Goal: Contribute content: Contribute content

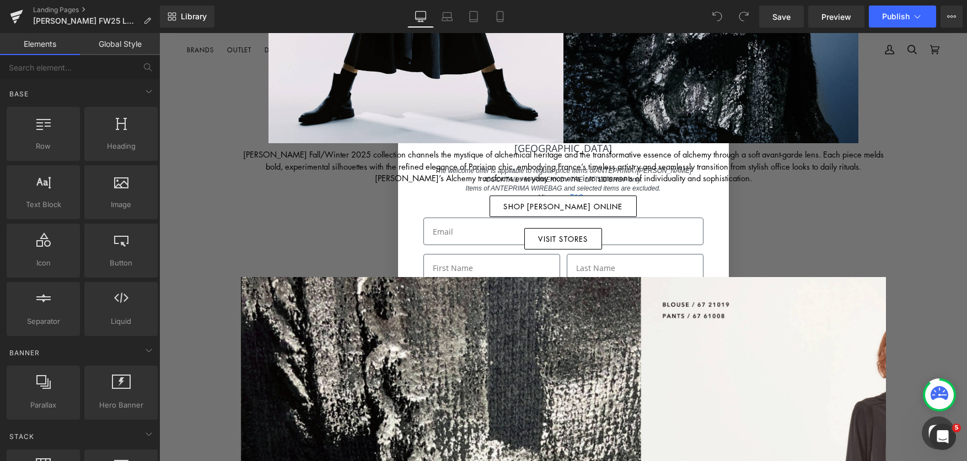
scroll to position [460, 0]
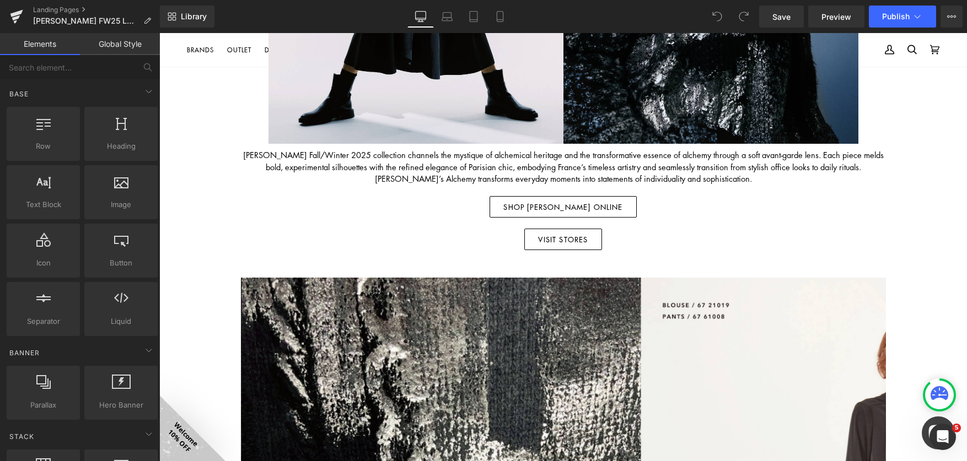
click at [916, 179] on div "Image FALL WINTER 2025 lookbook Heading Image Image Row Atsuro Tayama Fall/Wint…" at bounding box center [562, 332] width 807 height 1413
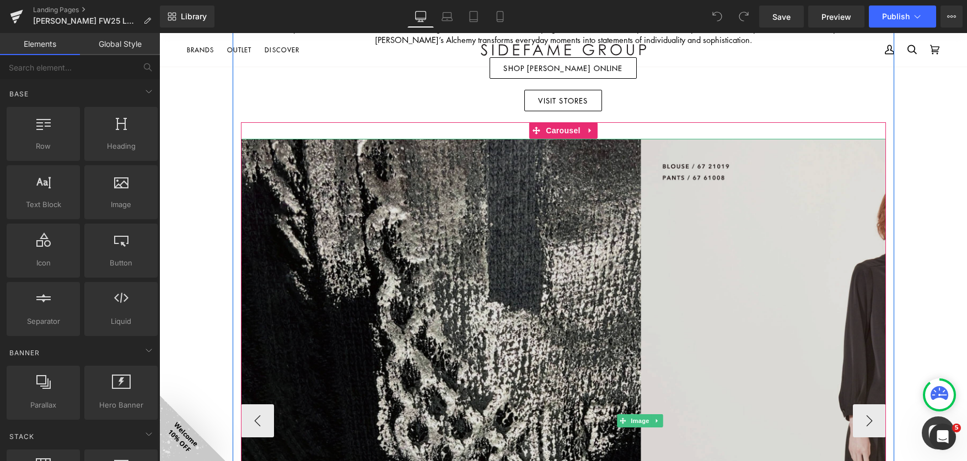
scroll to position [600, 0]
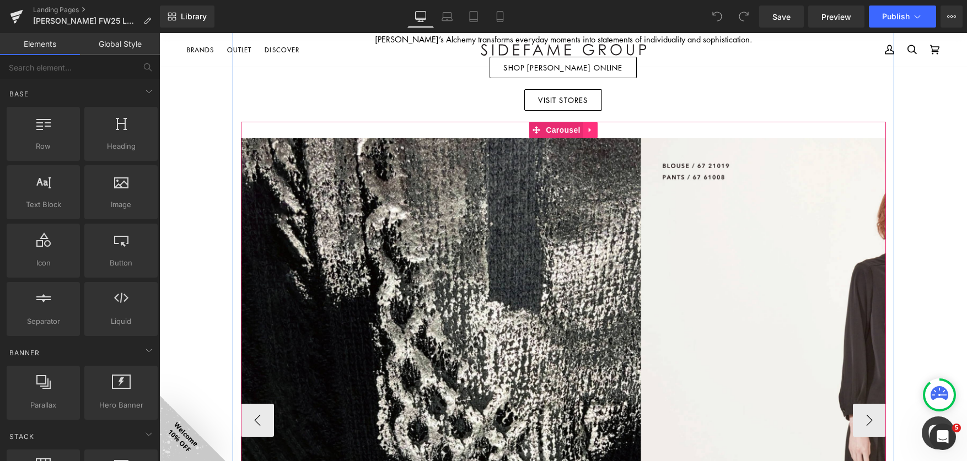
click at [586, 129] on icon at bounding box center [590, 130] width 8 height 8
click at [579, 130] on icon at bounding box center [583, 130] width 8 height 8
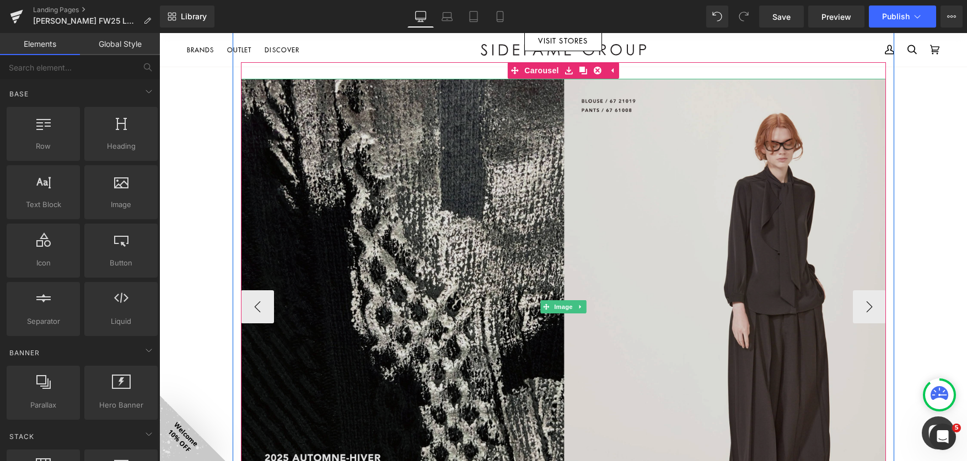
scroll to position [716, 0]
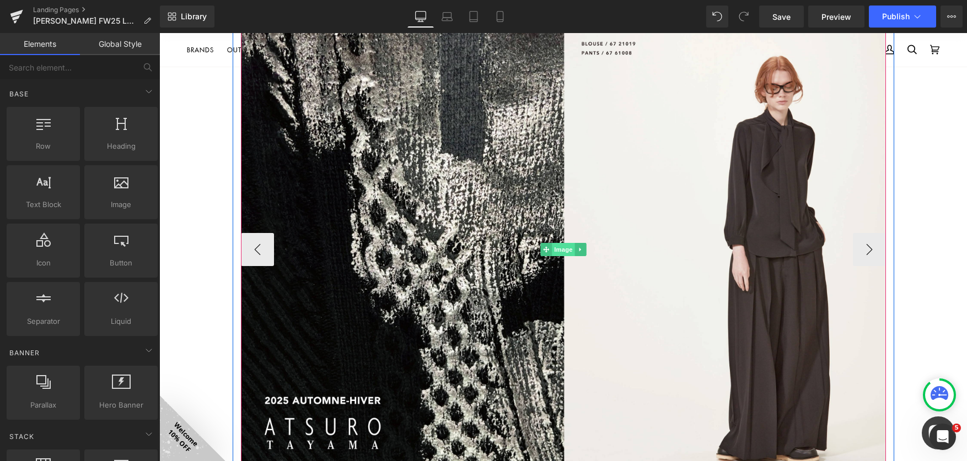
click at [552, 251] on span "Image" at bounding box center [563, 249] width 23 height 13
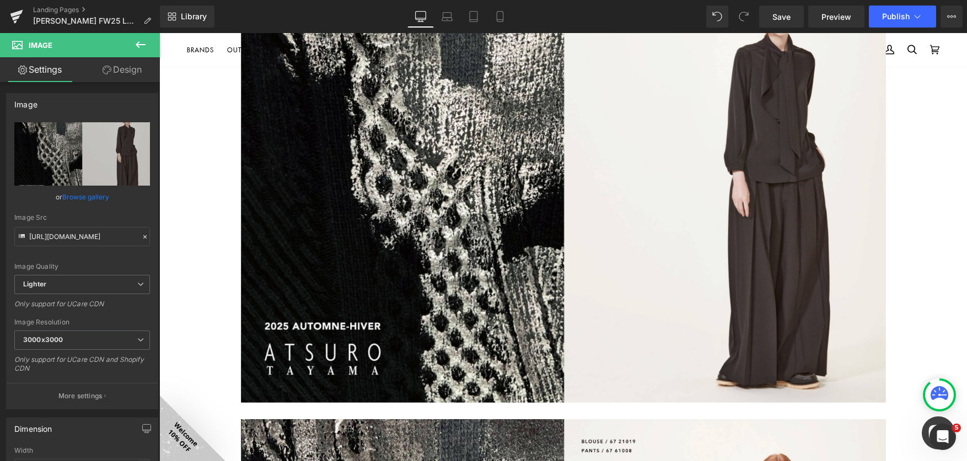
scroll to position [772, 0]
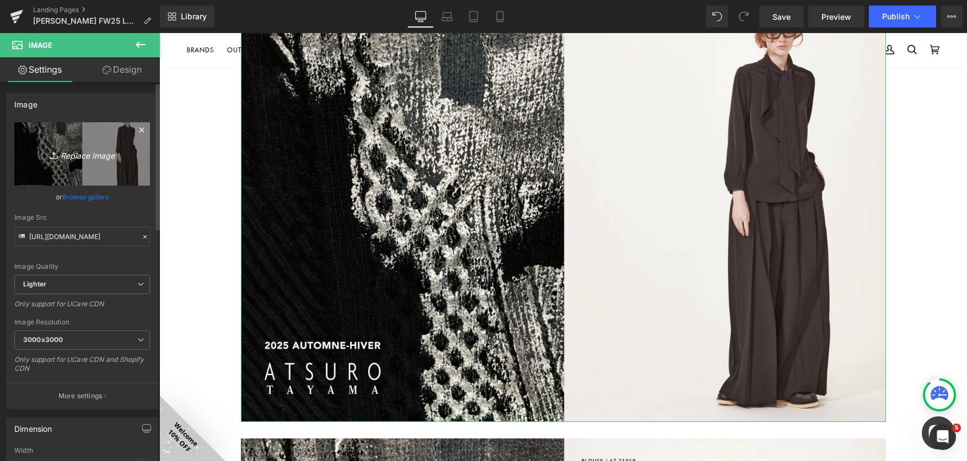
click at [85, 155] on icon "Replace Image" at bounding box center [82, 154] width 88 height 14
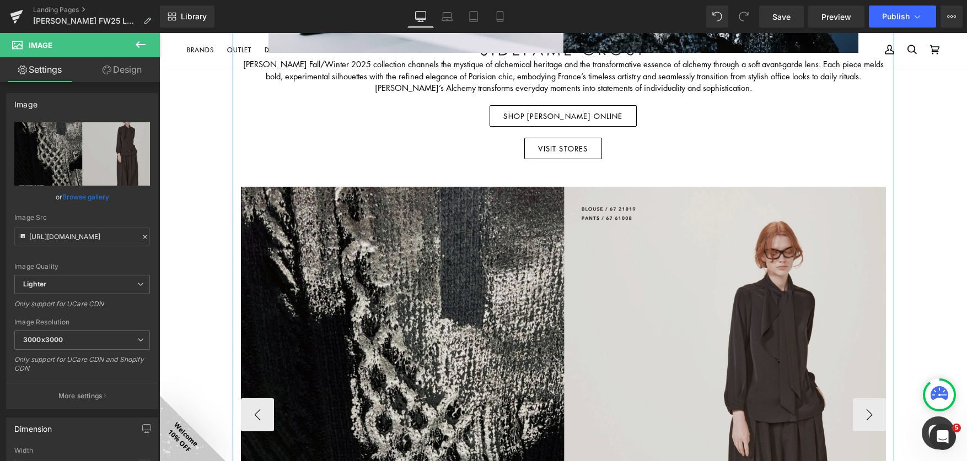
scroll to position [661, 0]
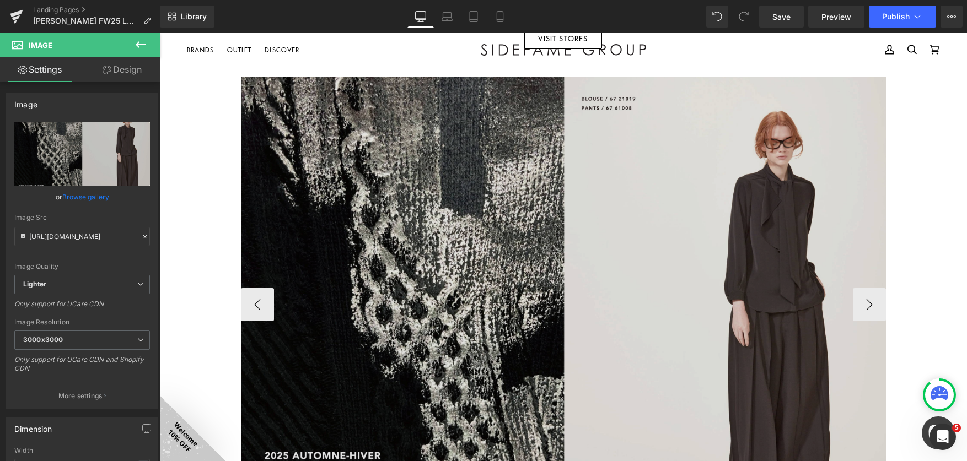
click at [529, 298] on img at bounding box center [563, 305] width 645 height 456
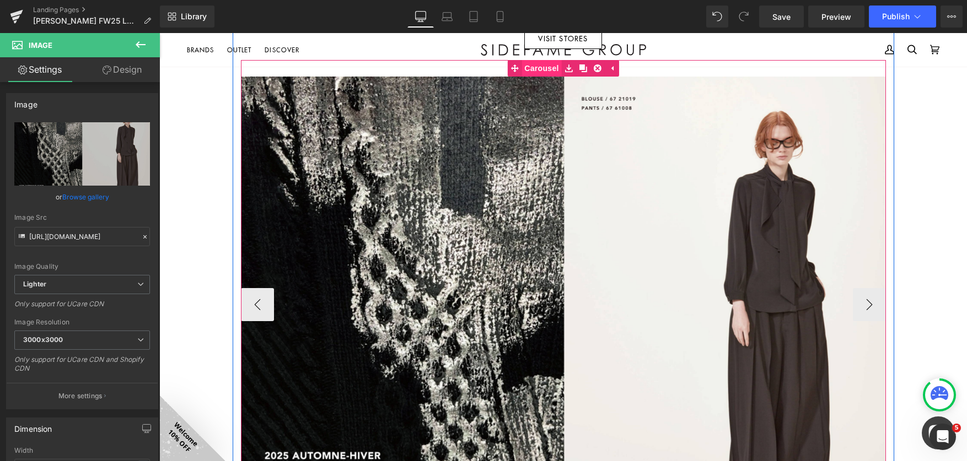
click at [537, 66] on link "Carousel" at bounding box center [534, 68] width 54 height 17
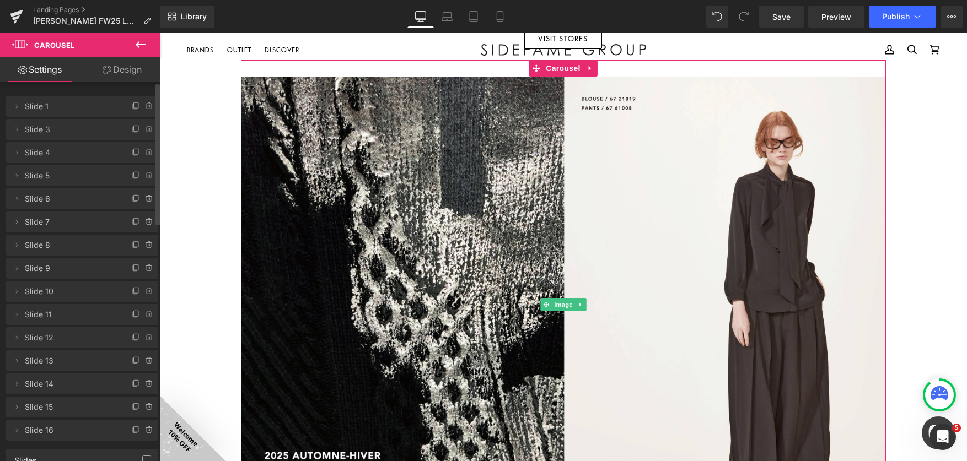
click at [58, 106] on span "Slide 1" at bounding box center [71, 106] width 93 height 21
click at [21, 109] on span at bounding box center [16, 106] width 13 height 13
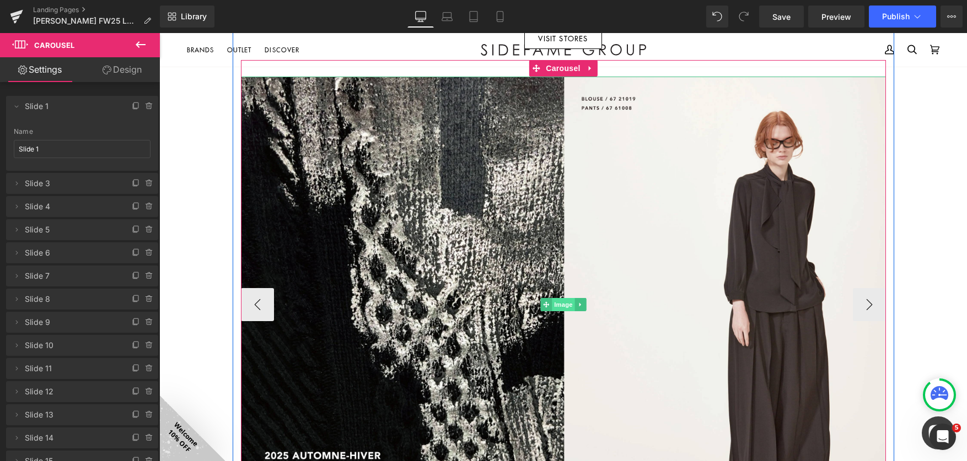
click at [554, 300] on span "Image" at bounding box center [563, 304] width 23 height 13
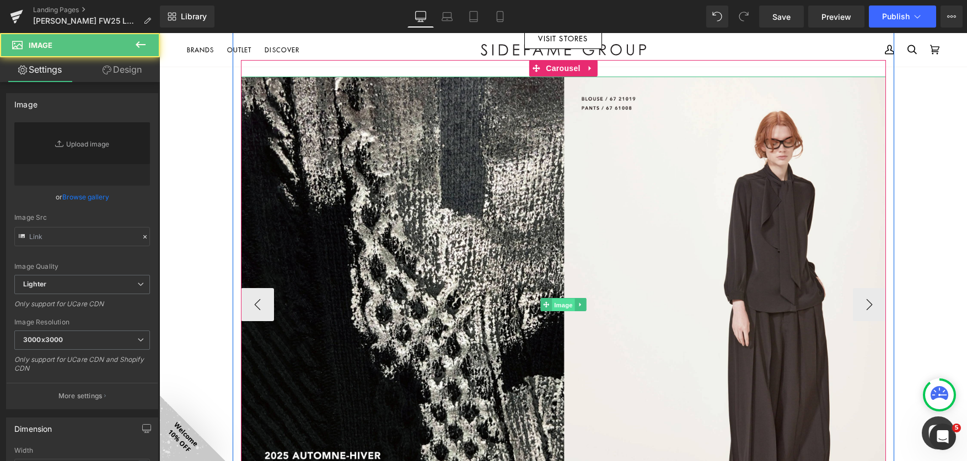
type input "[URL][DOMAIN_NAME]"
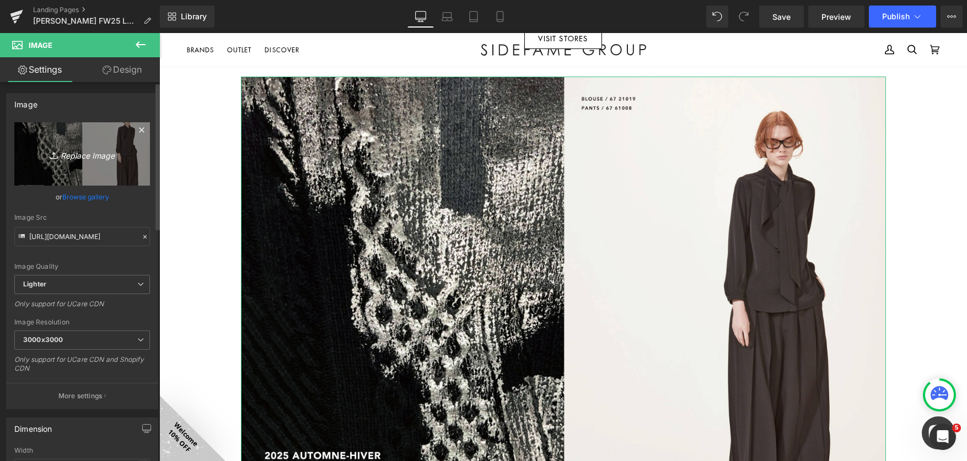
click at [101, 152] on icon "Replace Image" at bounding box center [82, 154] width 88 height 14
type input "C:\fakepath\lookbookFW2025-01.jpg"
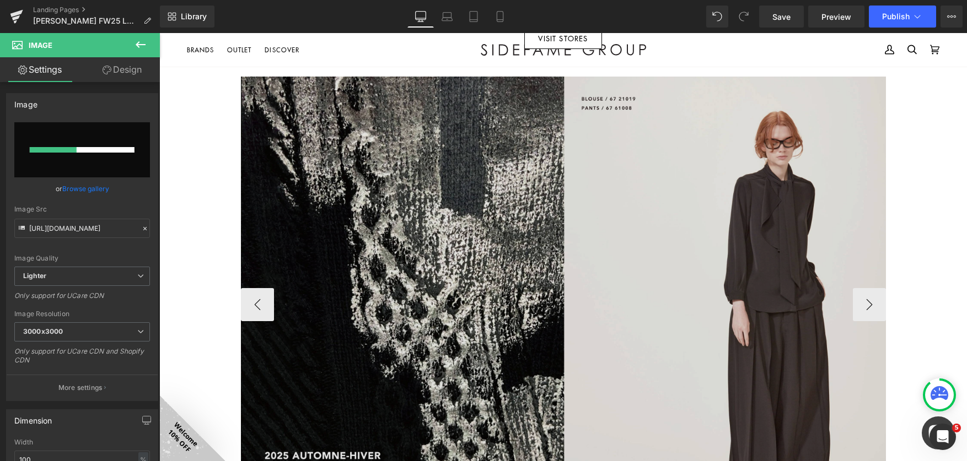
type input "[URL][DOMAIN_NAME]"
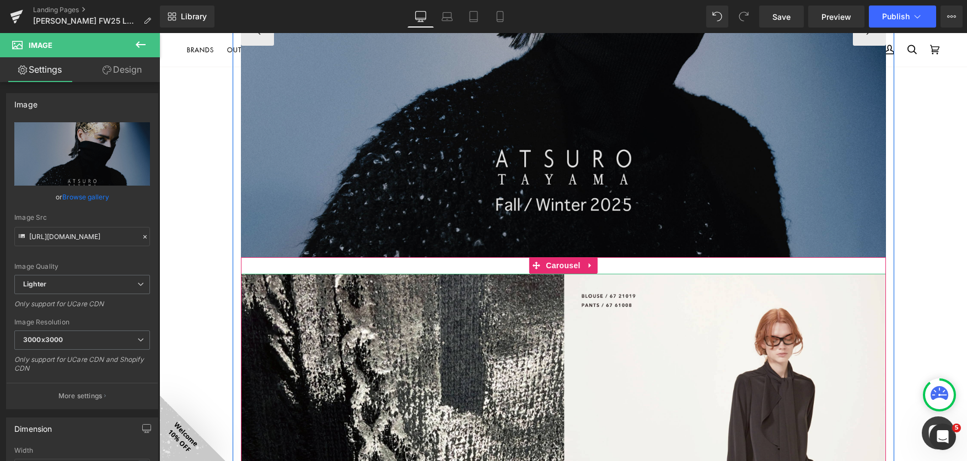
scroll to position [716, 0]
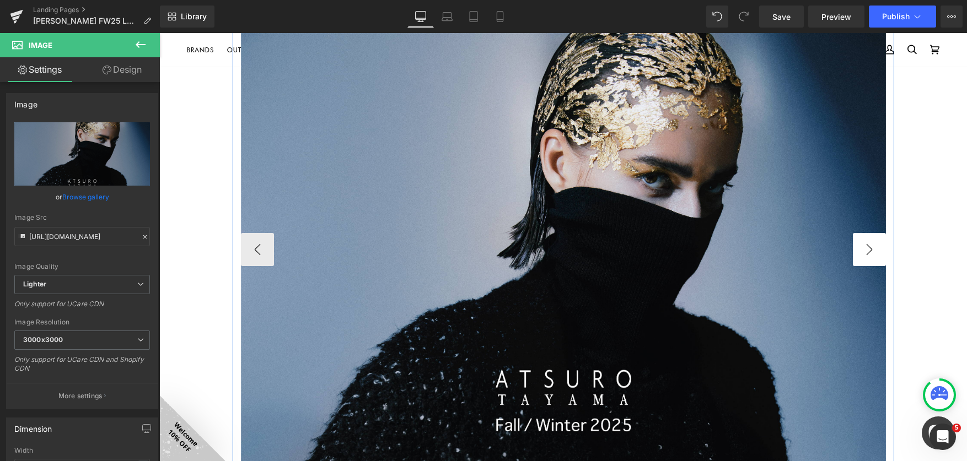
click at [866, 255] on button "›" at bounding box center [869, 249] width 33 height 33
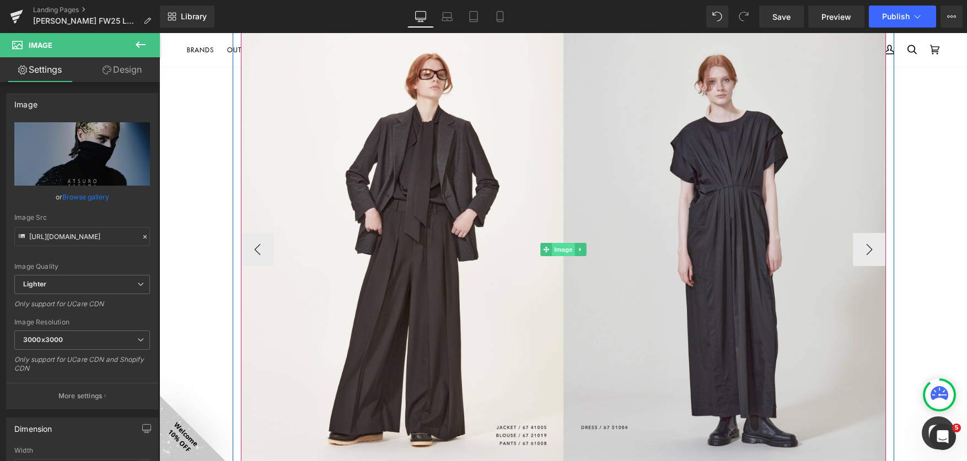
click at [555, 248] on span "Image" at bounding box center [563, 249] width 23 height 13
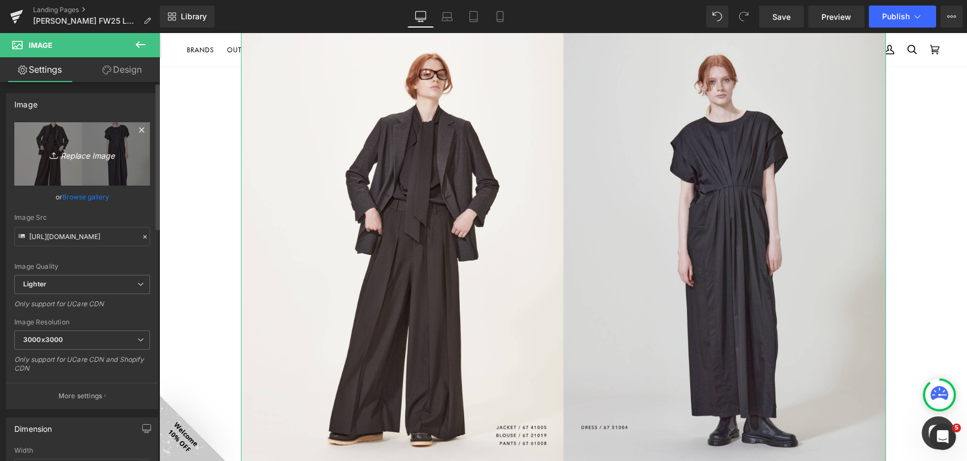
click at [83, 153] on icon "Replace Image" at bounding box center [82, 154] width 88 height 14
type input "C:\fakepath\lookbookFW2025-02.jpg"
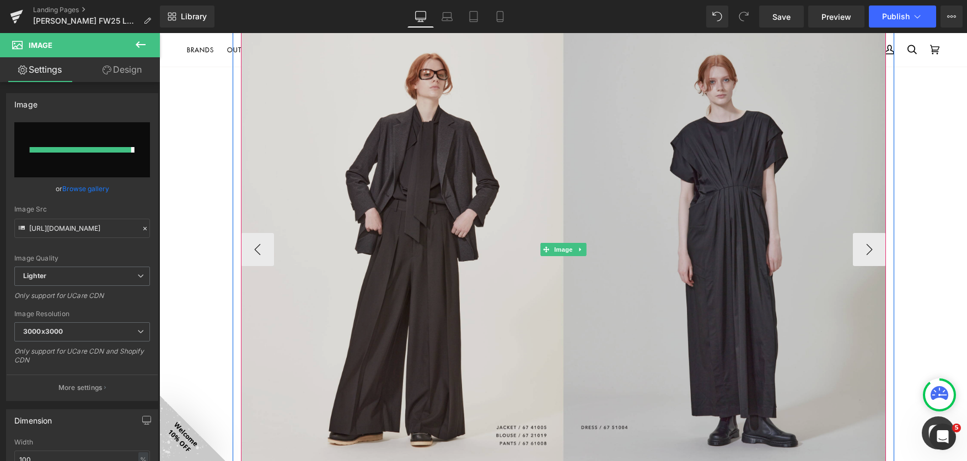
type input "[URL][DOMAIN_NAME]"
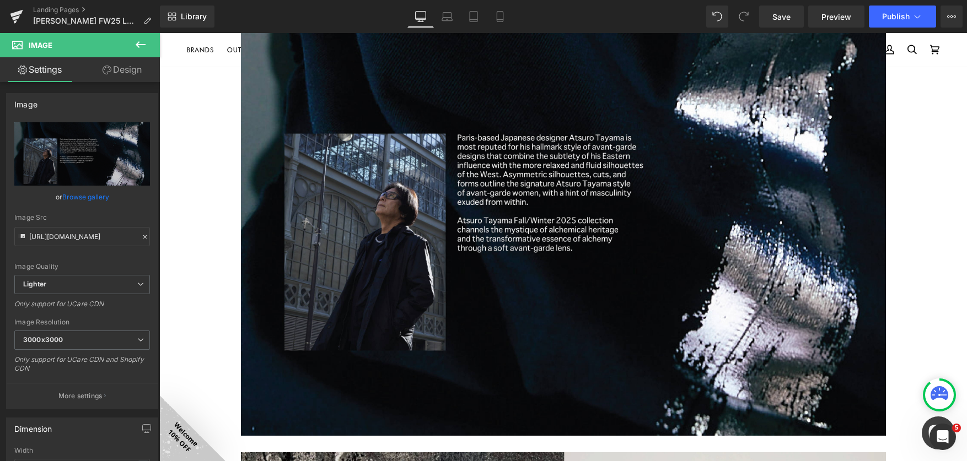
scroll to position [758, 0]
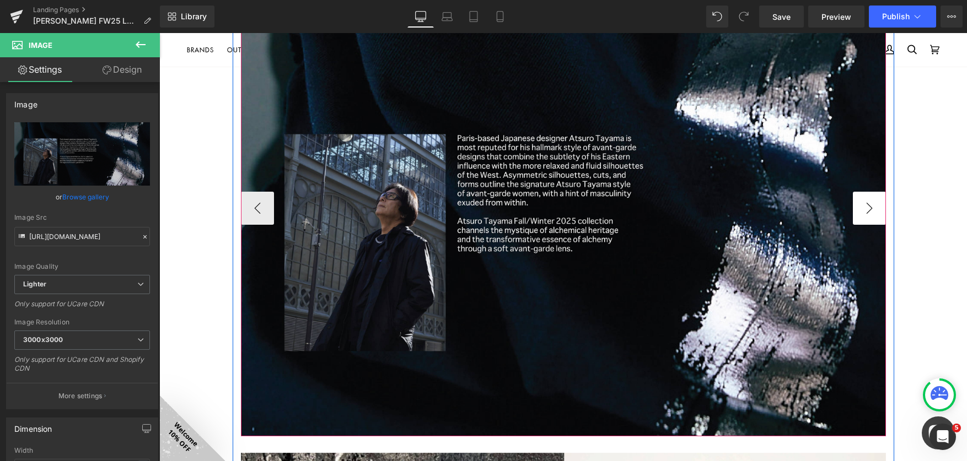
click at [874, 209] on button "›" at bounding box center [869, 208] width 33 height 33
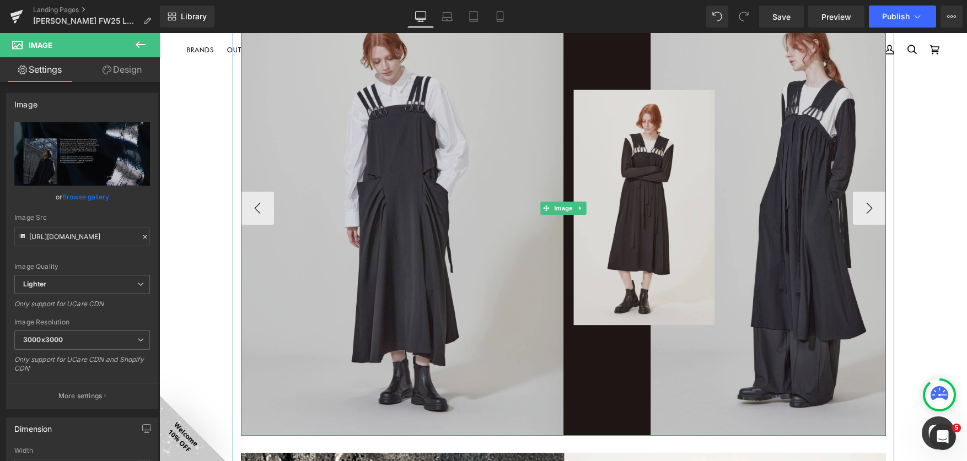
scroll to position [655, 0]
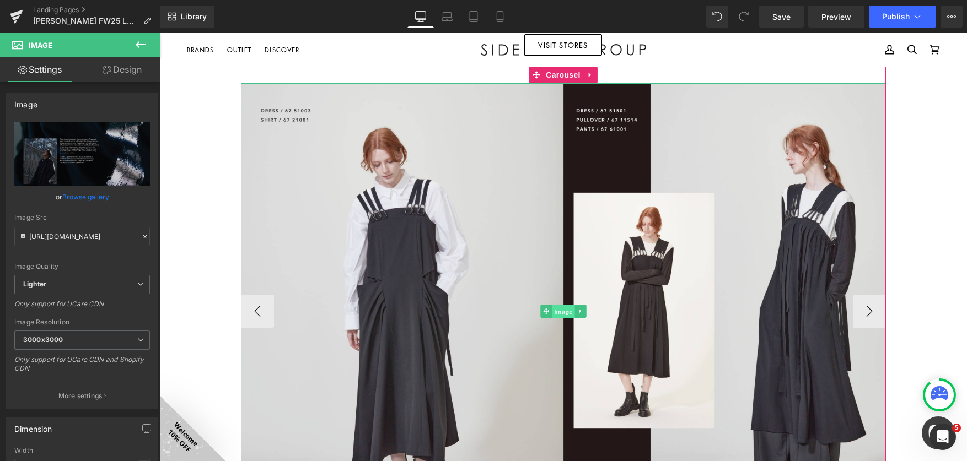
click at [555, 312] on span "Image" at bounding box center [563, 311] width 23 height 13
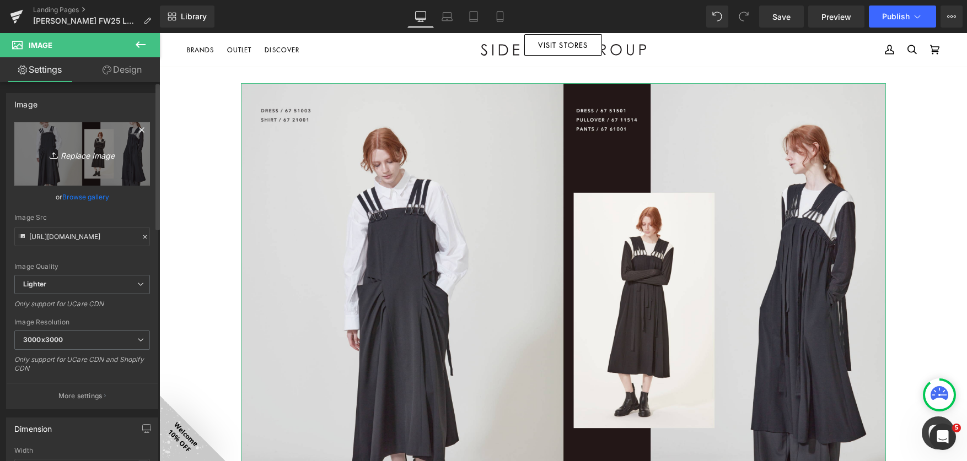
click at [77, 155] on icon "Replace Image" at bounding box center [82, 154] width 88 height 14
type input "C:\fakepath\lookbookFW2025-03.jpg"
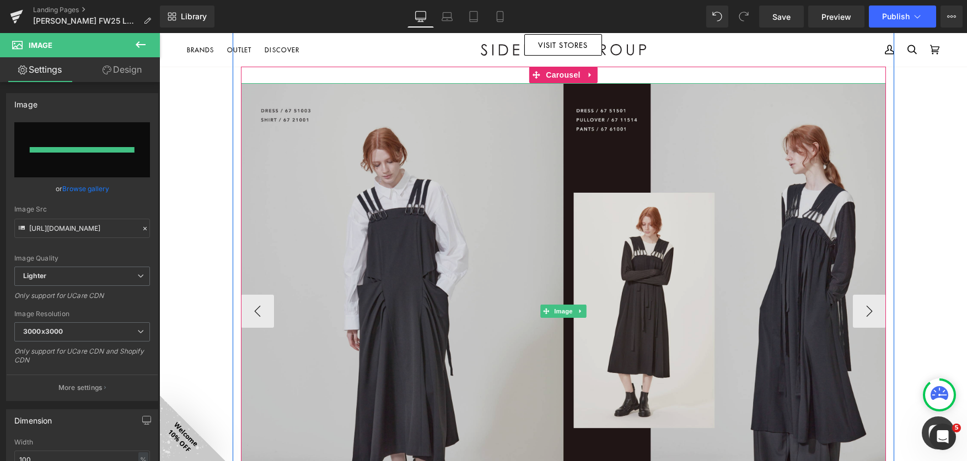
type input "[URL][DOMAIN_NAME]"
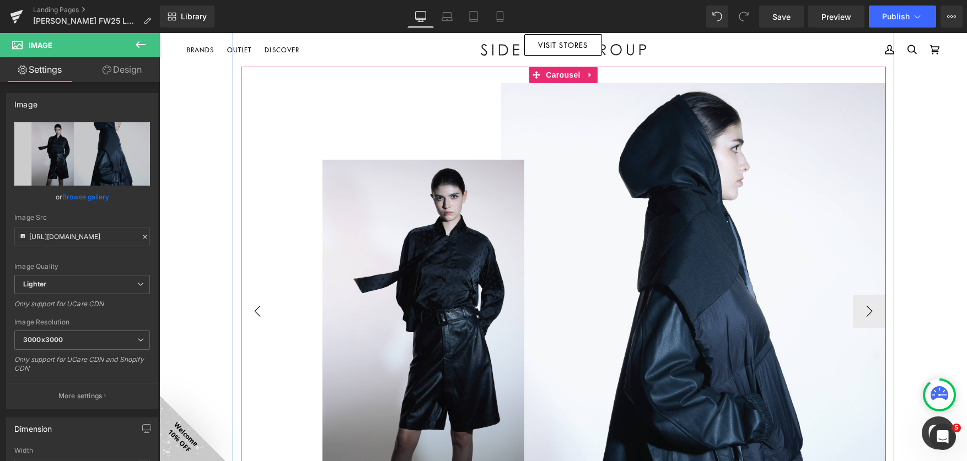
click at [254, 309] on button "‹" at bounding box center [257, 311] width 33 height 33
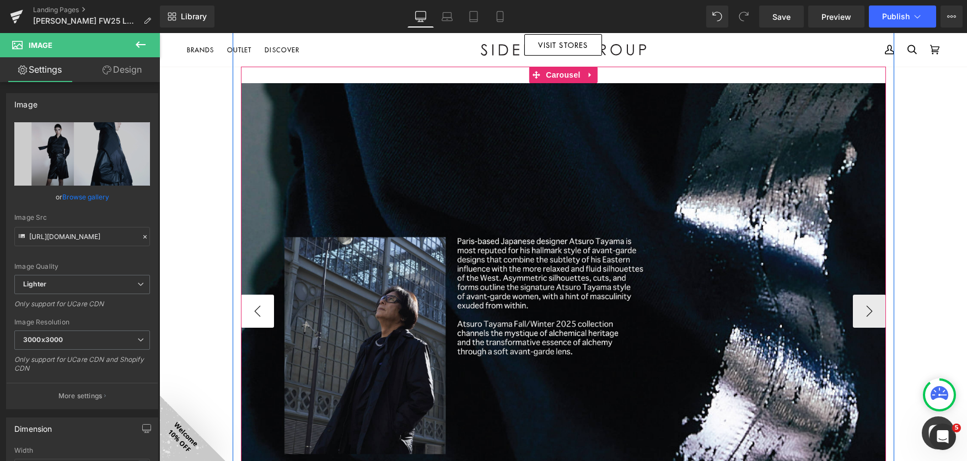
click at [254, 309] on button "‹" at bounding box center [257, 311] width 33 height 33
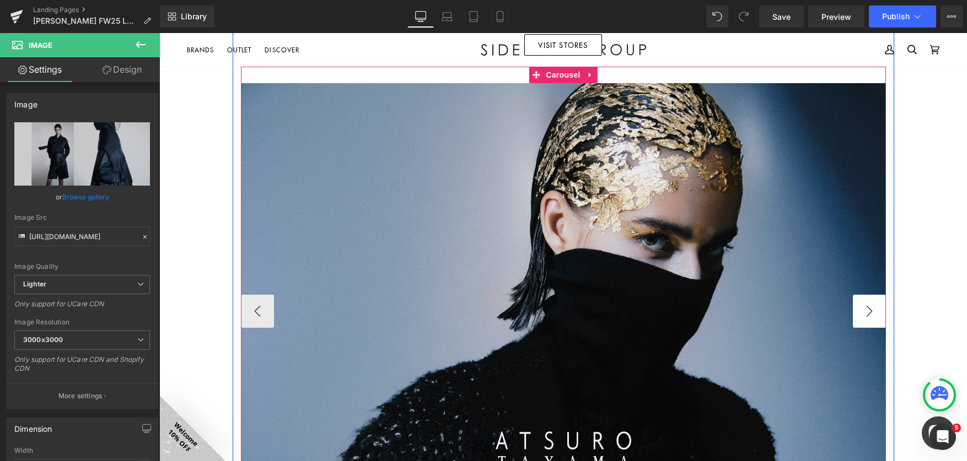
click at [859, 303] on button "›" at bounding box center [869, 311] width 33 height 33
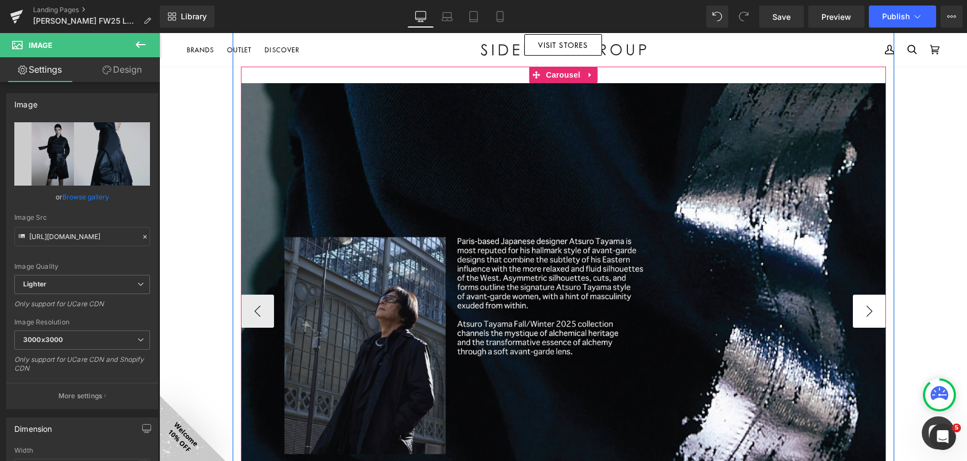
click at [859, 303] on button "›" at bounding box center [869, 311] width 33 height 33
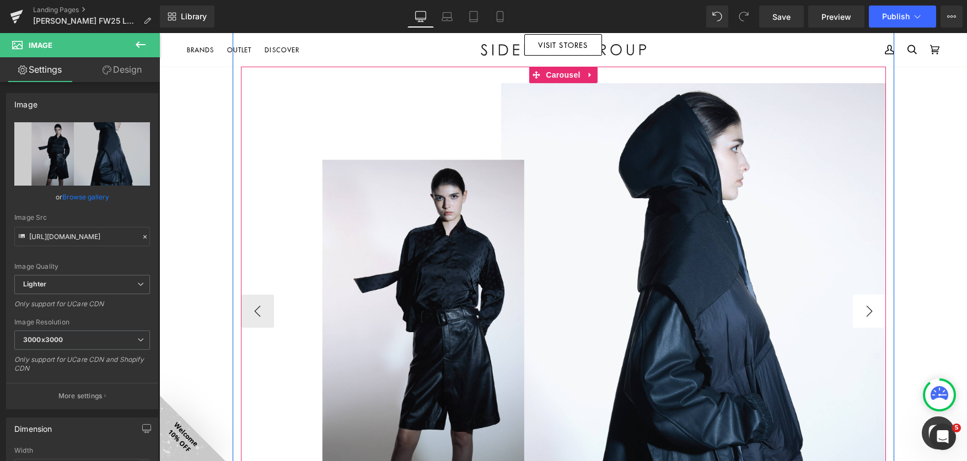
click at [859, 303] on button "›" at bounding box center [869, 311] width 33 height 33
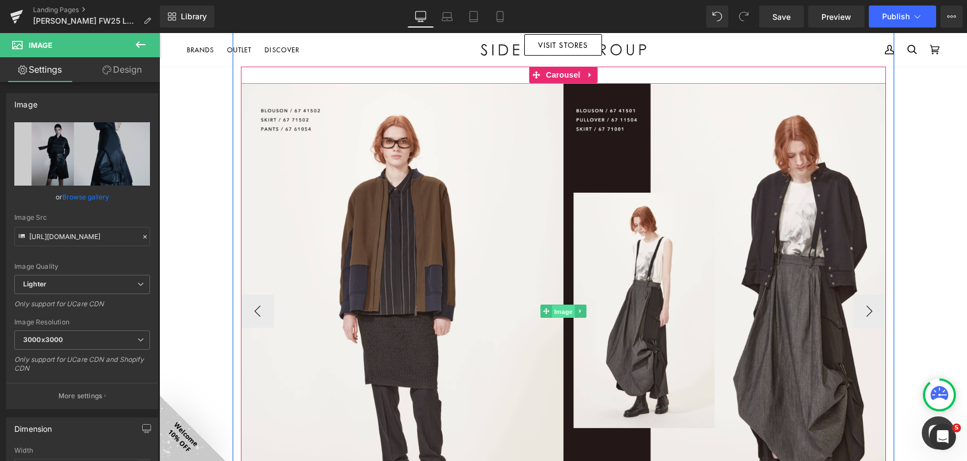
click at [559, 310] on span "Image" at bounding box center [563, 311] width 23 height 13
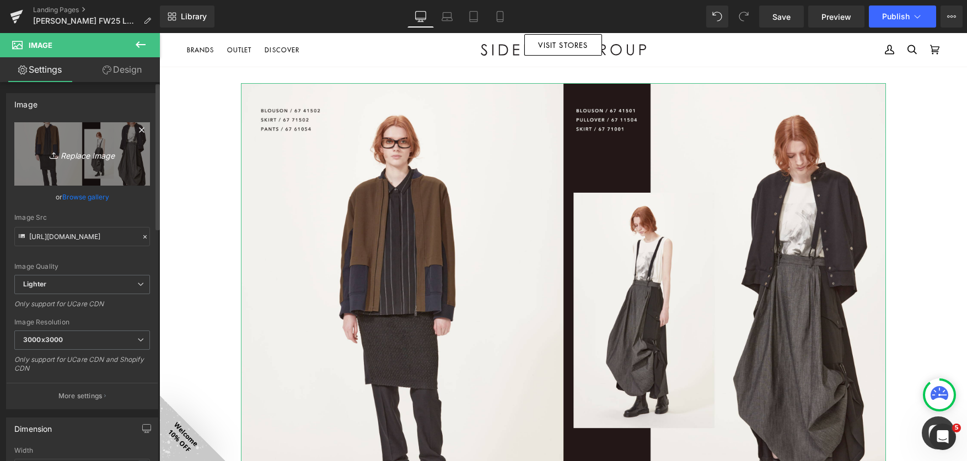
click at [73, 157] on icon "Replace Image" at bounding box center [82, 154] width 88 height 14
type input "C:\fakepath\lookbookFW2025-04.jpg"
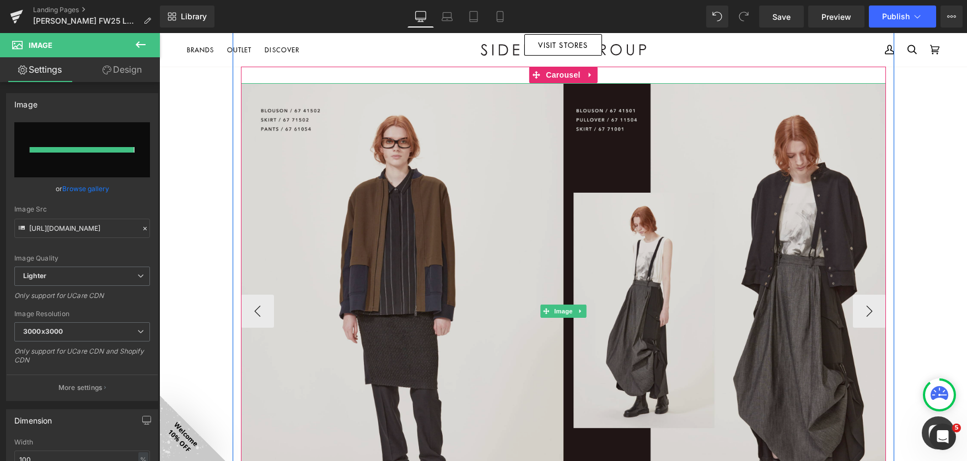
type input "[URL][DOMAIN_NAME]"
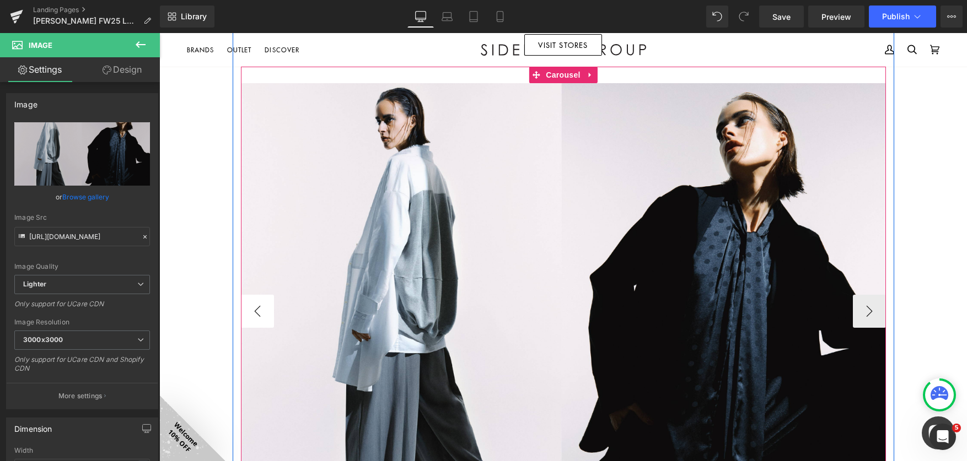
click at [246, 306] on button "‹" at bounding box center [257, 311] width 33 height 33
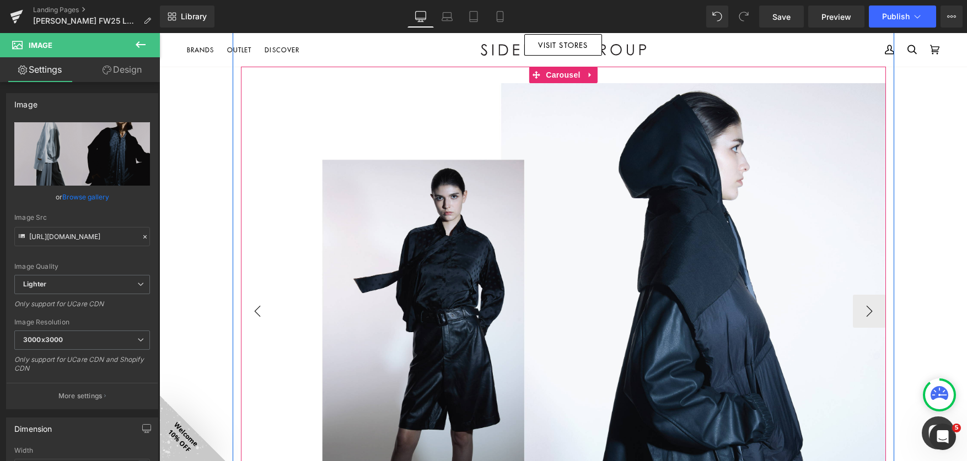
click at [246, 306] on button "‹" at bounding box center [257, 311] width 33 height 33
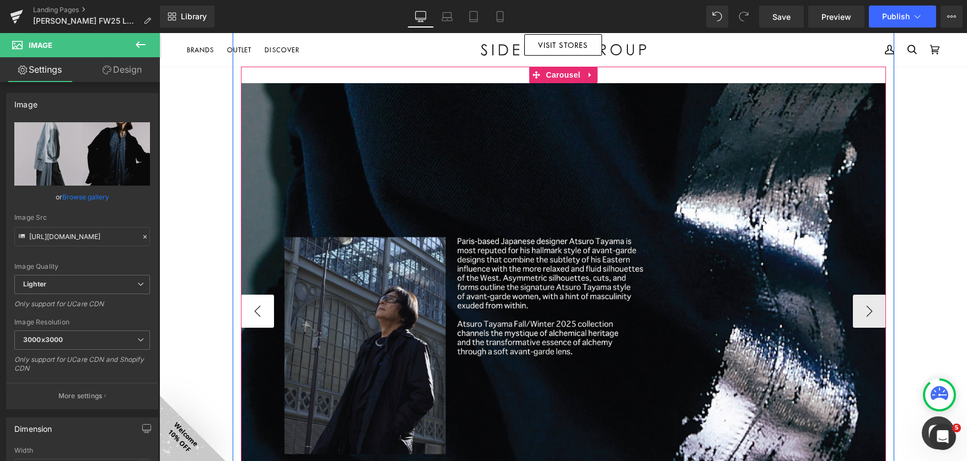
click at [246, 306] on button "‹" at bounding box center [257, 311] width 33 height 33
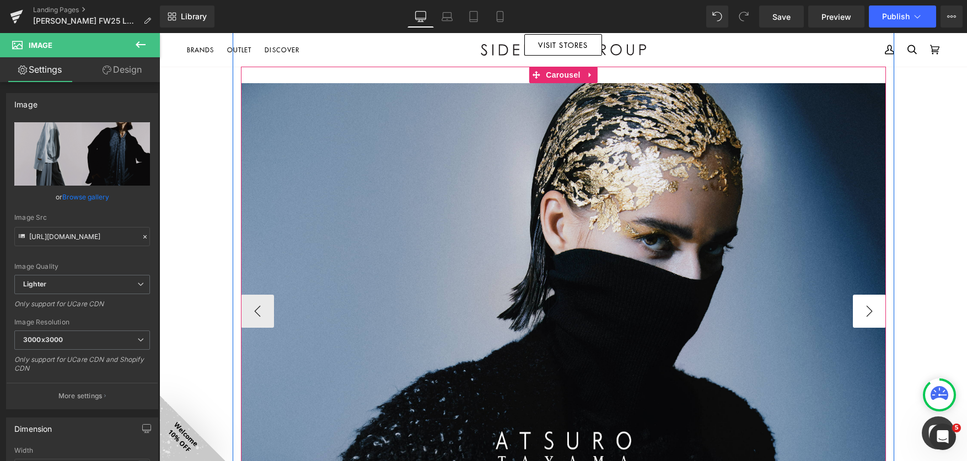
click at [854, 311] on button "›" at bounding box center [869, 311] width 33 height 33
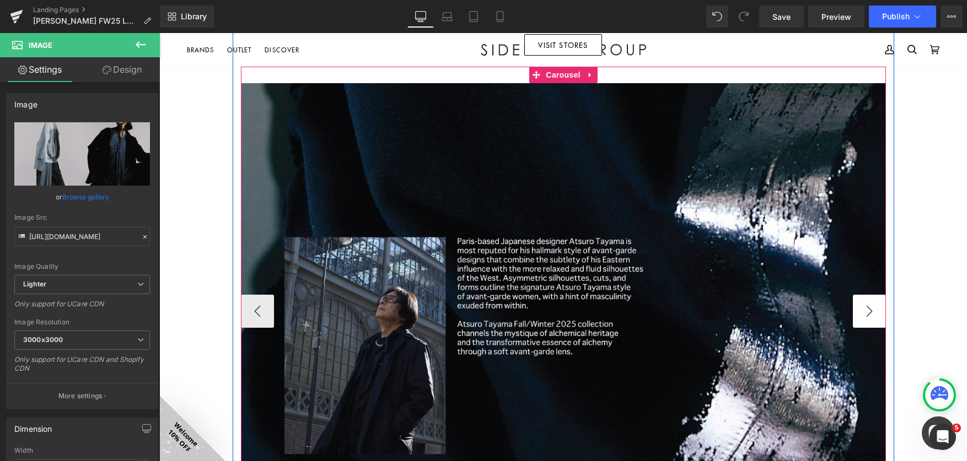
click at [854, 311] on button "›" at bounding box center [869, 311] width 33 height 33
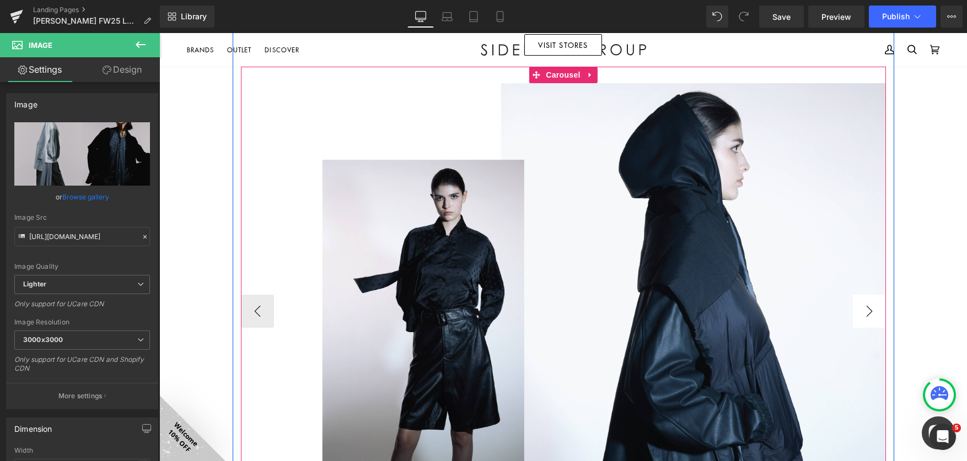
click at [854, 311] on button "›" at bounding box center [869, 311] width 33 height 33
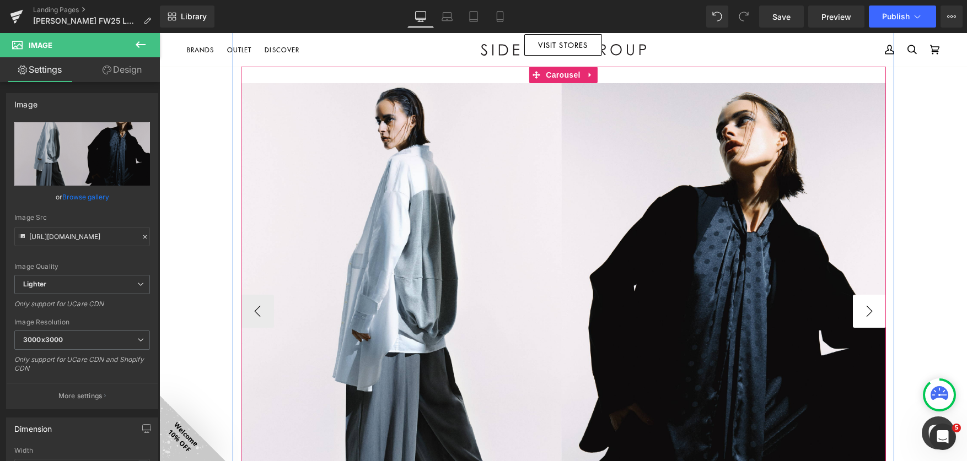
click at [869, 310] on button "›" at bounding box center [869, 311] width 33 height 33
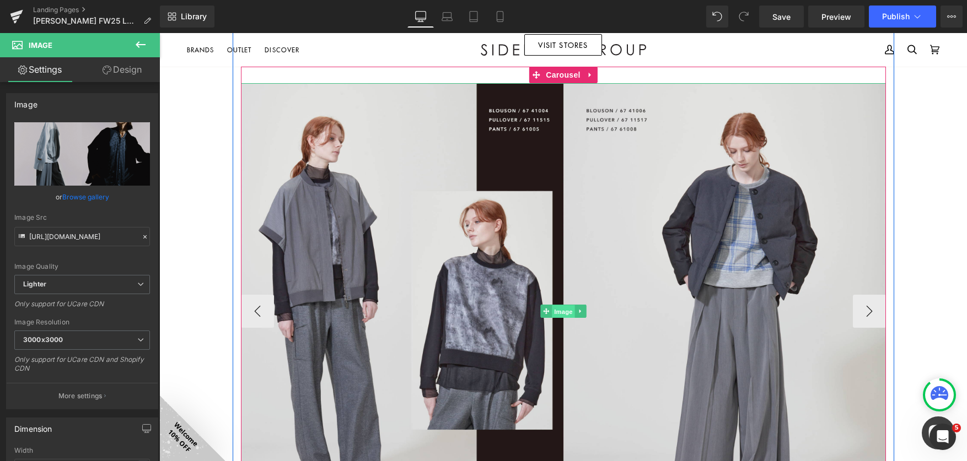
click at [555, 310] on span "Image" at bounding box center [563, 311] width 23 height 13
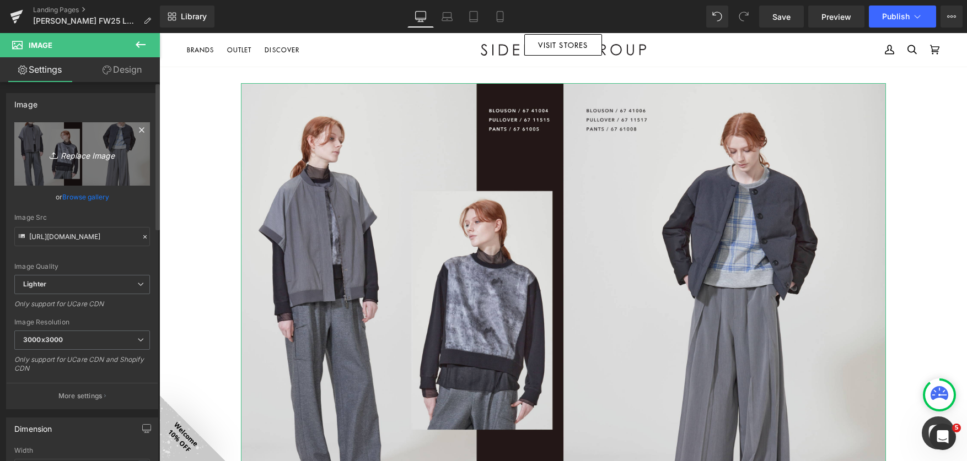
click at [74, 153] on icon "Replace Image" at bounding box center [82, 154] width 88 height 14
type input "C:\fakepath\lookbookFW2025-05.jpg"
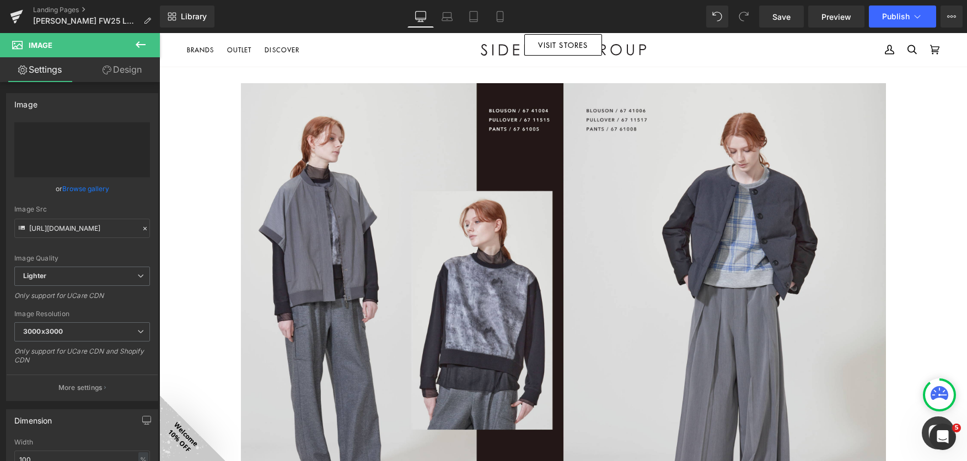
type input "[URL][DOMAIN_NAME]"
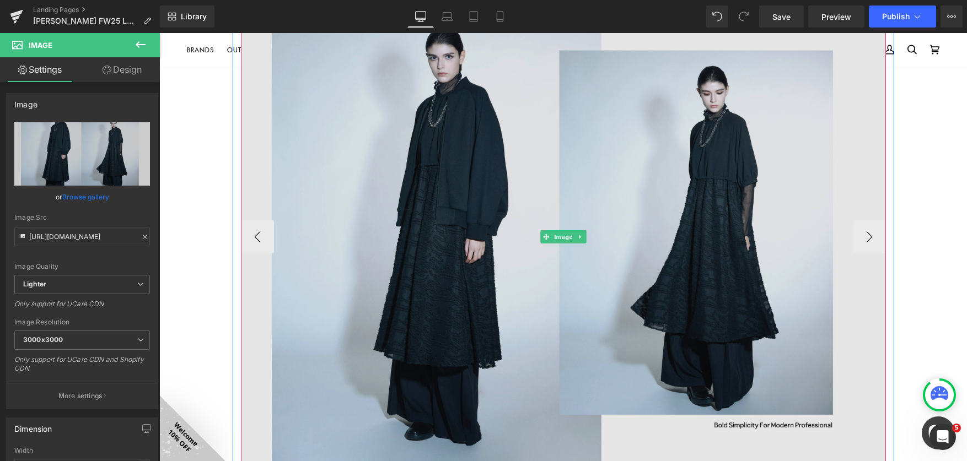
scroll to position [710, 0]
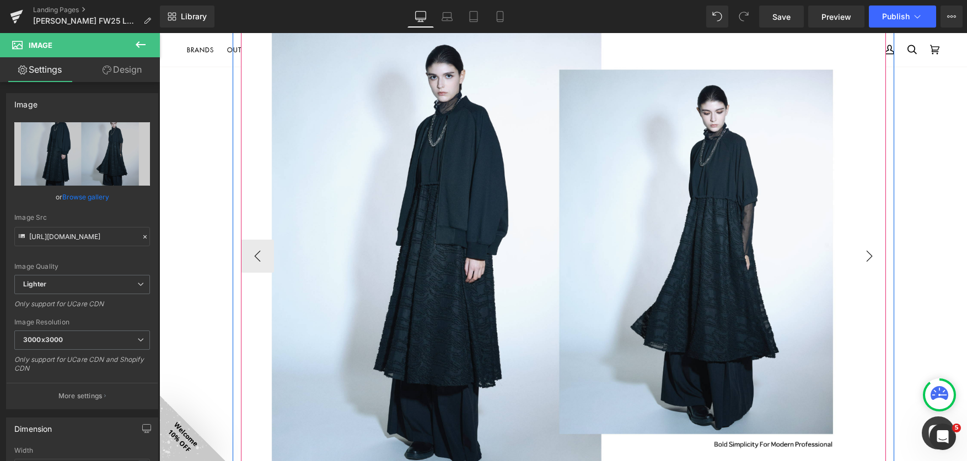
click at [863, 258] on button "›" at bounding box center [869, 256] width 33 height 33
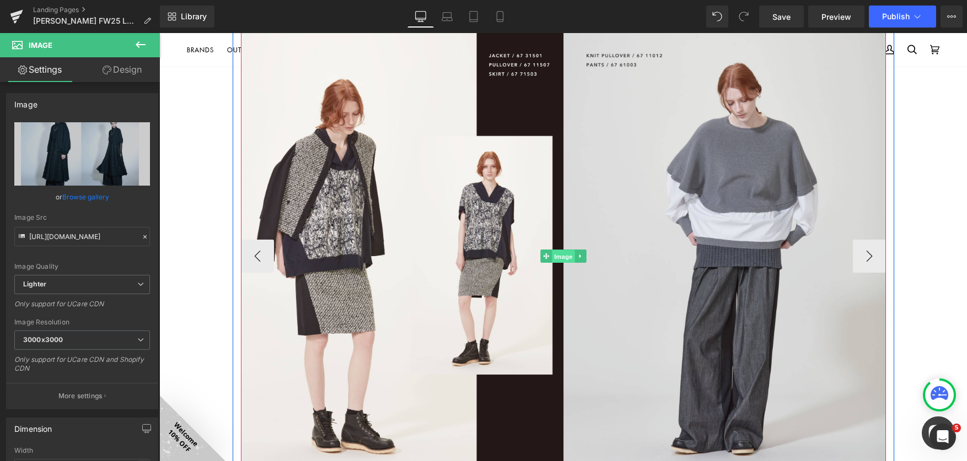
click at [552, 258] on span "Image" at bounding box center [563, 256] width 23 height 13
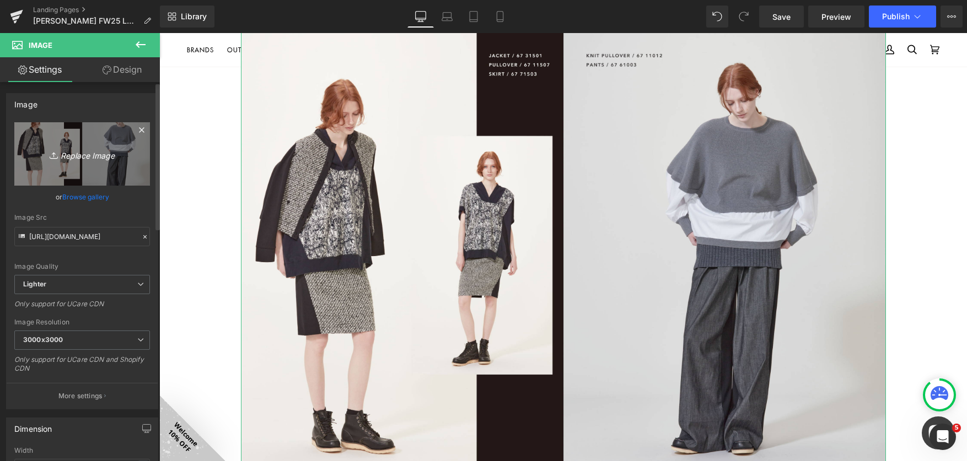
click at [100, 153] on icon "Replace Image" at bounding box center [82, 154] width 88 height 14
type input "C:\fakepath\lookbookFW2025-06.jpg"
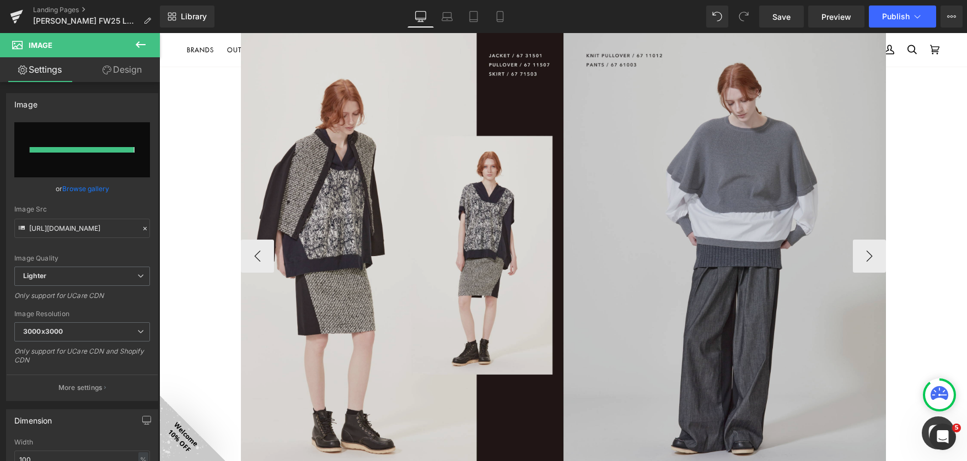
type input "[URL][DOMAIN_NAME]"
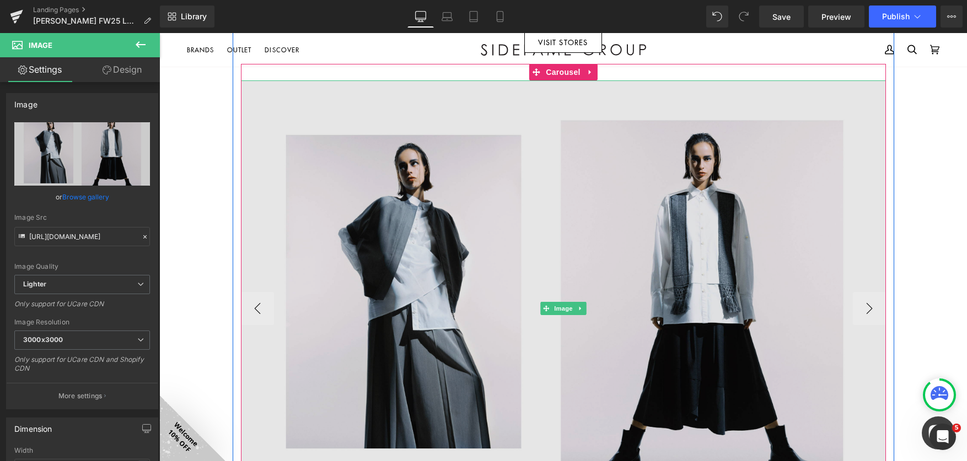
scroll to position [600, 0]
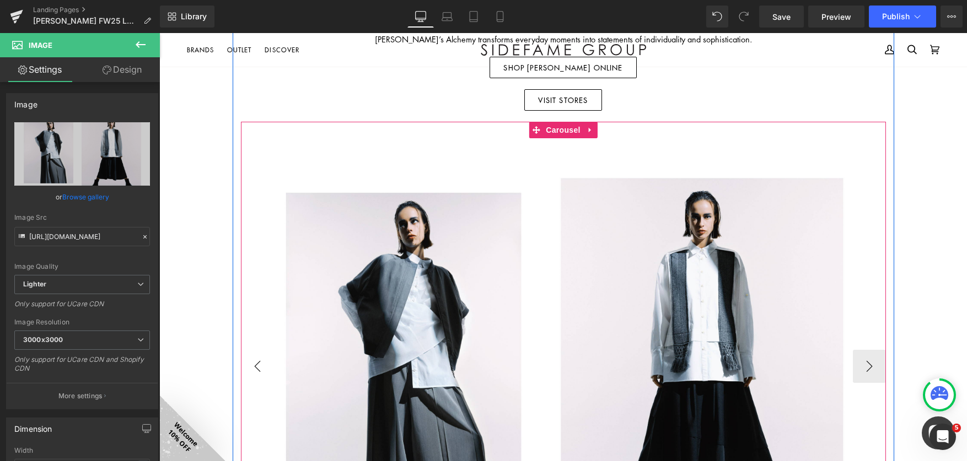
click at [261, 364] on button "‹" at bounding box center [257, 366] width 33 height 33
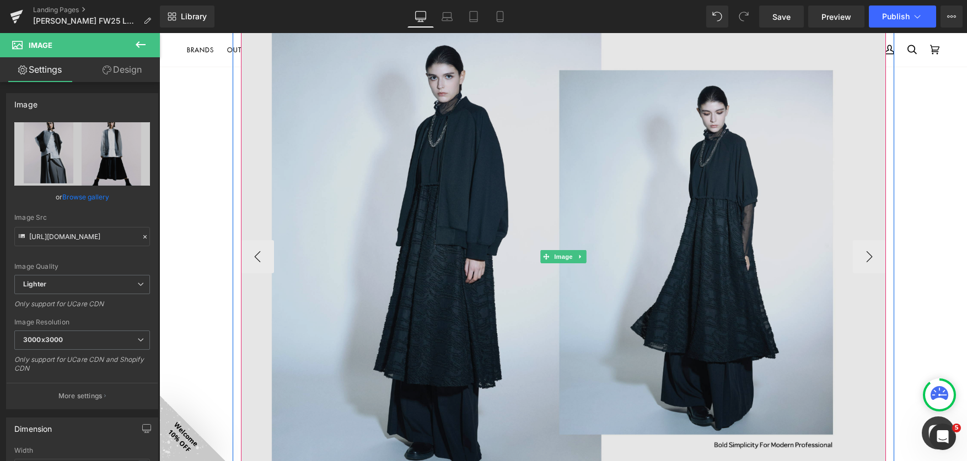
scroll to position [710, 0]
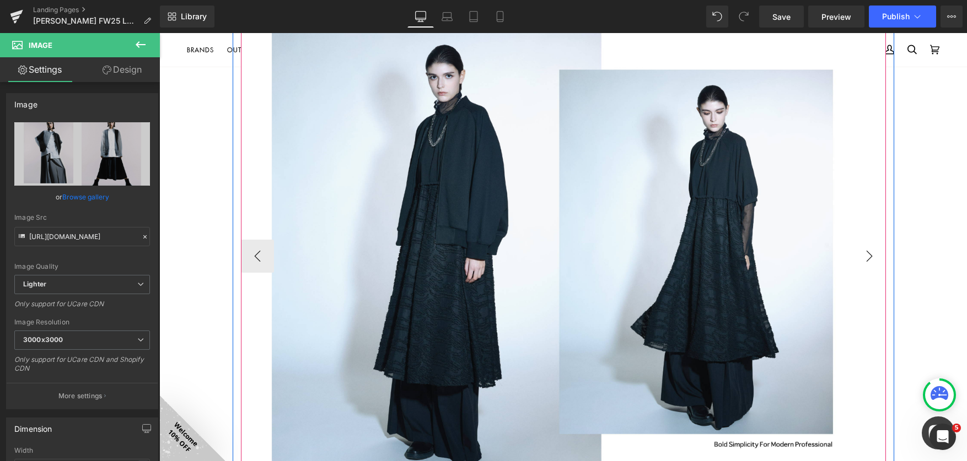
click at [875, 254] on button "›" at bounding box center [869, 256] width 33 height 33
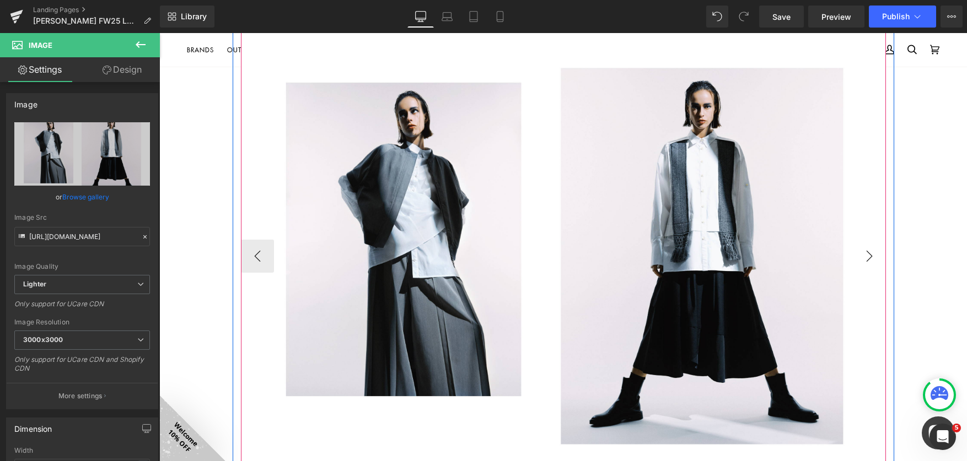
click at [875, 254] on button "›" at bounding box center [869, 256] width 33 height 33
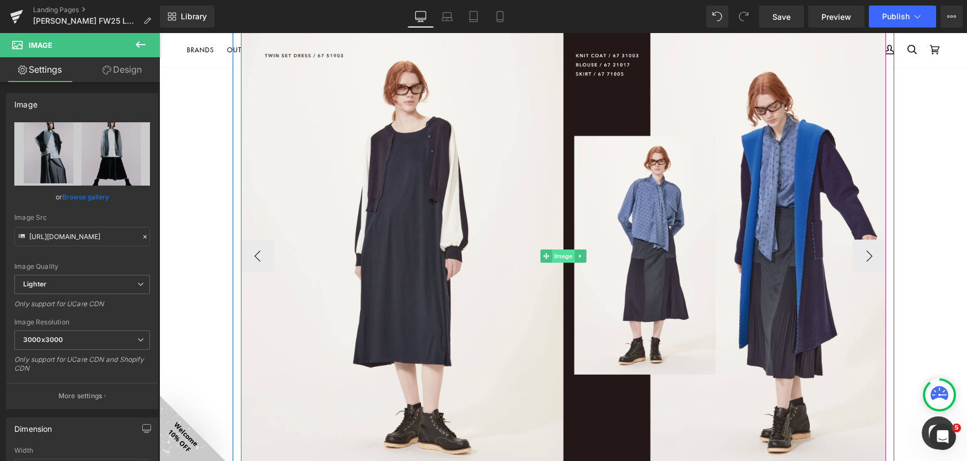
click at [555, 253] on span "Image" at bounding box center [563, 256] width 23 height 13
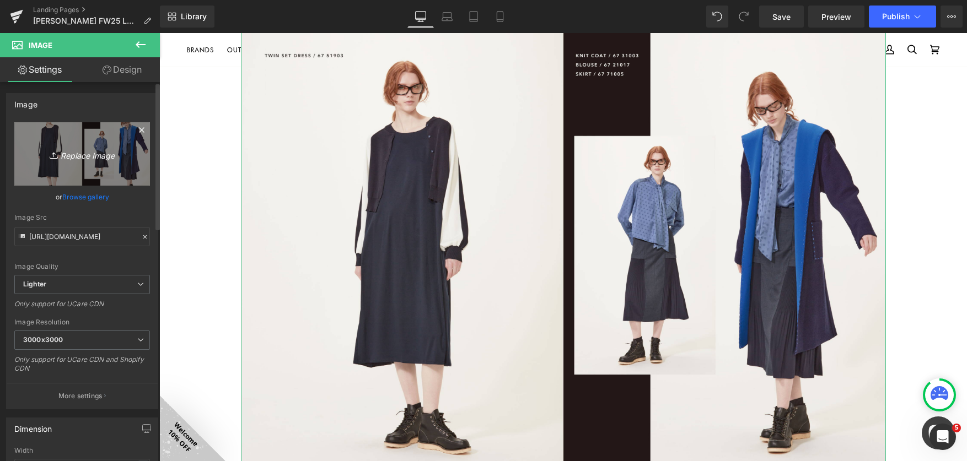
click at [81, 156] on icon "Replace Image" at bounding box center [82, 154] width 88 height 14
type input "C:\fakepath\lookbookFW2025-07.jpg"
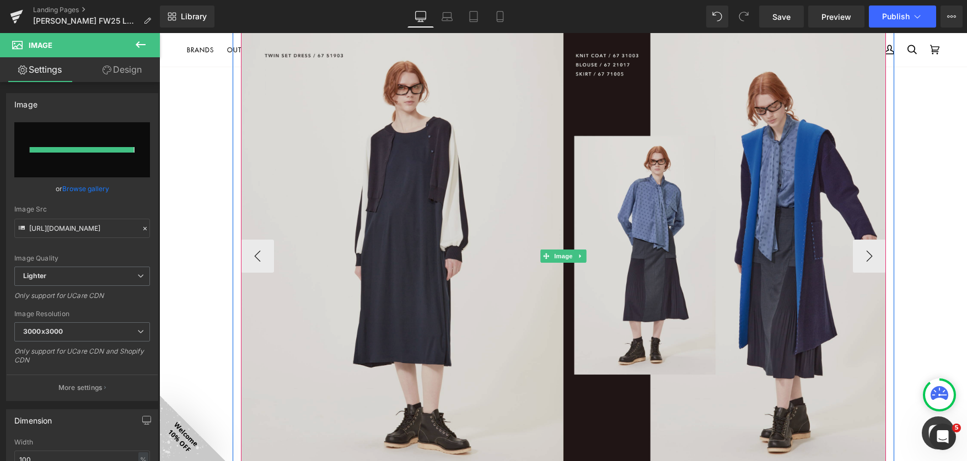
type input "[URL][DOMAIN_NAME]"
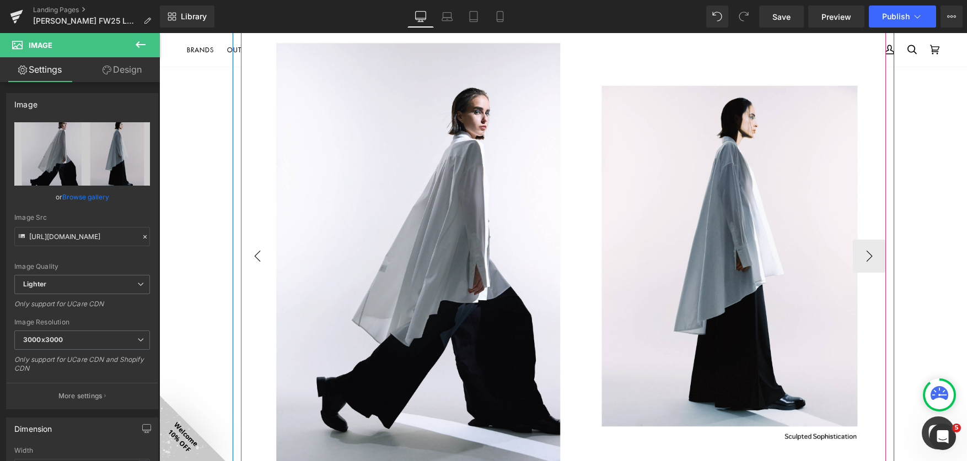
click at [250, 257] on button "‹" at bounding box center [257, 256] width 33 height 33
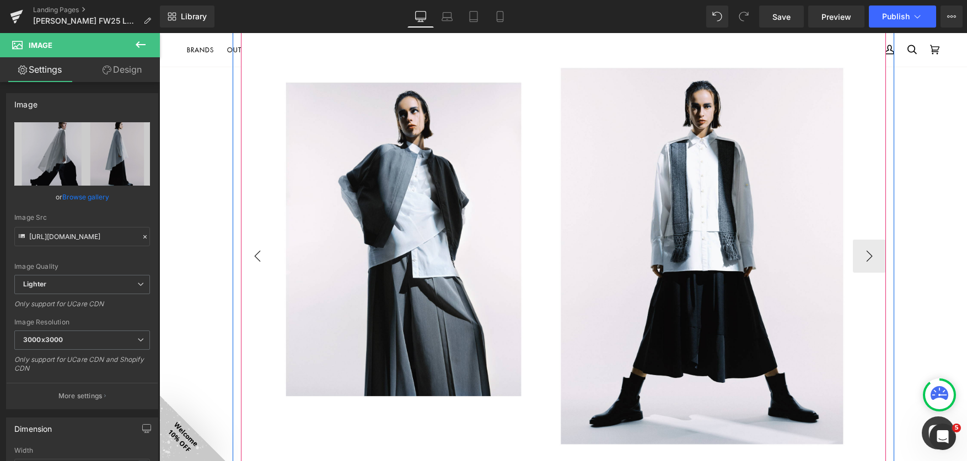
click at [254, 252] on button "‹" at bounding box center [257, 256] width 33 height 33
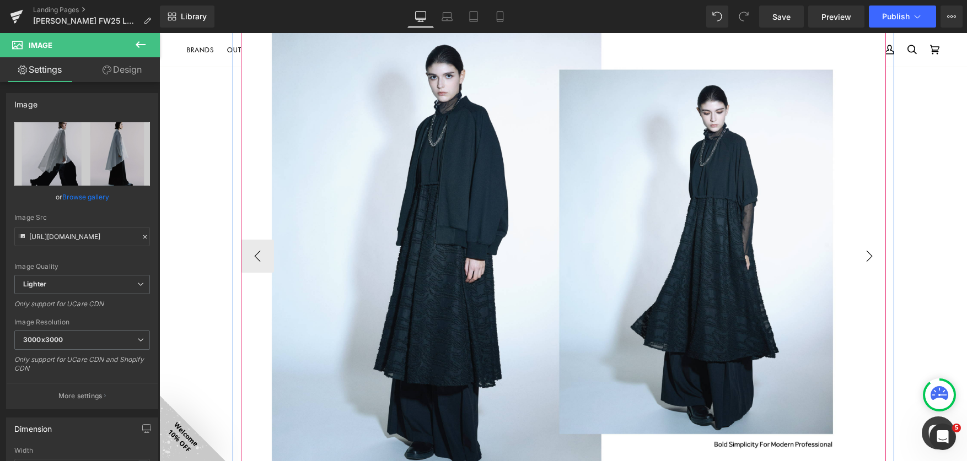
click at [865, 260] on button "›" at bounding box center [869, 256] width 33 height 33
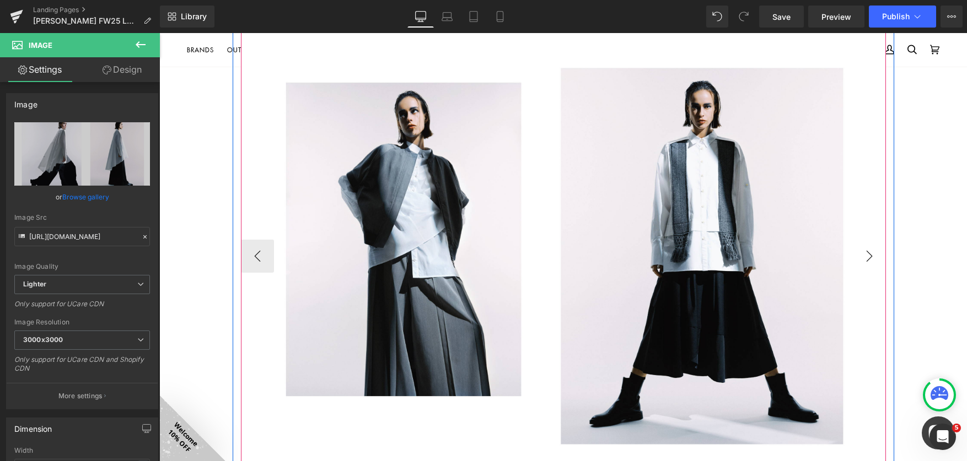
click at [865, 260] on button "›" at bounding box center [869, 256] width 33 height 33
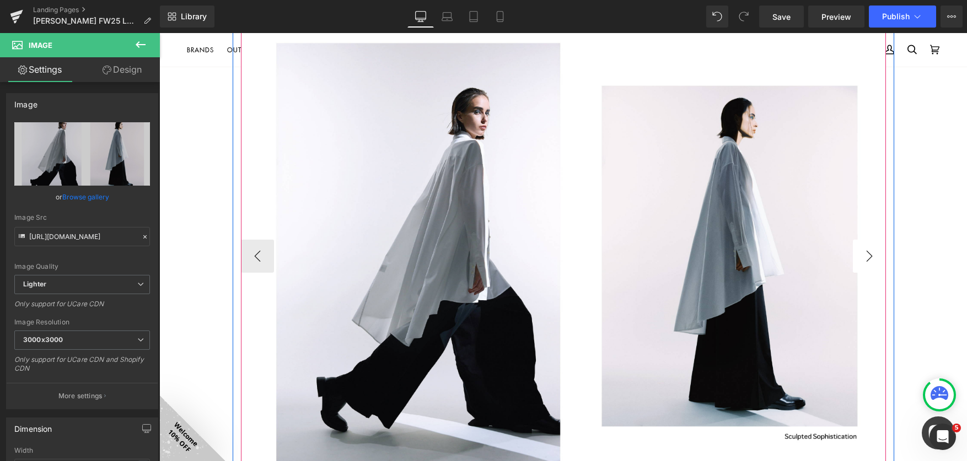
click at [865, 260] on button "›" at bounding box center [869, 256] width 33 height 33
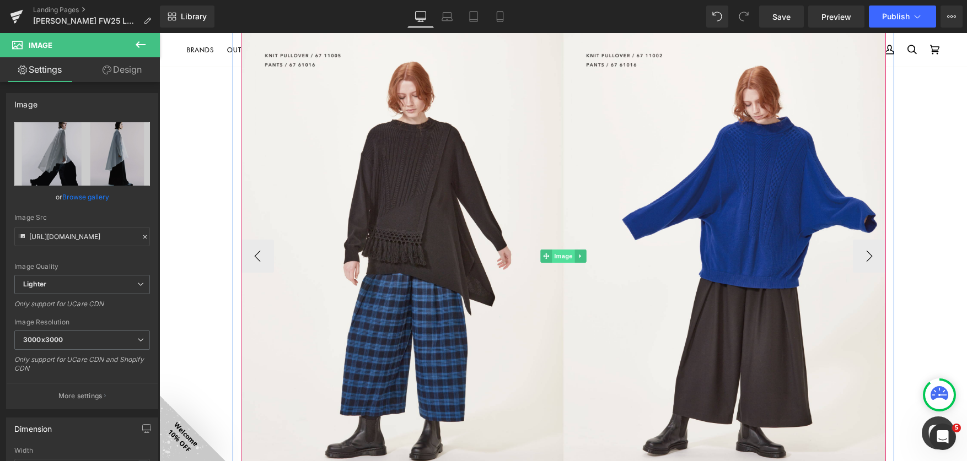
click at [557, 255] on span "Image" at bounding box center [563, 256] width 23 height 13
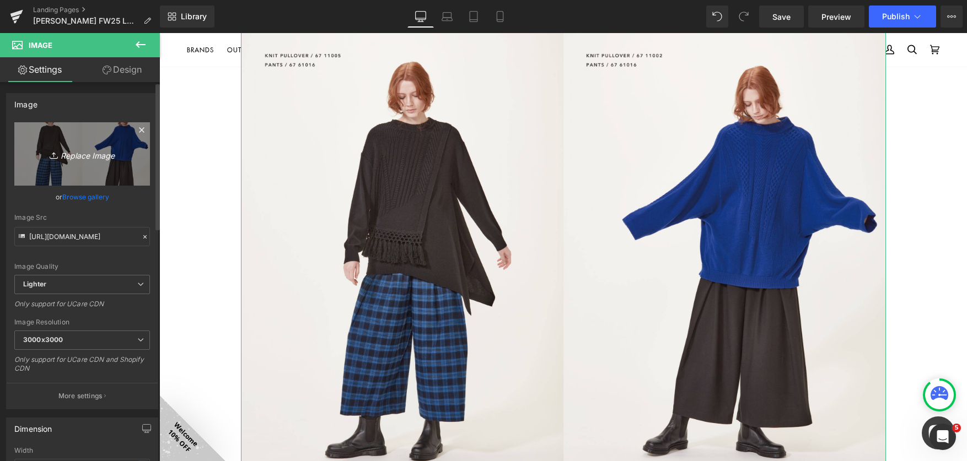
click at [72, 158] on icon "Replace Image" at bounding box center [82, 154] width 88 height 14
type input "C:\fakepath\lookbookFW2025-08.jpg"
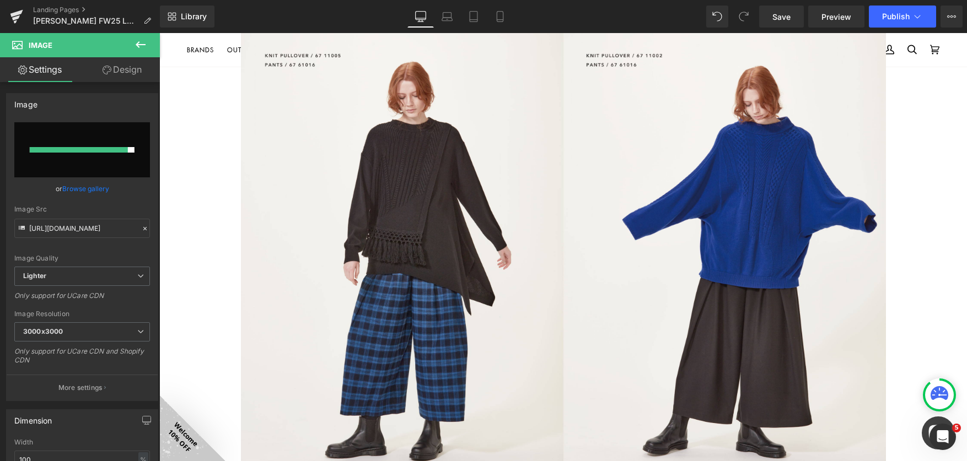
type input "[URL][DOMAIN_NAME]"
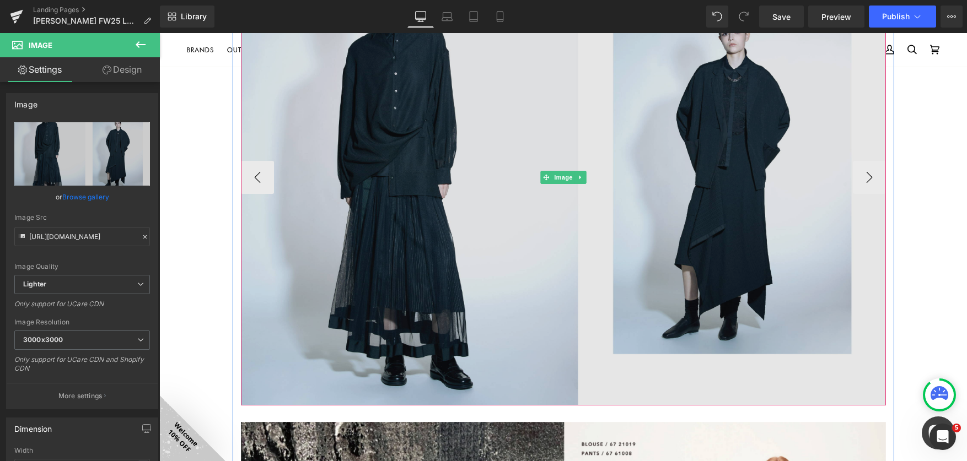
scroll to position [820, 0]
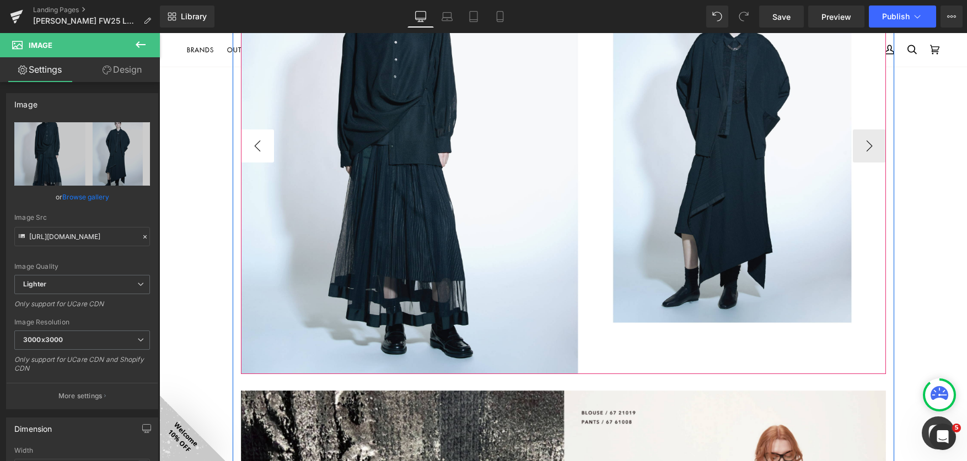
click at [247, 151] on button "‹" at bounding box center [257, 146] width 33 height 33
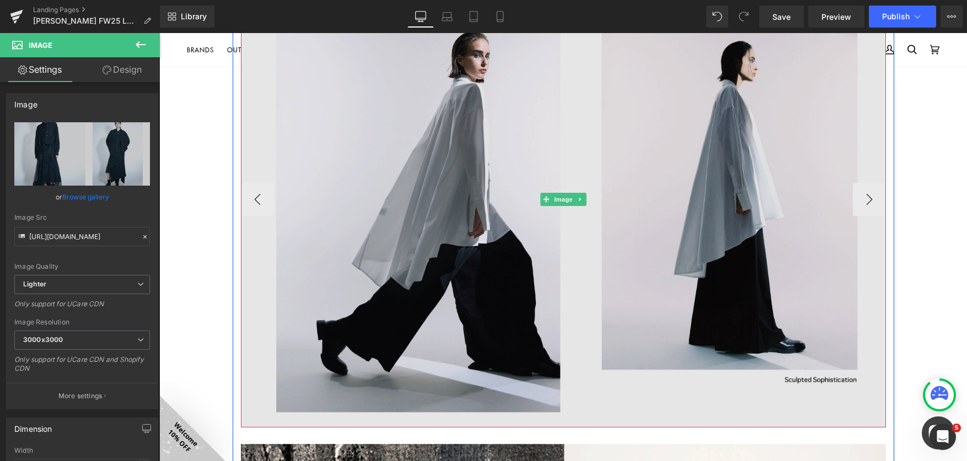
scroll to position [710, 0]
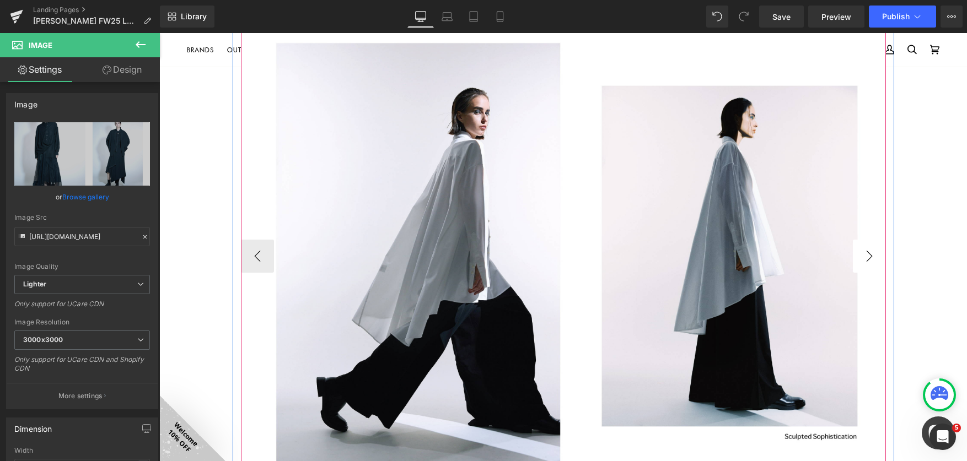
click at [865, 251] on button "›" at bounding box center [869, 256] width 33 height 33
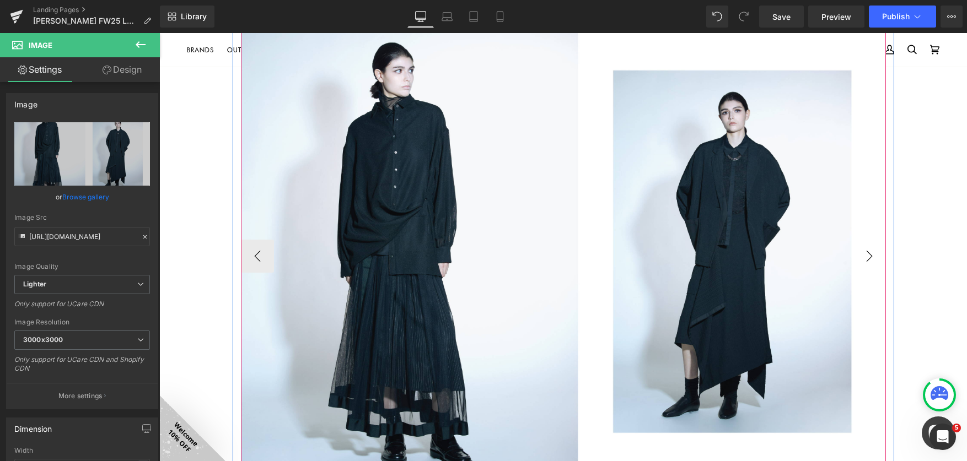
click at [864, 256] on button "›" at bounding box center [869, 256] width 33 height 33
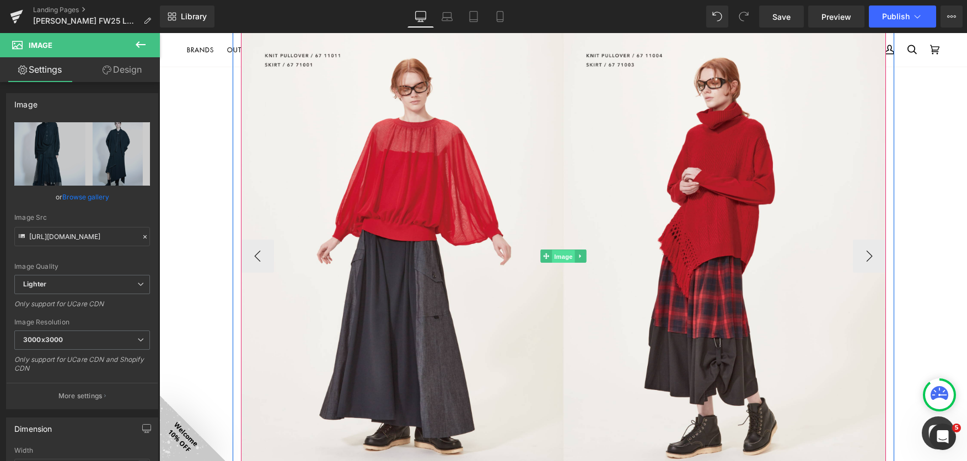
click at [560, 256] on span "Image" at bounding box center [563, 256] width 23 height 13
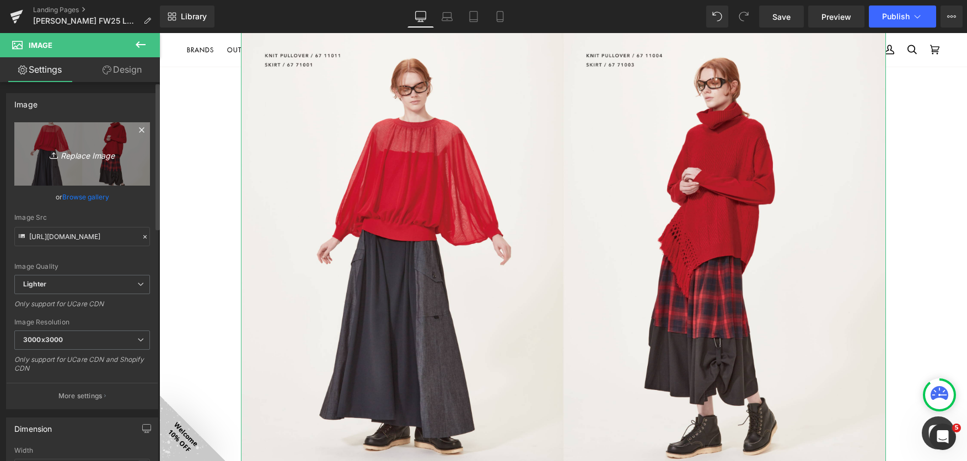
click at [79, 155] on icon "Replace Image" at bounding box center [82, 154] width 88 height 14
type input "C:\fakepath\lookbookFW2025-09.jpg"
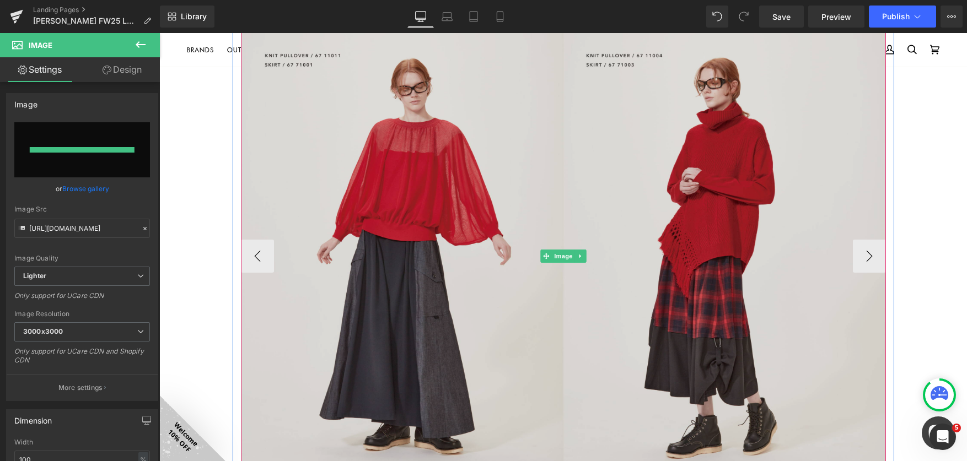
type input "[URL][DOMAIN_NAME]"
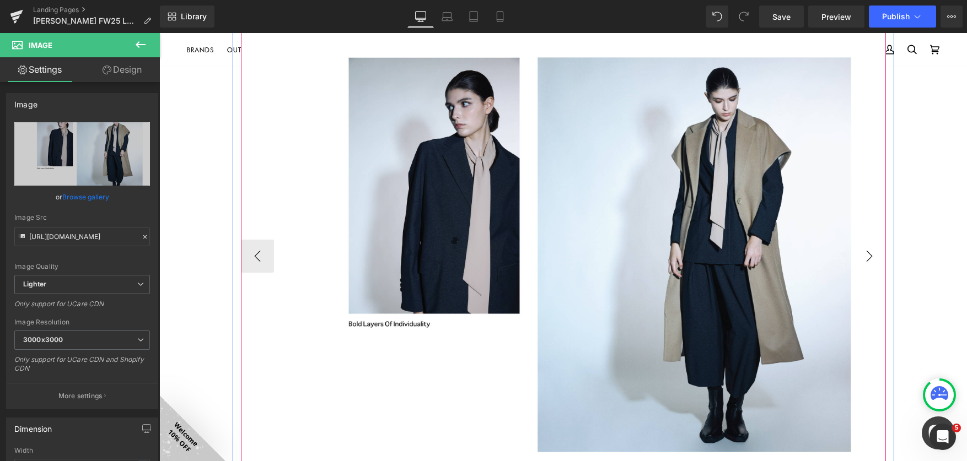
click at [868, 253] on button "›" at bounding box center [869, 256] width 33 height 33
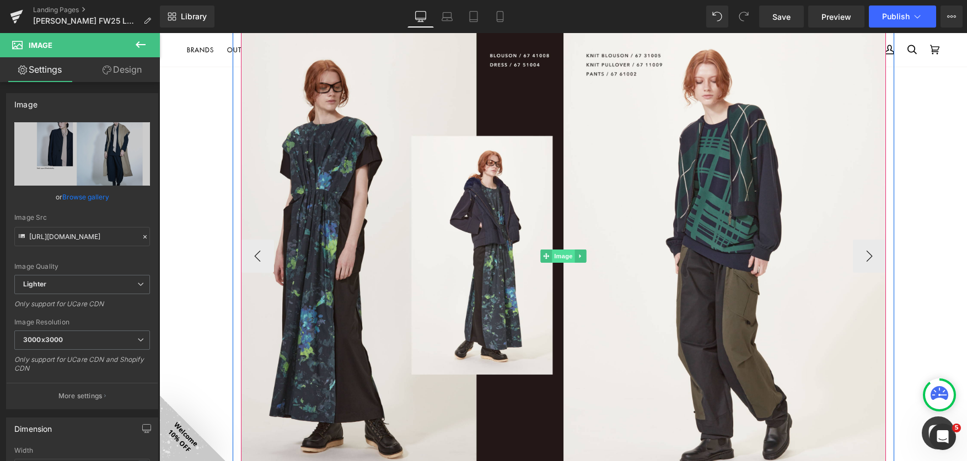
click at [555, 254] on span "Image" at bounding box center [563, 256] width 23 height 13
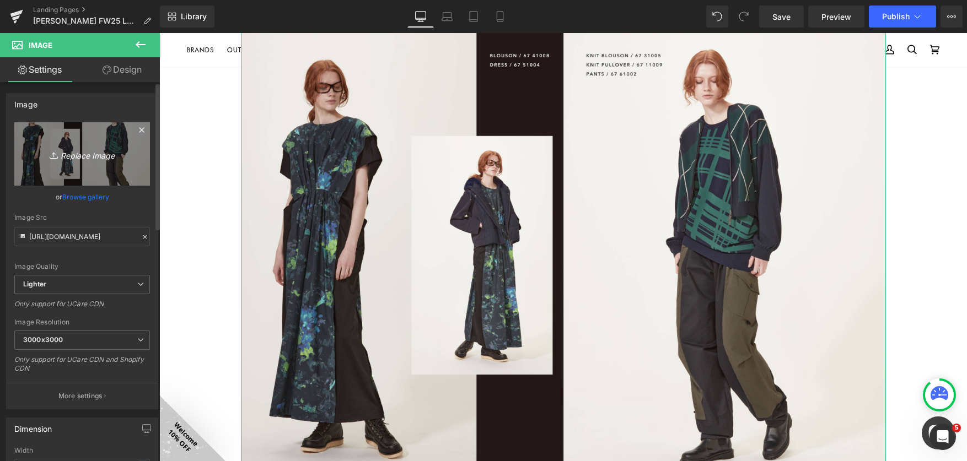
click at [71, 154] on icon "Replace Image" at bounding box center [82, 154] width 88 height 14
type input "C:\fakepath\lookbookFW2025-10.jpg"
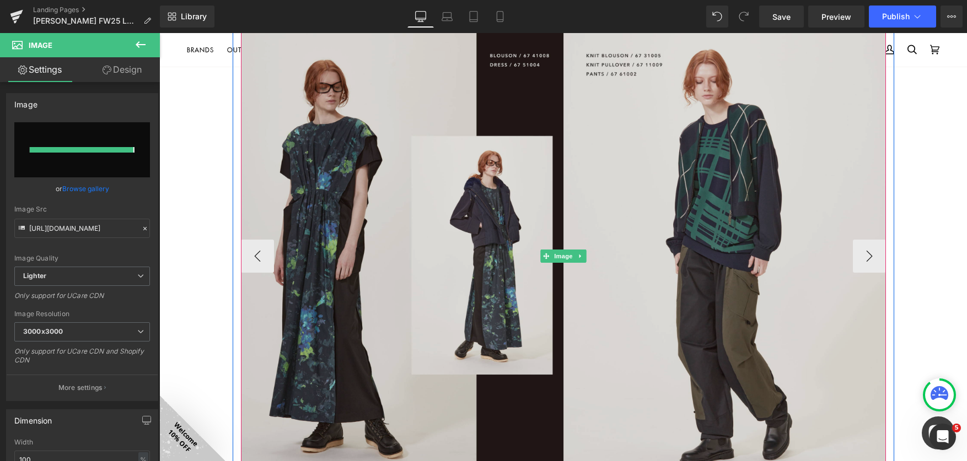
type input "[URL][DOMAIN_NAME]"
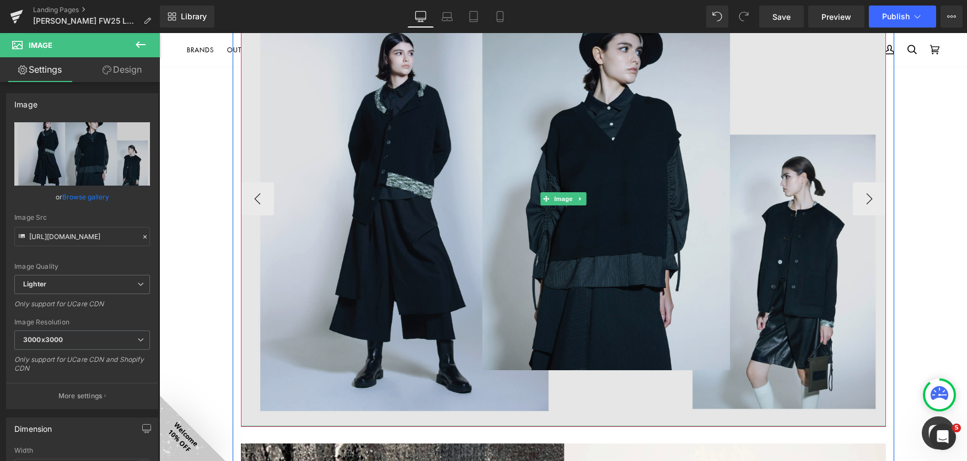
scroll to position [765, 0]
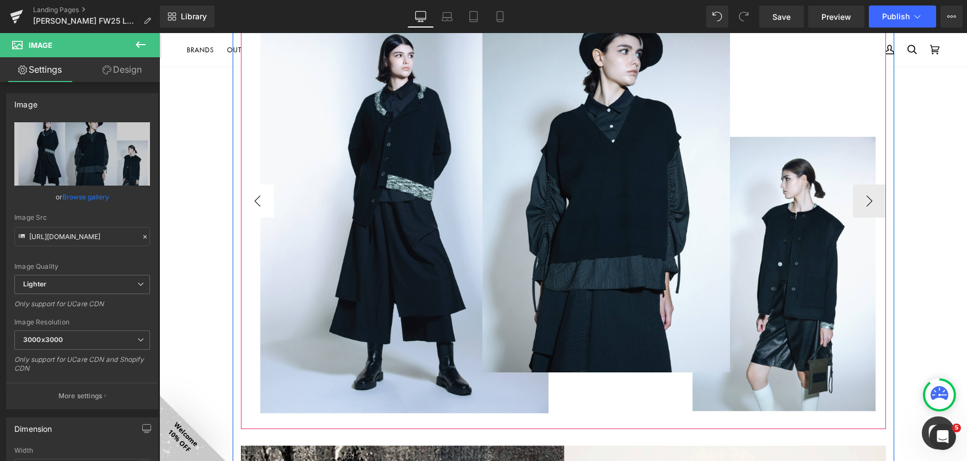
click at [250, 196] on button "‹" at bounding box center [257, 201] width 33 height 33
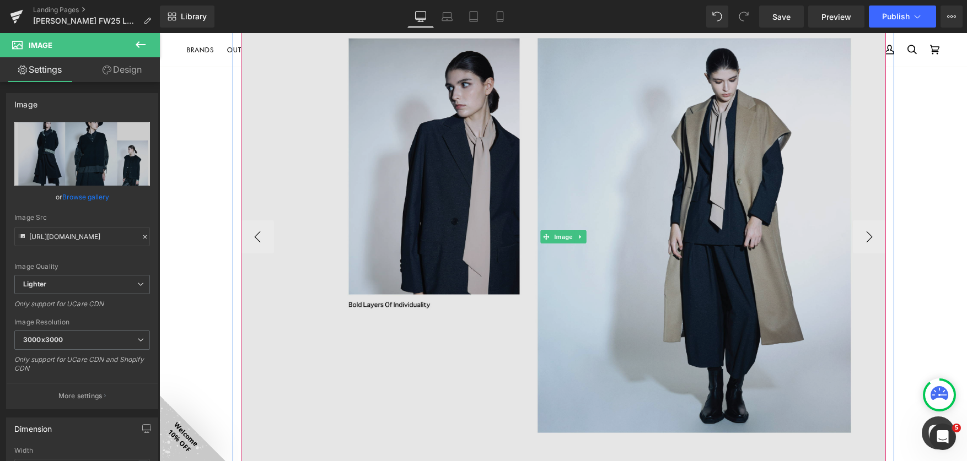
scroll to position [710, 0]
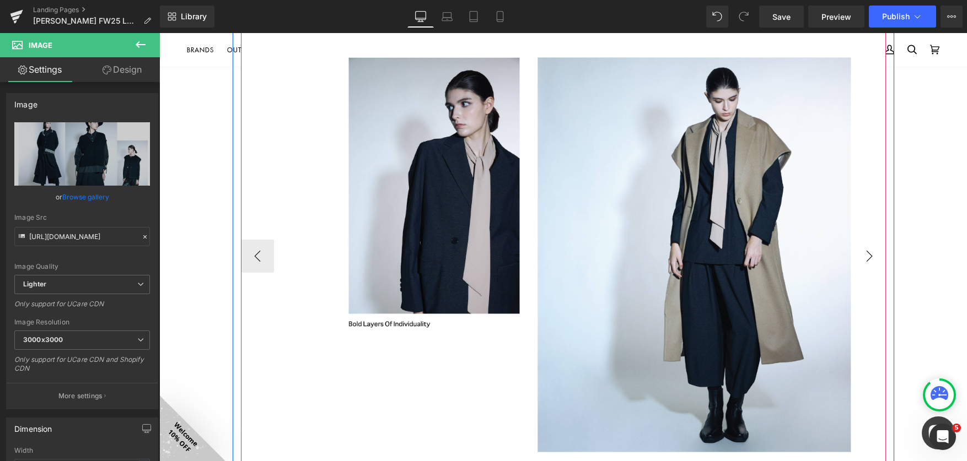
click at [860, 246] on button "›" at bounding box center [869, 256] width 33 height 33
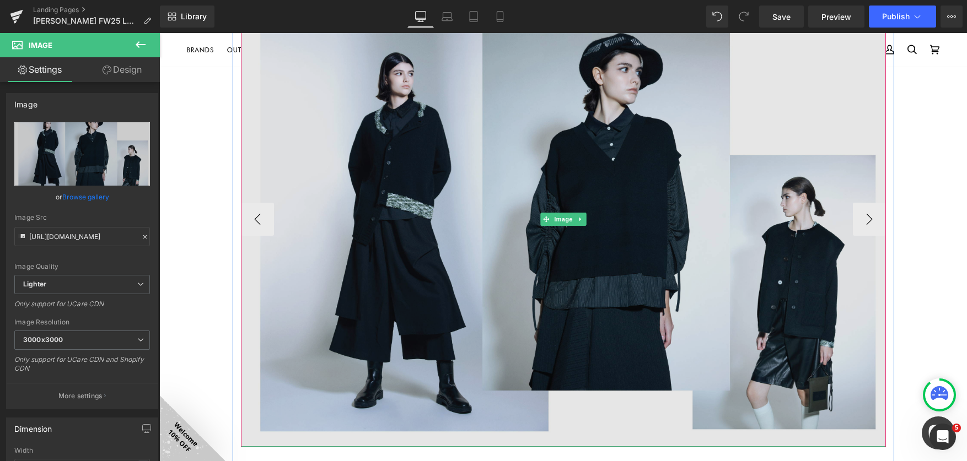
scroll to position [765, 0]
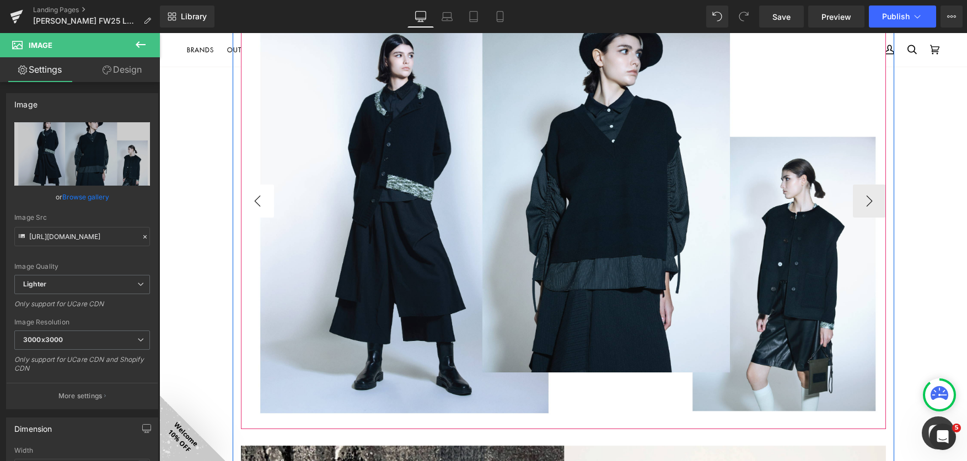
click at [245, 203] on button "‹" at bounding box center [257, 201] width 33 height 33
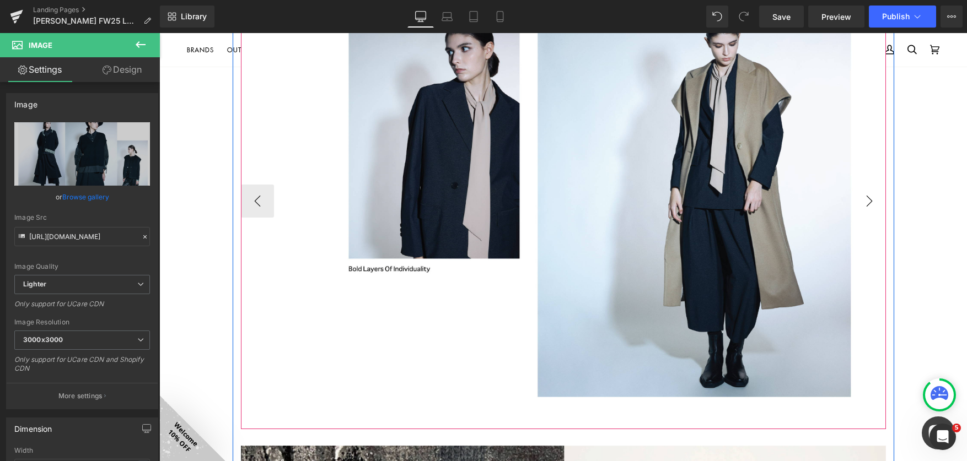
click at [868, 196] on button "›" at bounding box center [869, 201] width 33 height 33
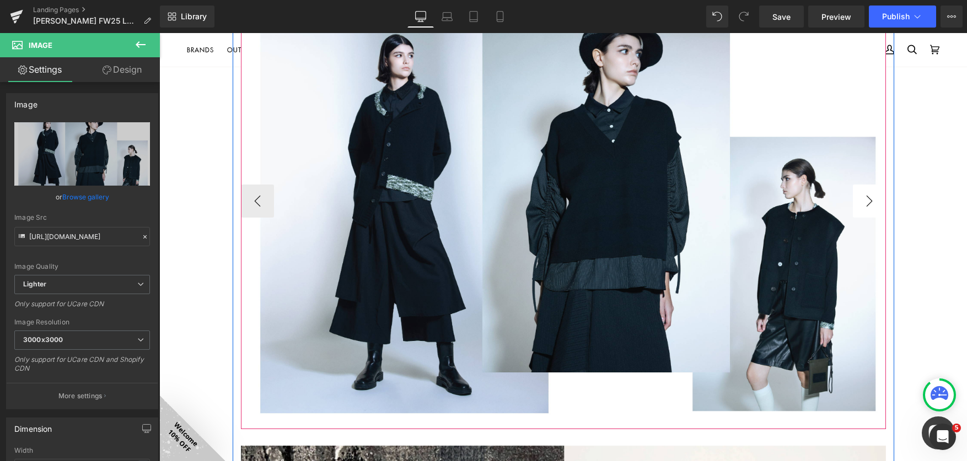
click at [868, 196] on button "›" at bounding box center [869, 201] width 33 height 33
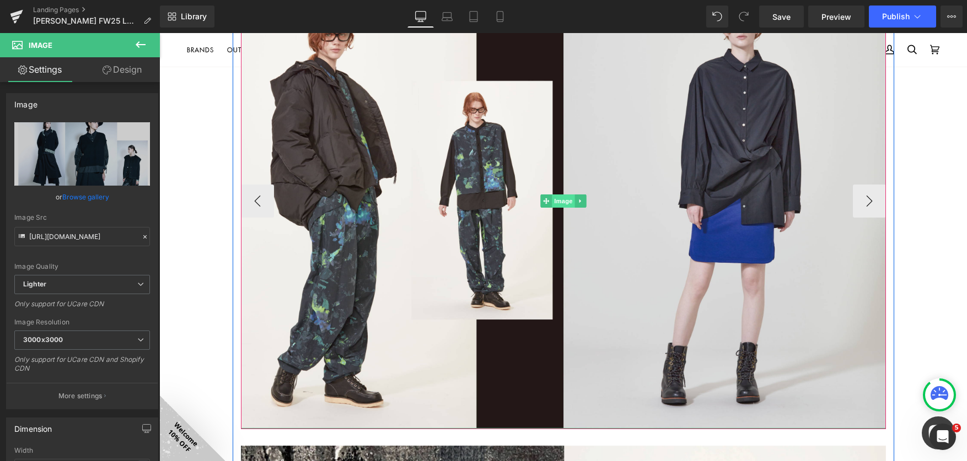
click at [558, 207] on span "Image" at bounding box center [563, 201] width 23 height 13
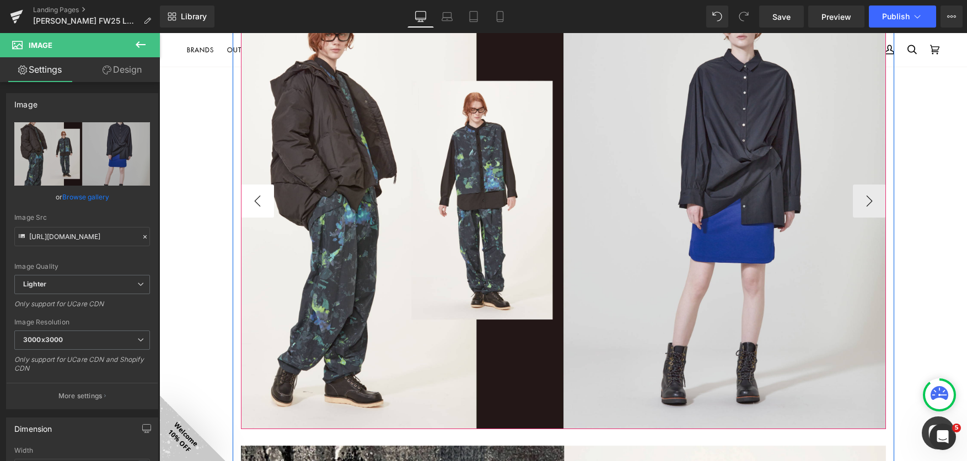
click at [241, 201] on button "‹" at bounding box center [257, 201] width 33 height 33
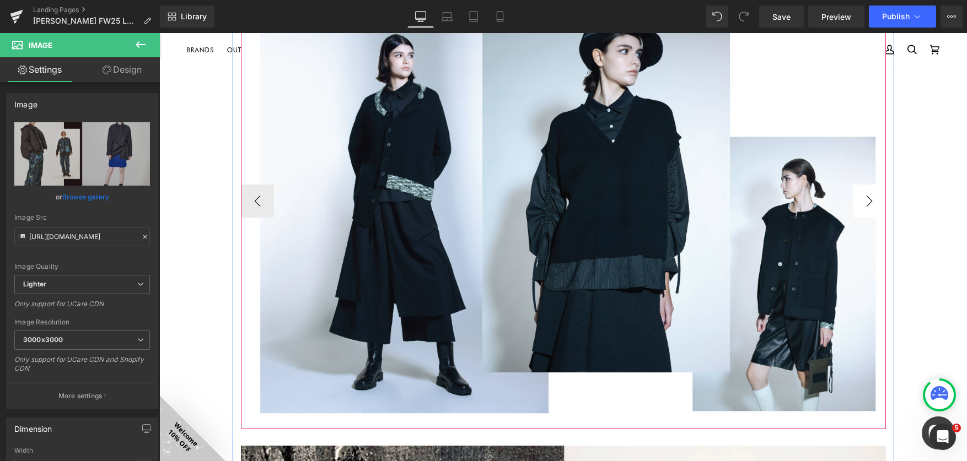
click at [870, 198] on button "›" at bounding box center [869, 201] width 33 height 33
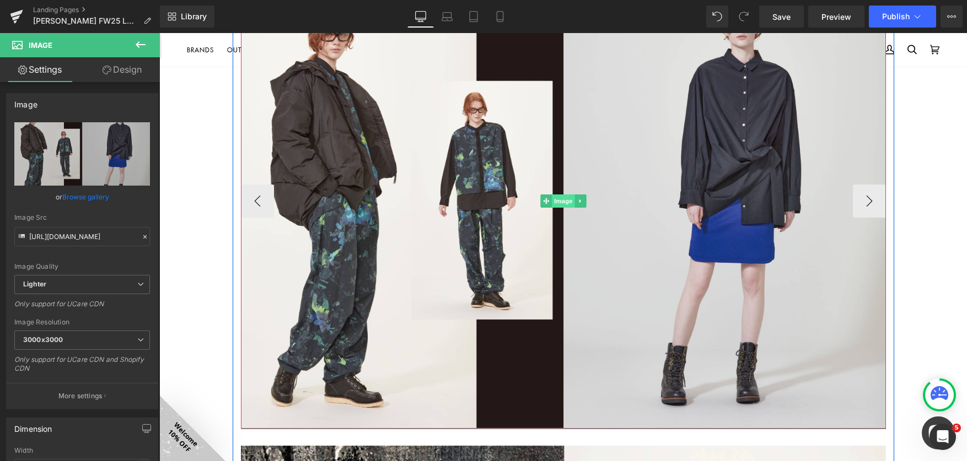
click at [556, 202] on span "Image" at bounding box center [563, 201] width 23 height 13
click at [560, 202] on span "Image" at bounding box center [563, 201] width 23 height 13
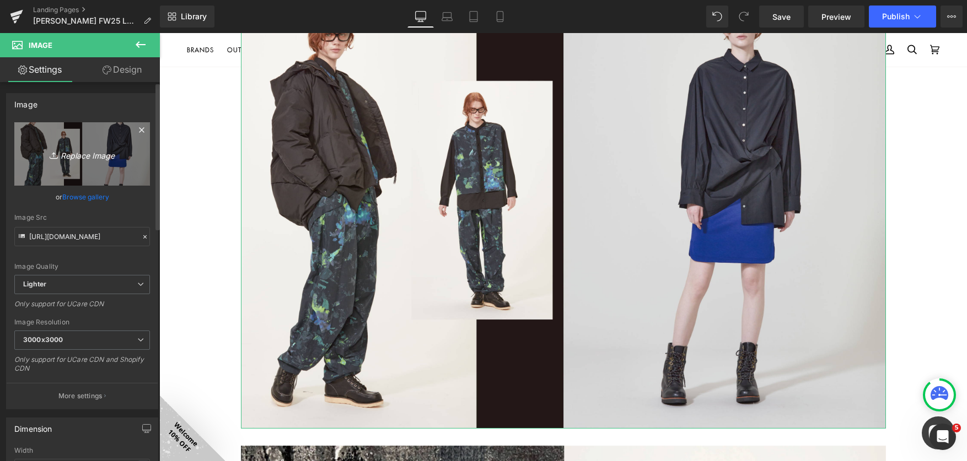
click at [88, 156] on icon "Replace Image" at bounding box center [82, 154] width 88 height 14
type input "C:\fakepath\lookbookFW2025-11.jpg"
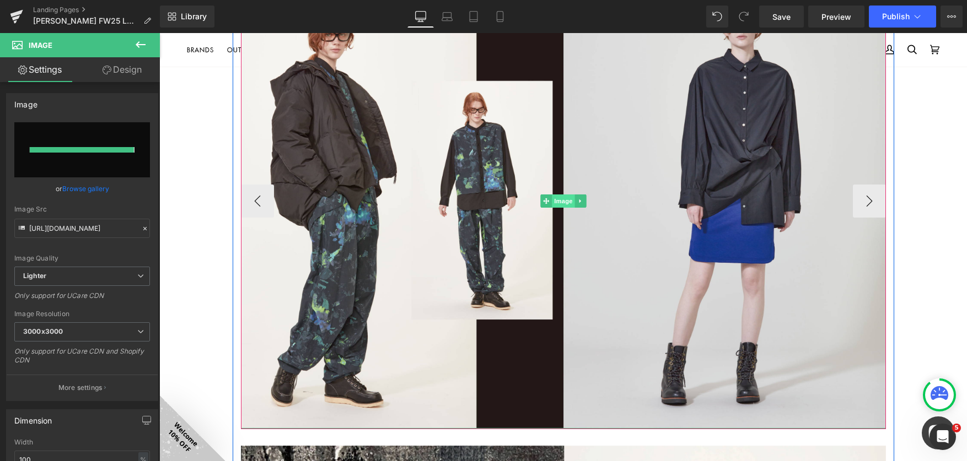
type input "[URL][DOMAIN_NAME]"
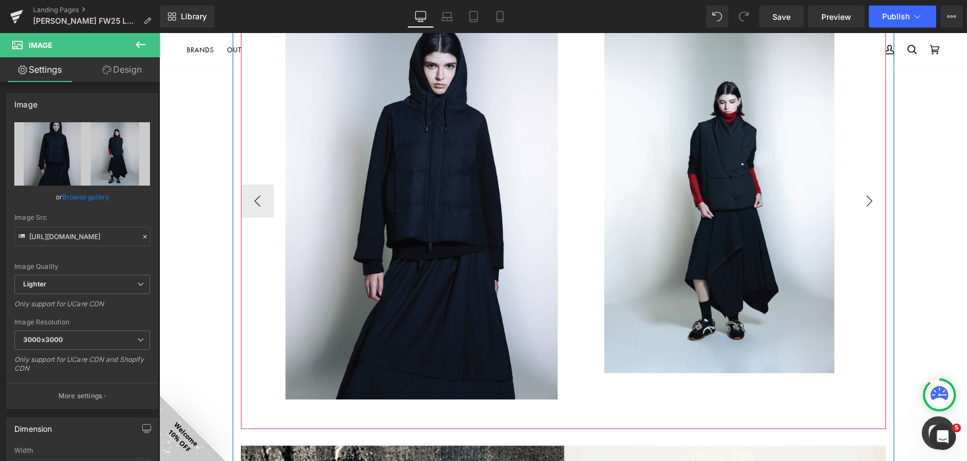
click at [867, 200] on button "›" at bounding box center [869, 201] width 33 height 33
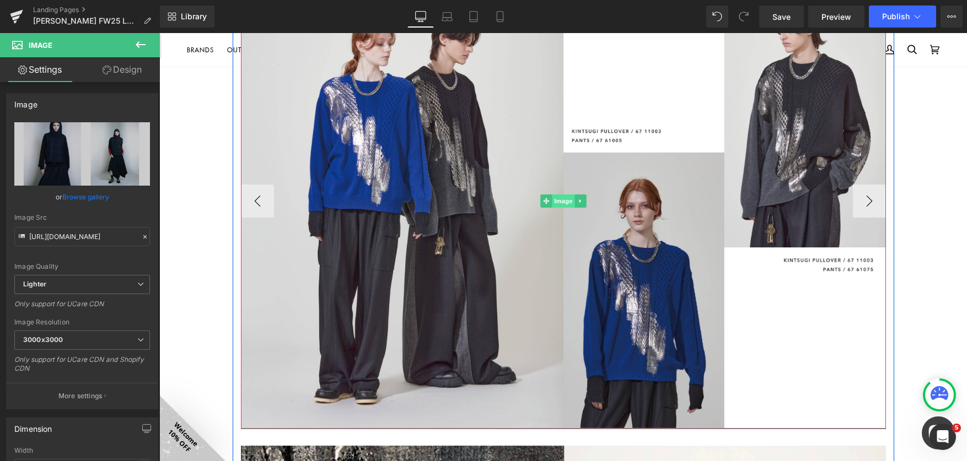
click at [556, 199] on span "Image" at bounding box center [563, 201] width 23 height 13
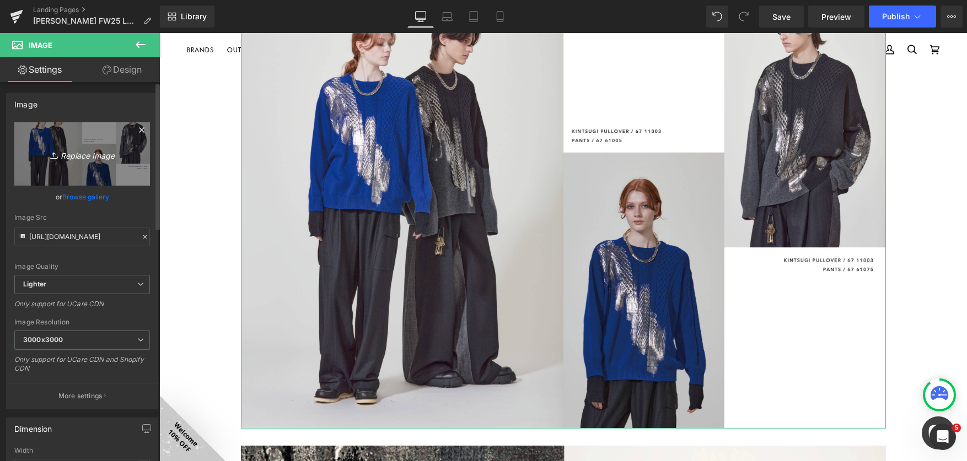
click at [87, 154] on icon "Replace Image" at bounding box center [82, 154] width 88 height 14
type input "C:\fakepath\lookbookFW2025-12.jpg"
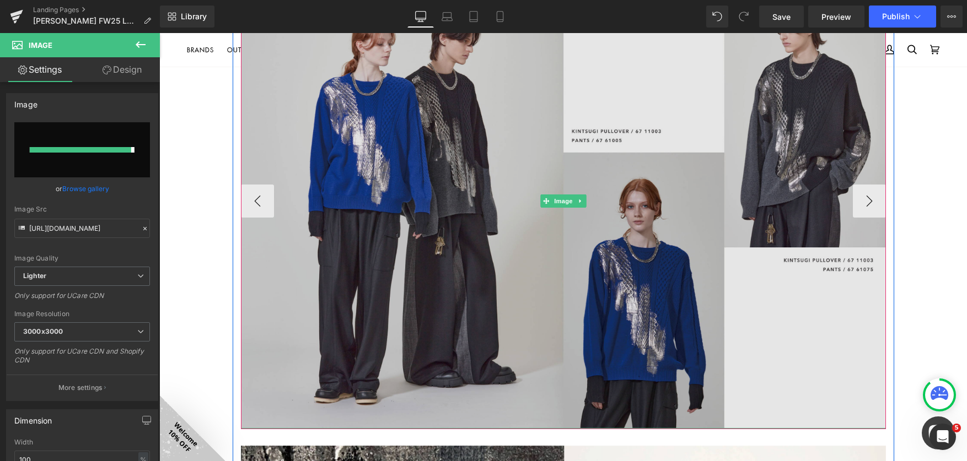
type input "[URL][DOMAIN_NAME]"
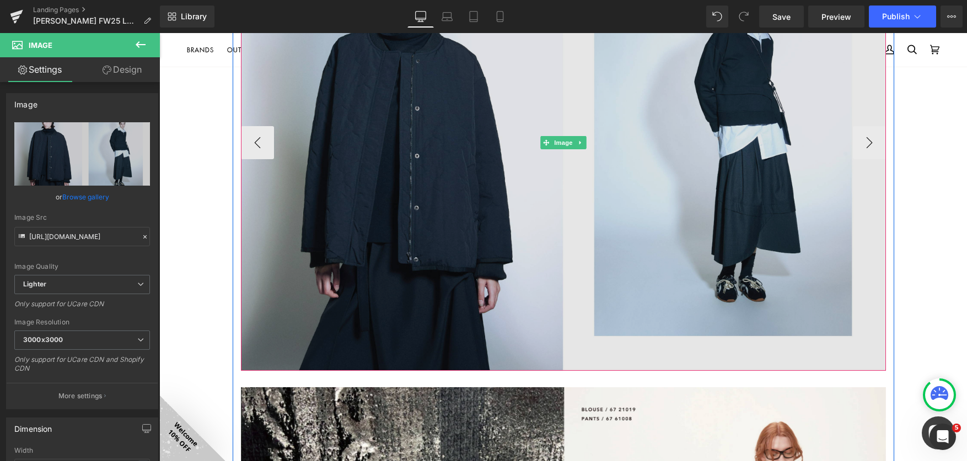
scroll to position [824, 0]
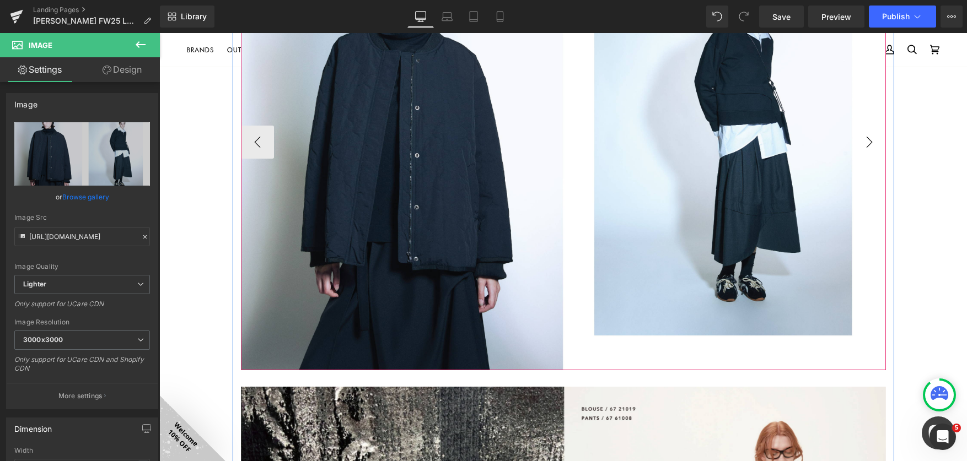
click at [869, 141] on button "›" at bounding box center [869, 142] width 33 height 33
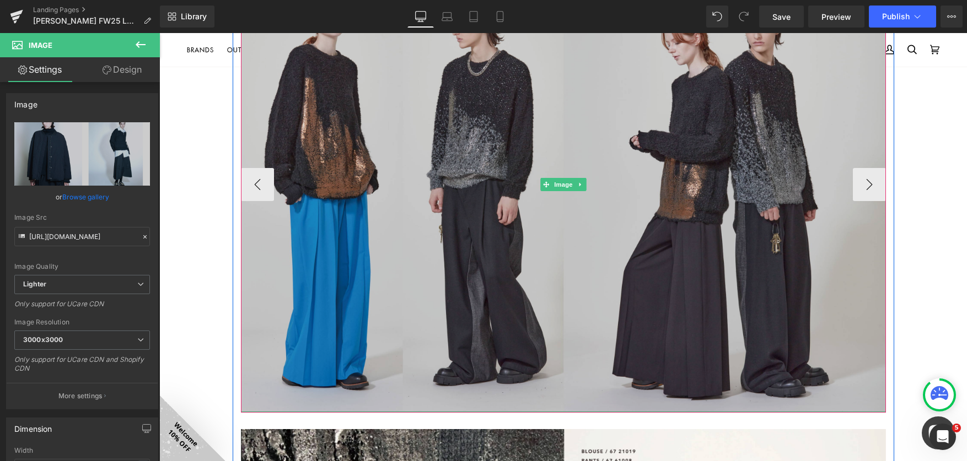
scroll to position [781, 0]
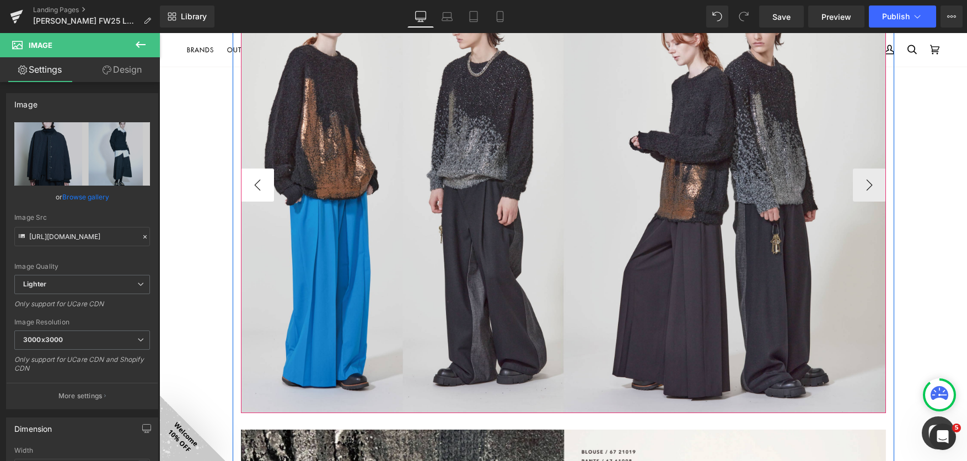
click at [260, 191] on button "‹" at bounding box center [257, 185] width 33 height 33
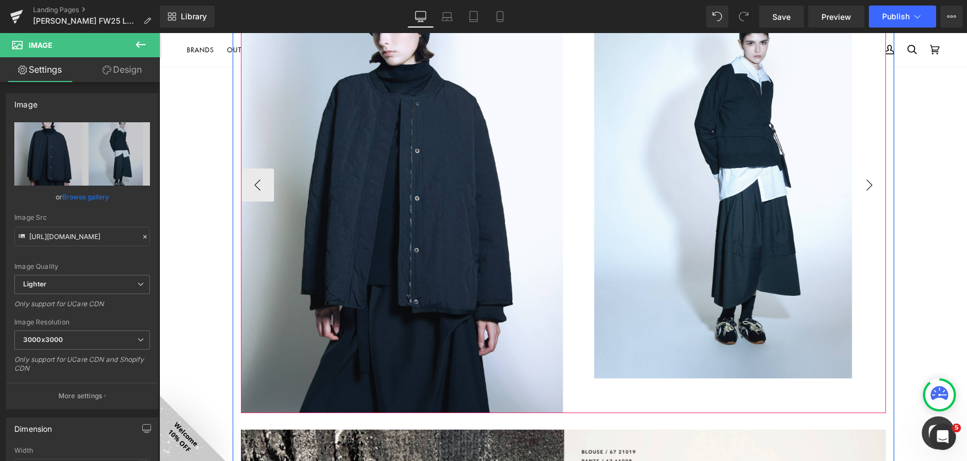
click at [871, 190] on button "›" at bounding box center [869, 185] width 33 height 33
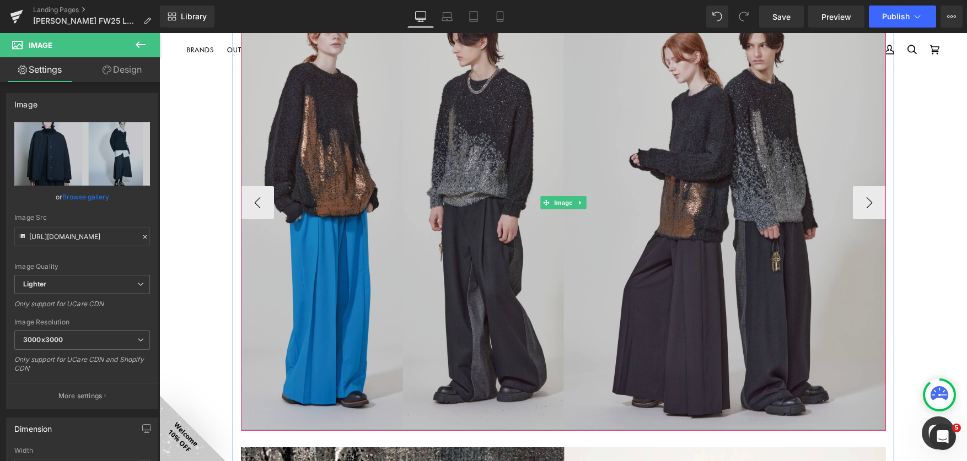
scroll to position [763, 0]
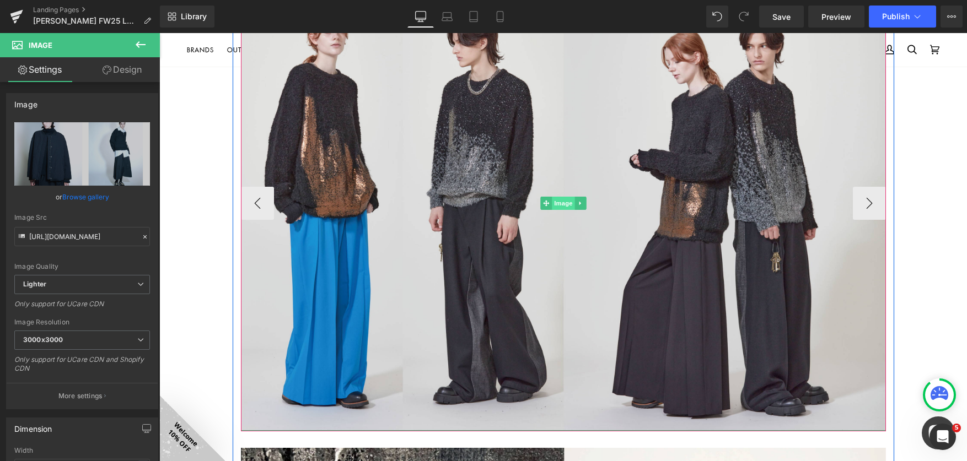
click at [552, 207] on span "Image" at bounding box center [563, 203] width 23 height 13
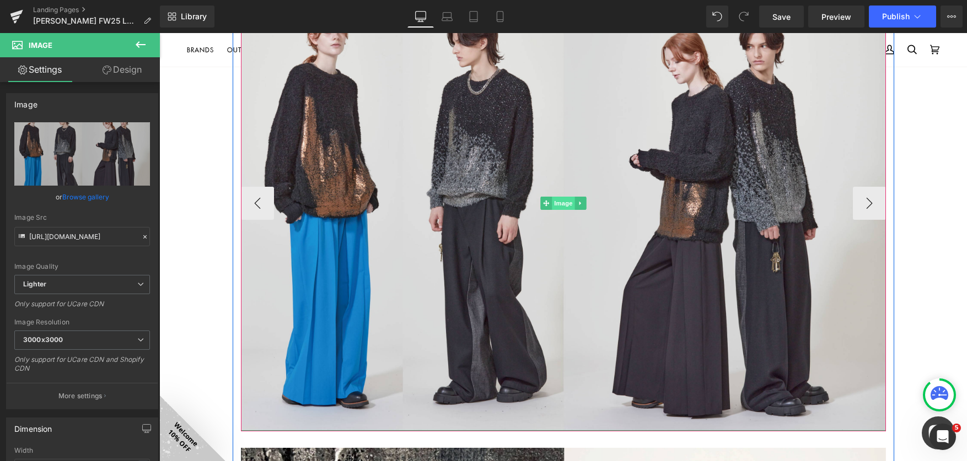
click at [559, 206] on span "Image" at bounding box center [563, 203] width 23 height 13
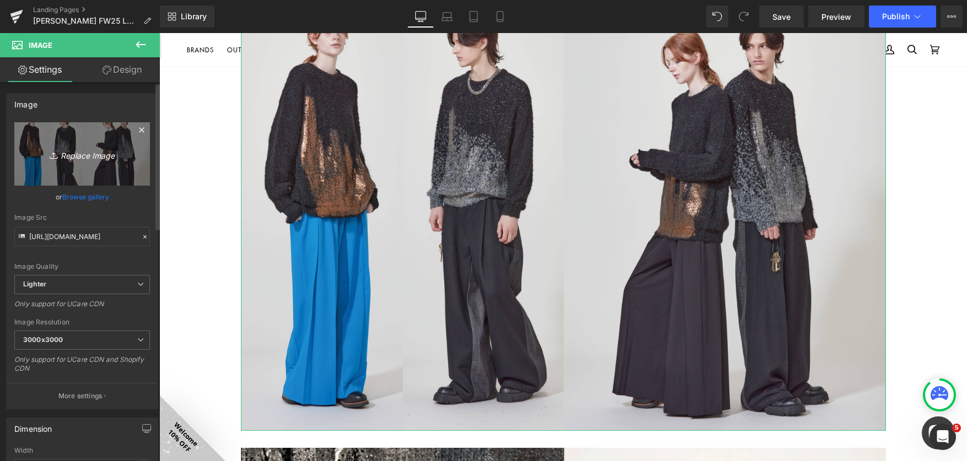
click at [70, 155] on icon "Replace Image" at bounding box center [82, 154] width 88 height 14
type input "C:\fakepath\lookbookFW2025-13.jpg"
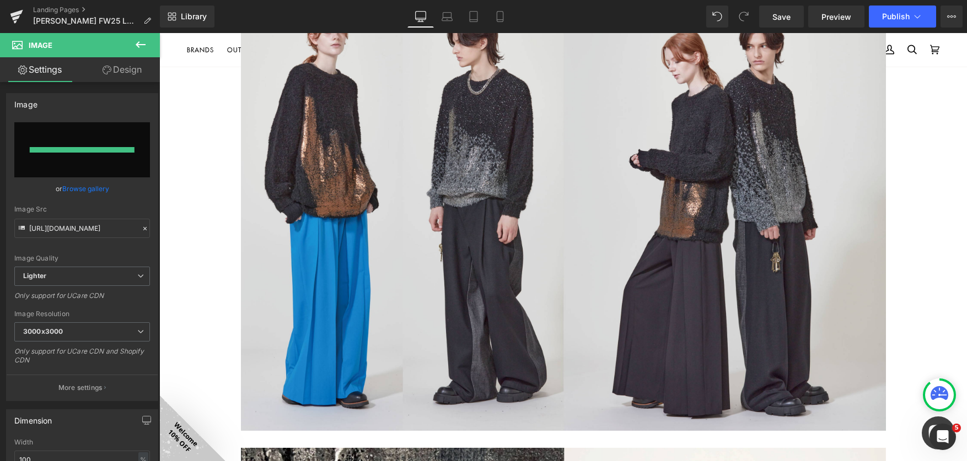
type input "[URL][DOMAIN_NAME]"
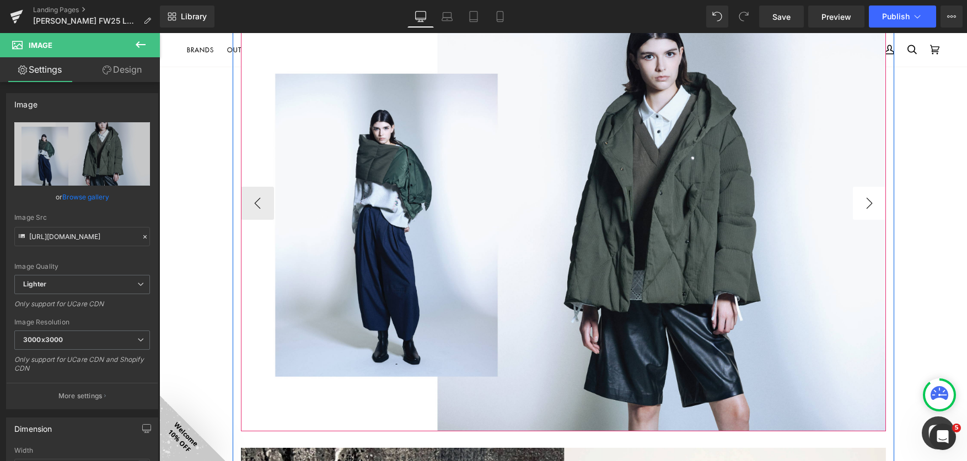
click at [869, 206] on button "›" at bounding box center [869, 203] width 33 height 33
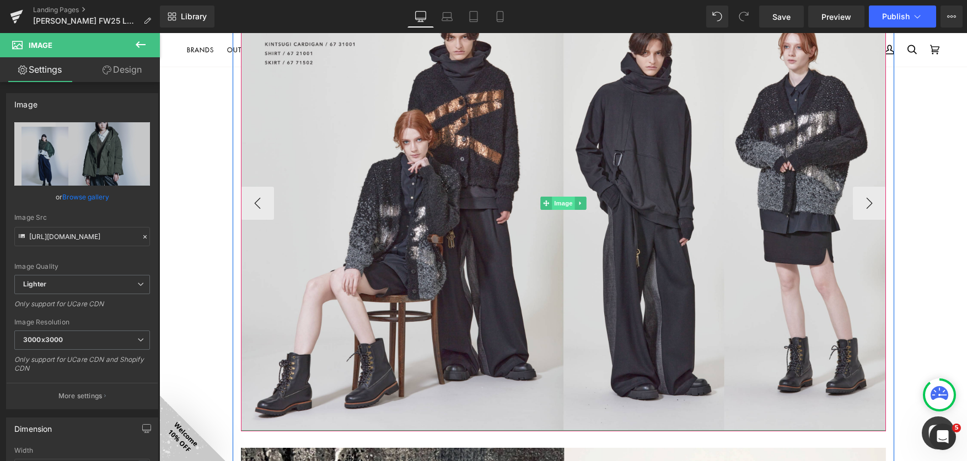
click at [558, 204] on span "Image" at bounding box center [563, 203] width 23 height 13
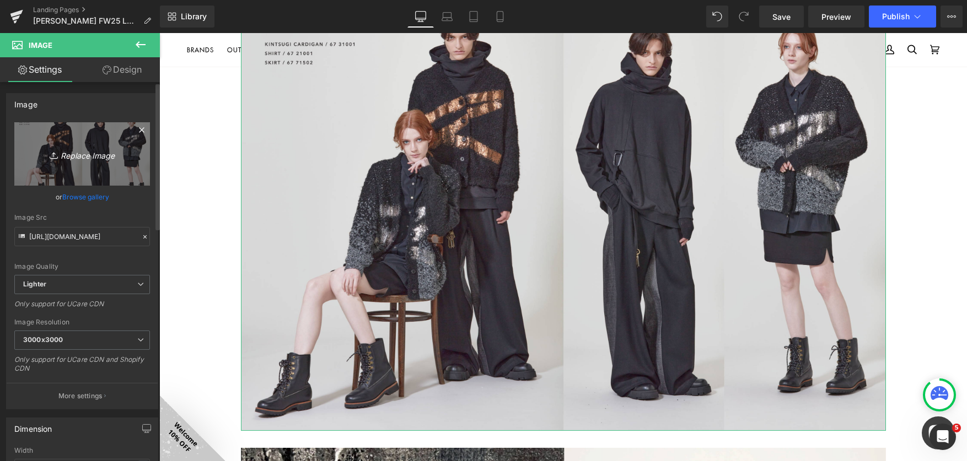
click at [78, 155] on icon "Replace Image" at bounding box center [82, 154] width 88 height 14
type input "C:\fakepath\lookbookFW2025-14.jpg"
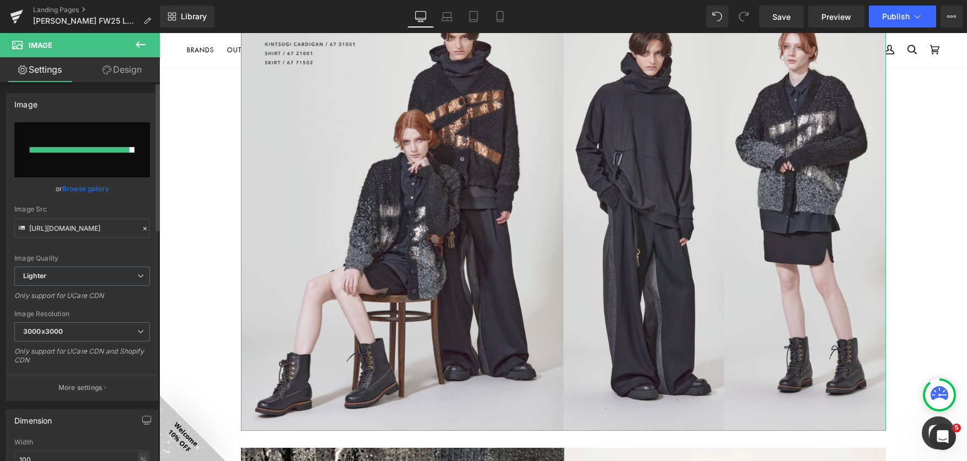
type input "[URL][DOMAIN_NAME]"
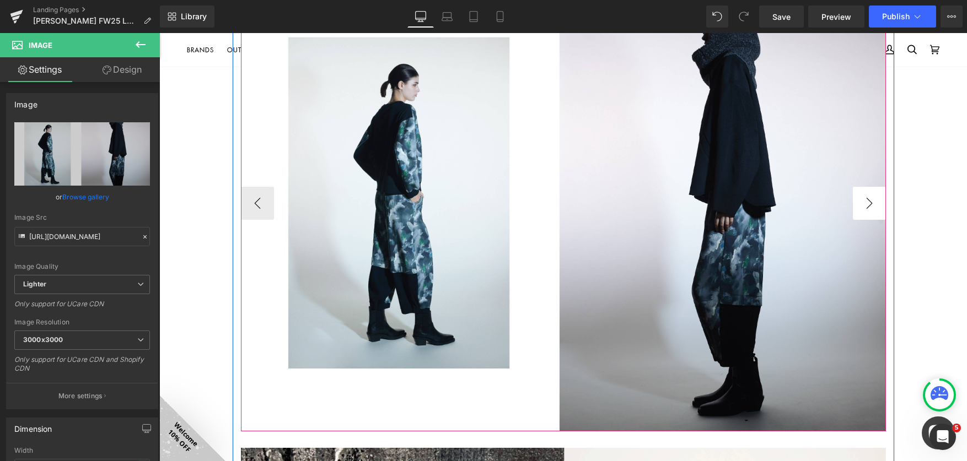
click at [865, 205] on button "›" at bounding box center [869, 203] width 33 height 33
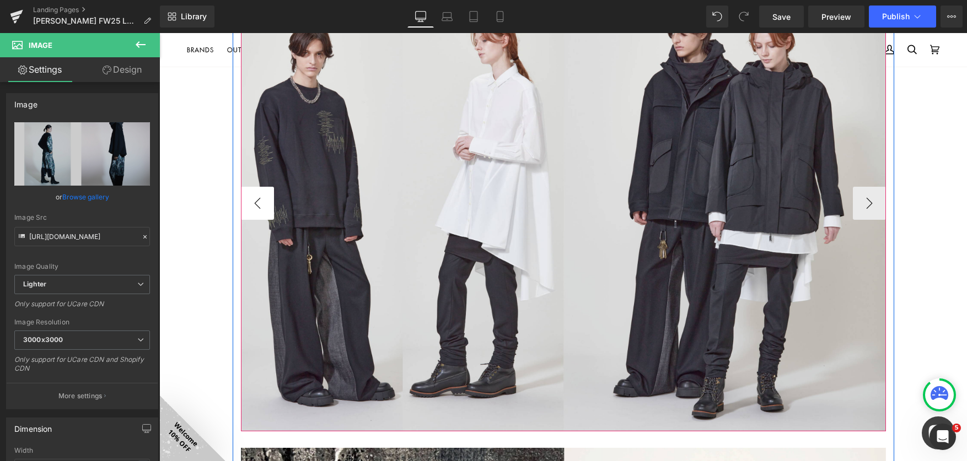
click at [264, 206] on button "‹" at bounding box center [257, 203] width 33 height 33
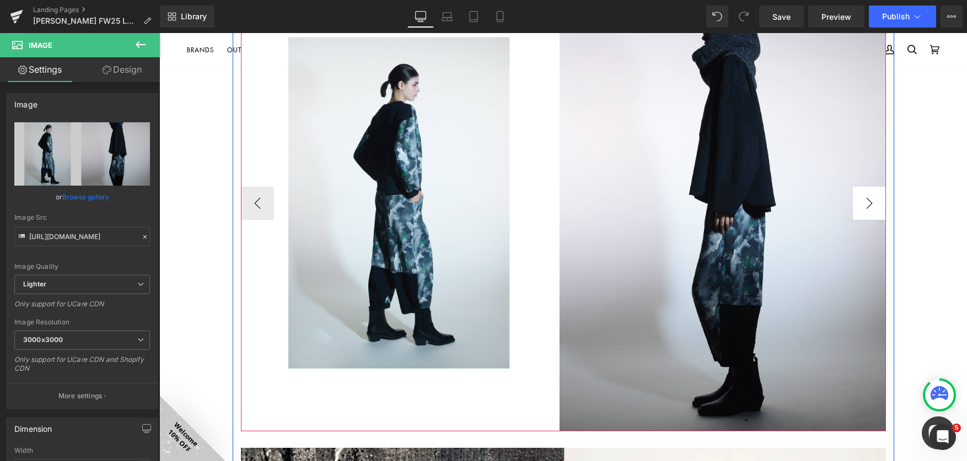
click at [866, 217] on button "›" at bounding box center [869, 203] width 33 height 33
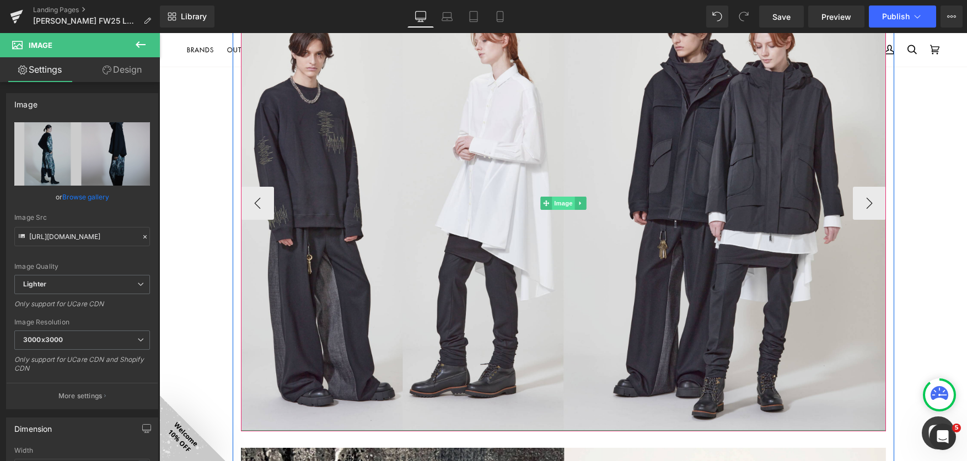
click at [558, 205] on span "Image" at bounding box center [563, 203] width 23 height 13
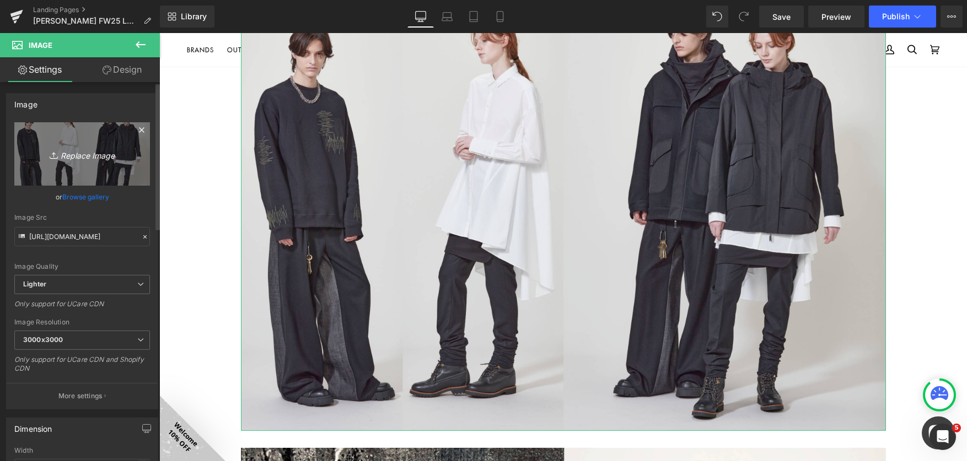
click at [79, 157] on icon "Replace Image" at bounding box center [82, 154] width 88 height 14
type input "C:\fakepath\lookbookFW2025-15.jpg"
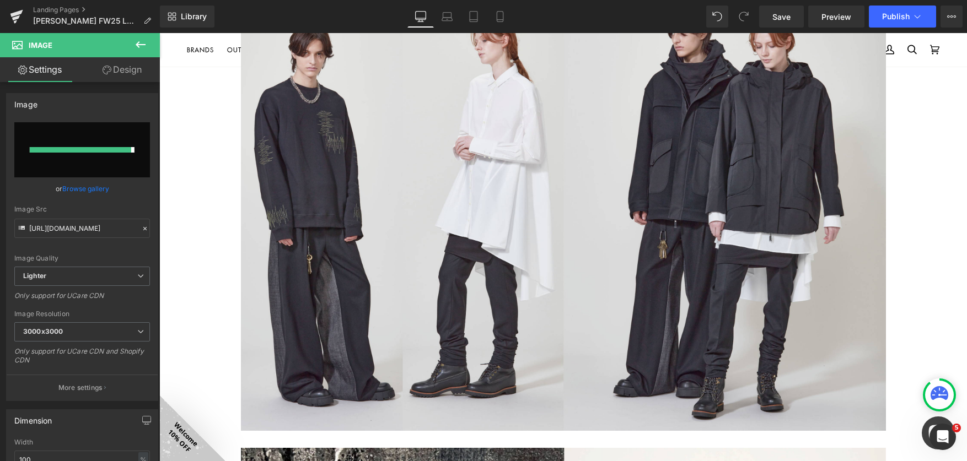
type input "[URL][DOMAIN_NAME]"
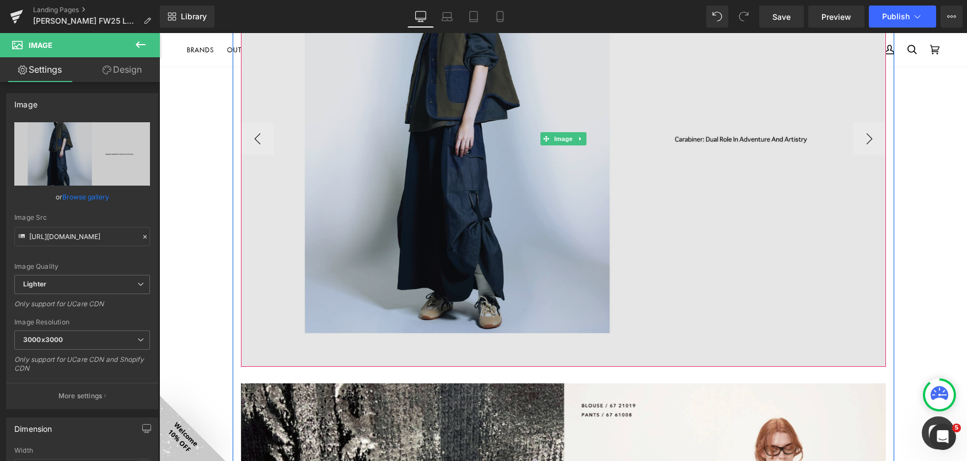
scroll to position [828, 0]
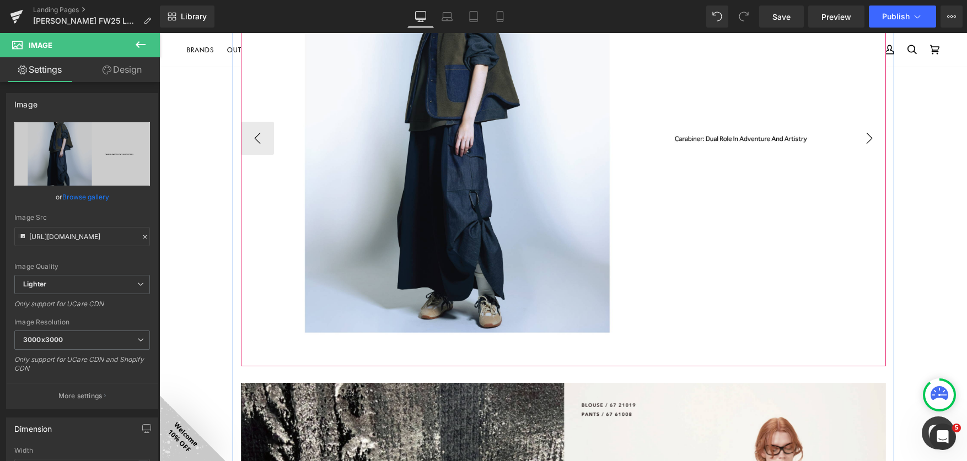
click at [860, 134] on button "›" at bounding box center [869, 138] width 33 height 33
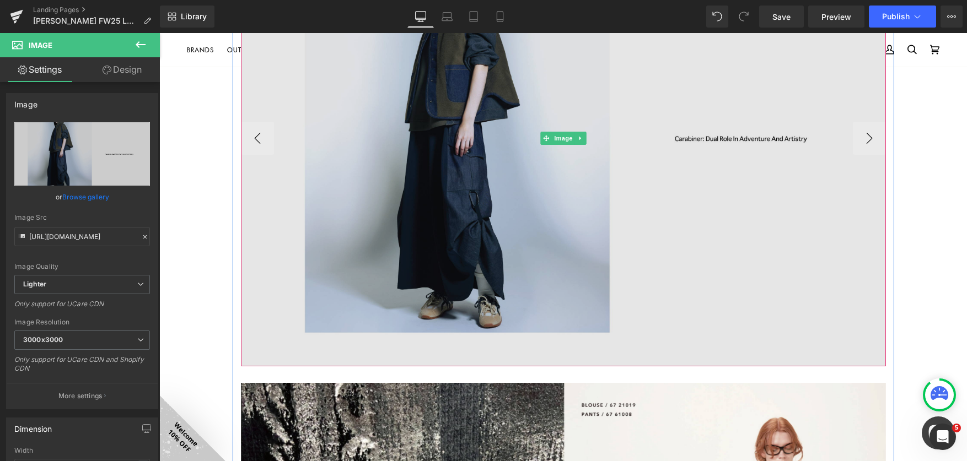
scroll to position [790, 0]
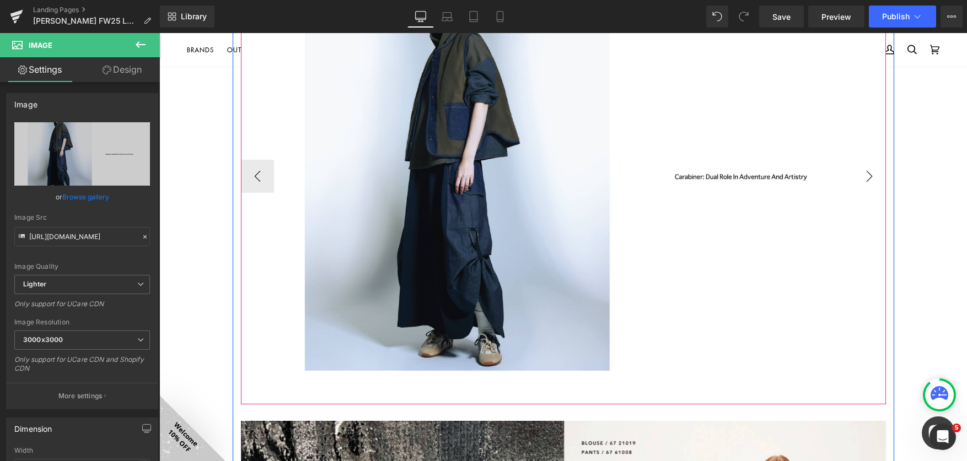
click at [863, 168] on button "›" at bounding box center [869, 176] width 33 height 33
click at [859, 185] on button "›" at bounding box center [869, 176] width 33 height 33
click at [860, 188] on button "›" at bounding box center [869, 176] width 33 height 33
click at [870, 174] on button "›" at bounding box center [869, 176] width 33 height 33
click at [858, 185] on button "›" at bounding box center [869, 176] width 33 height 33
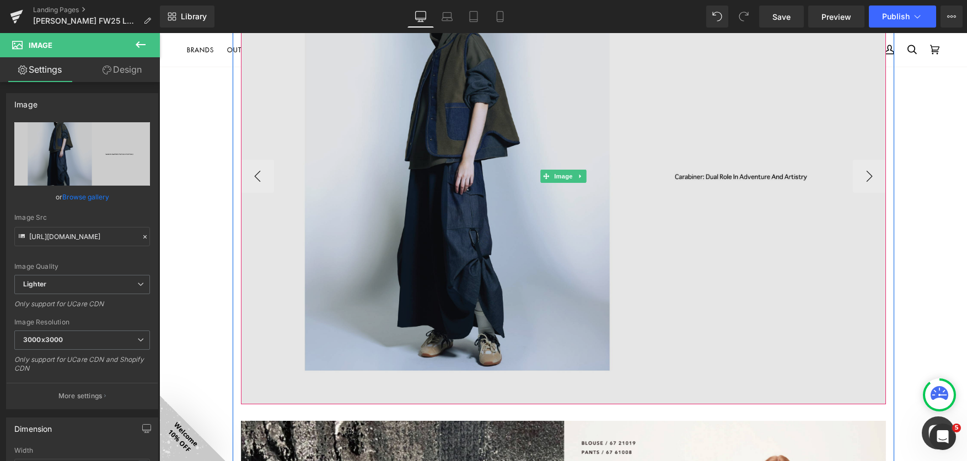
scroll to position [633, 0]
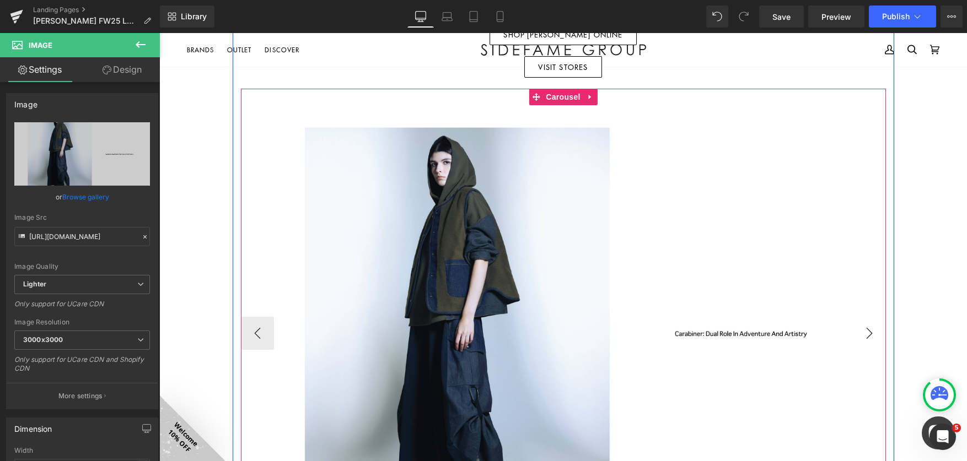
click at [872, 328] on button "›" at bounding box center [869, 333] width 33 height 33
click at [546, 101] on span "Carousel" at bounding box center [563, 97] width 40 height 17
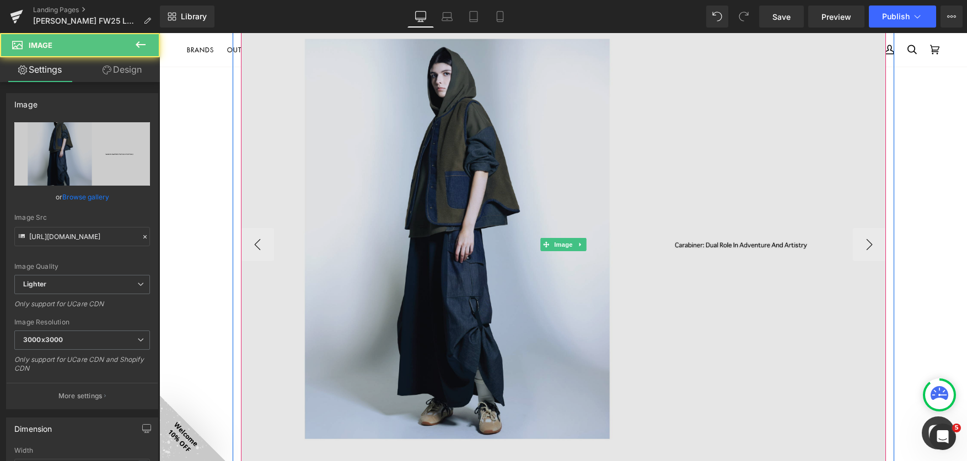
scroll to position [743, 0]
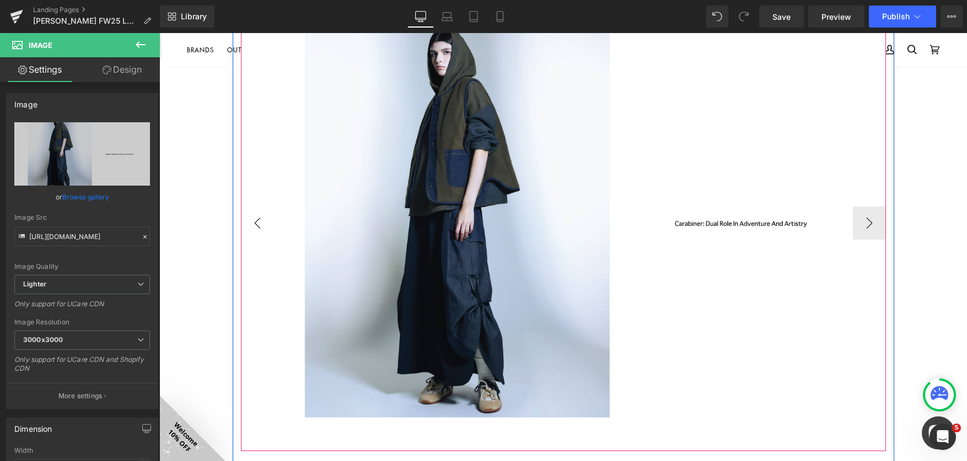
click at [252, 224] on button "‹" at bounding box center [257, 223] width 33 height 33
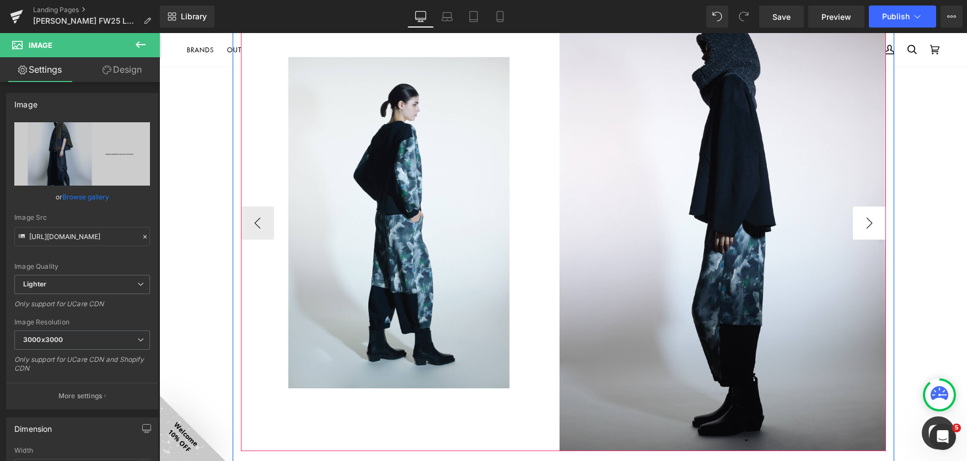
click at [873, 224] on button "›" at bounding box center [869, 223] width 33 height 33
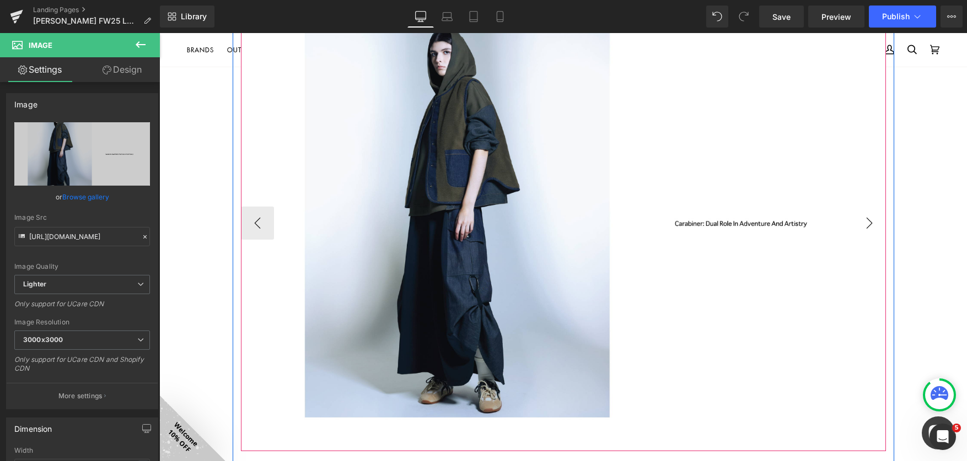
click at [873, 224] on button "›" at bounding box center [869, 223] width 33 height 33
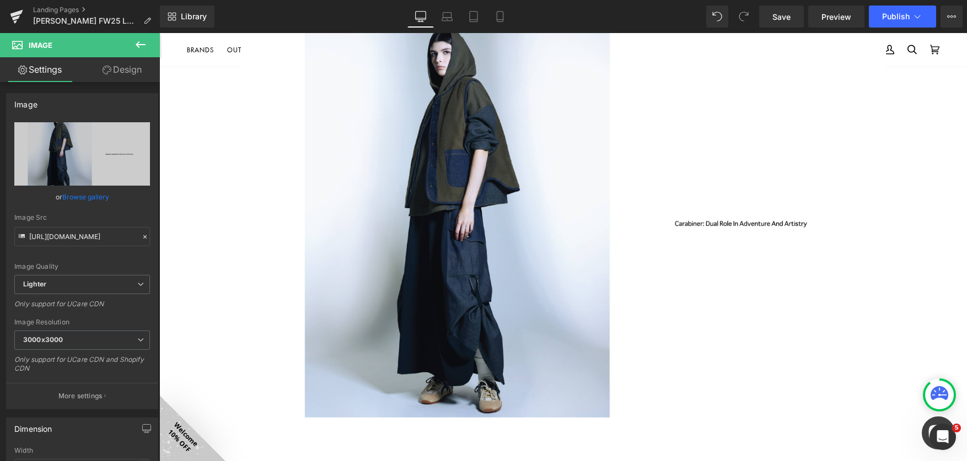
click at [137, 47] on icon at bounding box center [140, 44] width 13 height 13
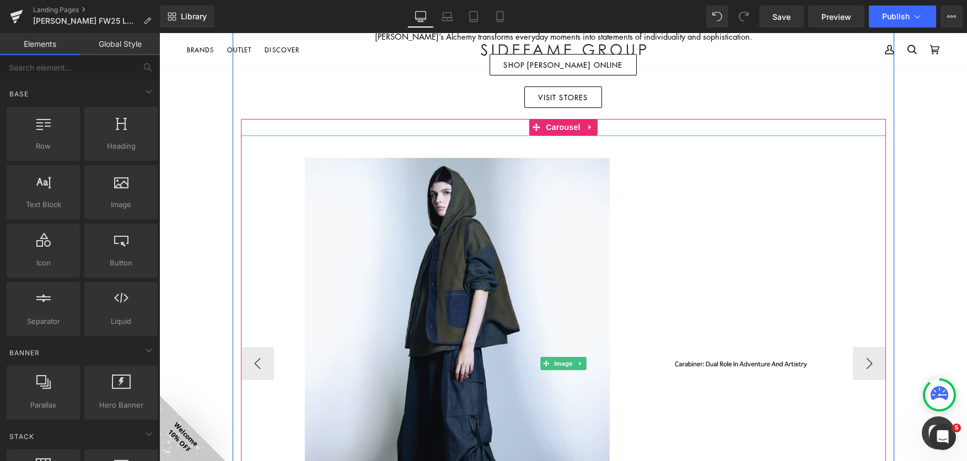
scroll to position [578, 0]
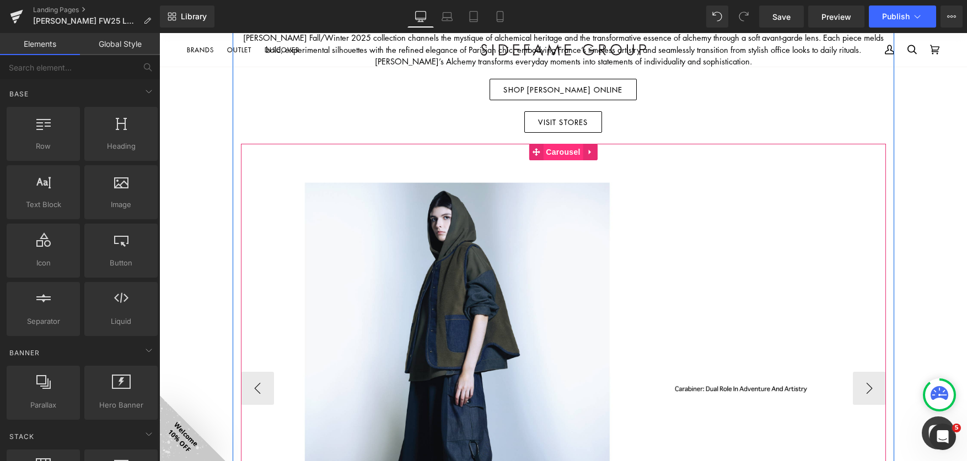
click at [553, 152] on span "Carousel" at bounding box center [563, 152] width 40 height 17
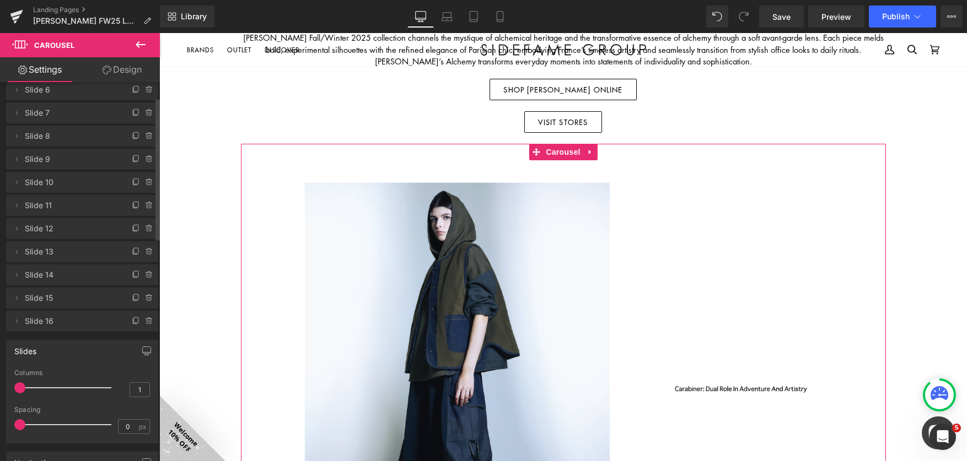
scroll to position [110, 0]
click at [16, 320] on icon at bounding box center [16, 320] width 9 height 9
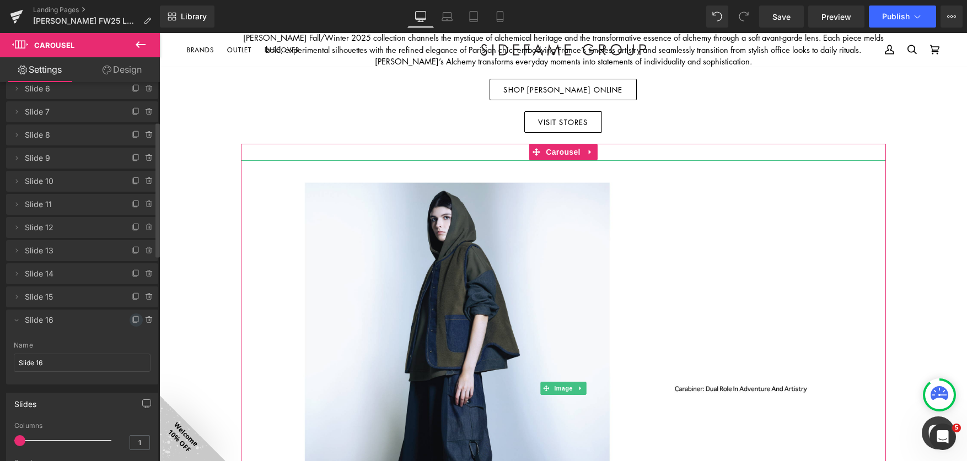
click at [132, 320] on icon at bounding box center [136, 320] width 9 height 9
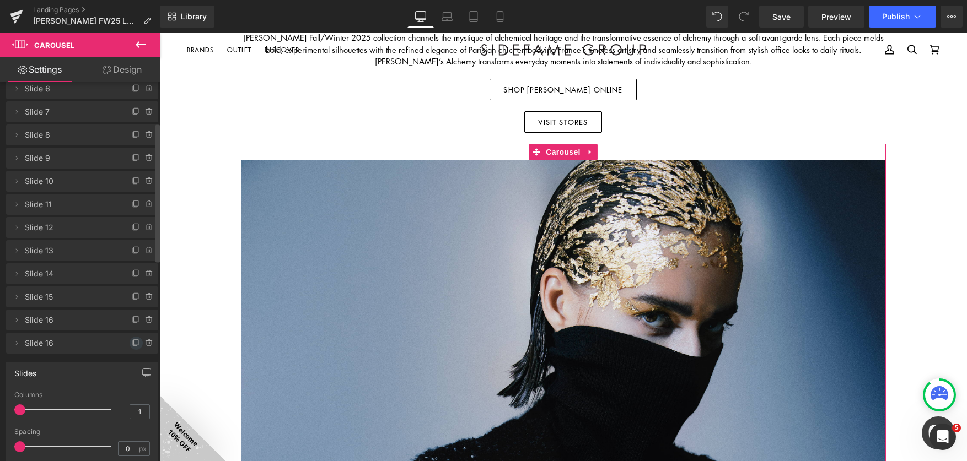
click at [130, 342] on span at bounding box center [136, 343] width 13 height 13
click at [132, 364] on icon at bounding box center [136, 366] width 9 height 9
click at [132, 387] on icon at bounding box center [136, 389] width 9 height 9
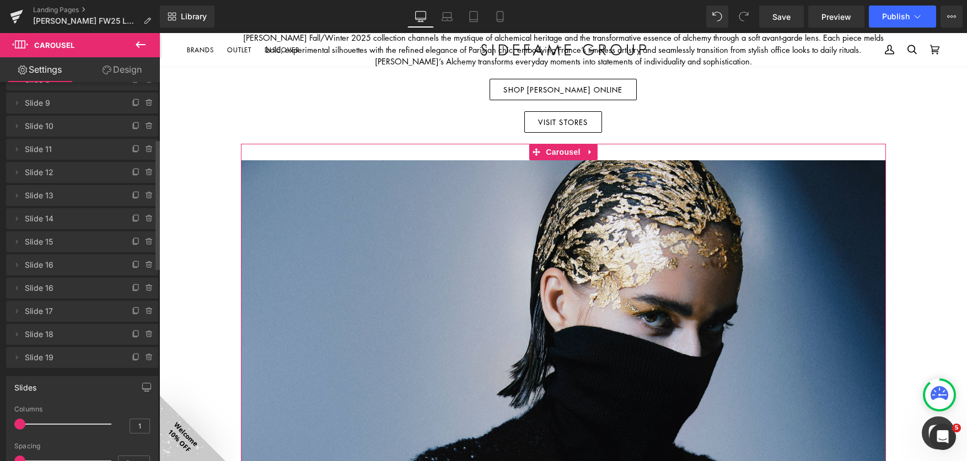
click at [69, 286] on span "Slide 16" at bounding box center [71, 288] width 93 height 21
click at [147, 289] on icon at bounding box center [149, 288] width 4 height 5
click at [134, 289] on button "Delete" at bounding box center [137, 289] width 35 height 14
click at [132, 335] on icon at bounding box center [136, 334] width 9 height 9
click at [132, 357] on icon at bounding box center [136, 357] width 9 height 9
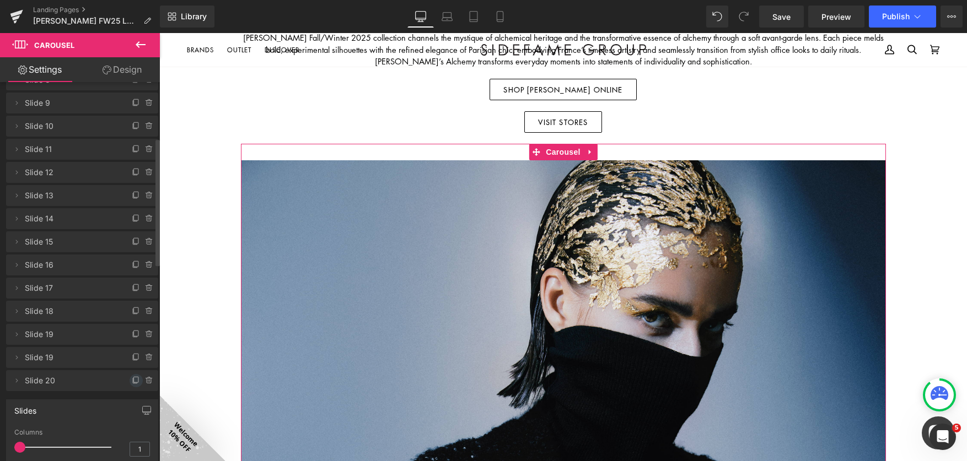
click at [132, 379] on icon at bounding box center [136, 380] width 9 height 9
click at [133, 401] on icon at bounding box center [136, 404] width 9 height 9
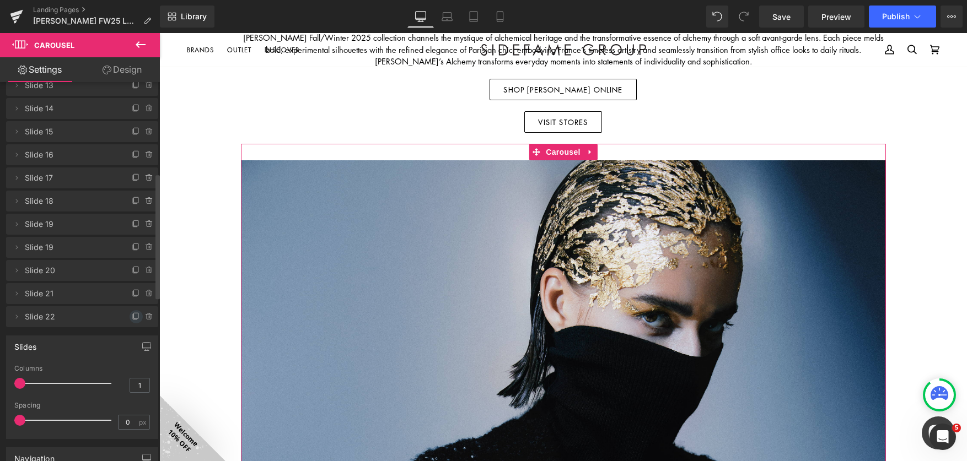
click at [133, 315] on icon at bounding box center [135, 317] width 4 height 5
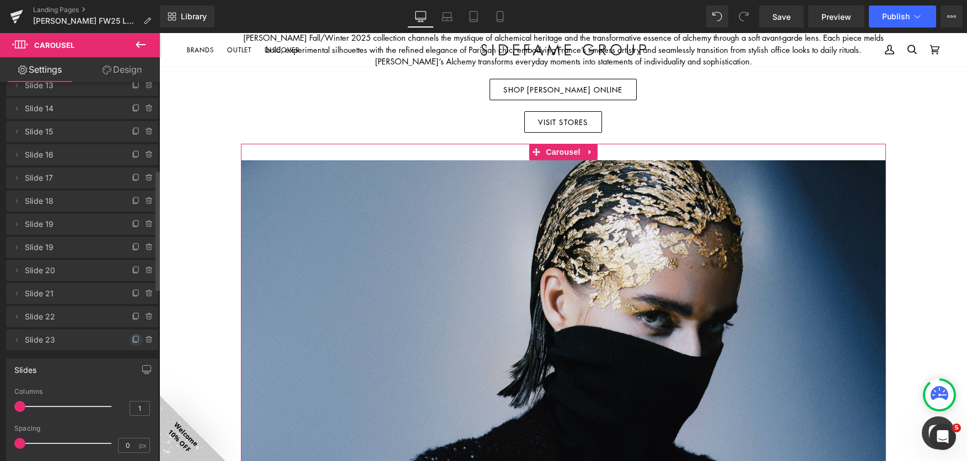
click at [131, 335] on span at bounding box center [136, 339] width 13 height 13
click at [132, 366] on icon at bounding box center [136, 363] width 9 height 9
click at [134, 382] on icon at bounding box center [136, 385] width 4 height 6
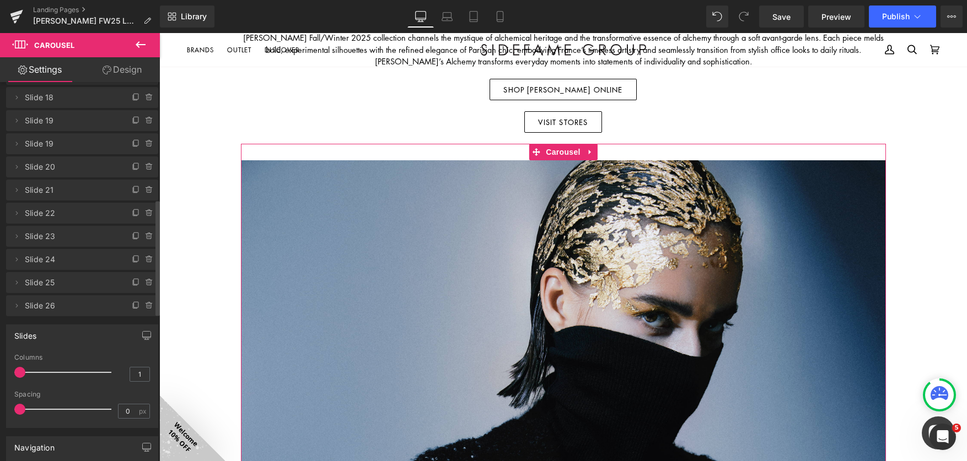
scroll to position [386, 0]
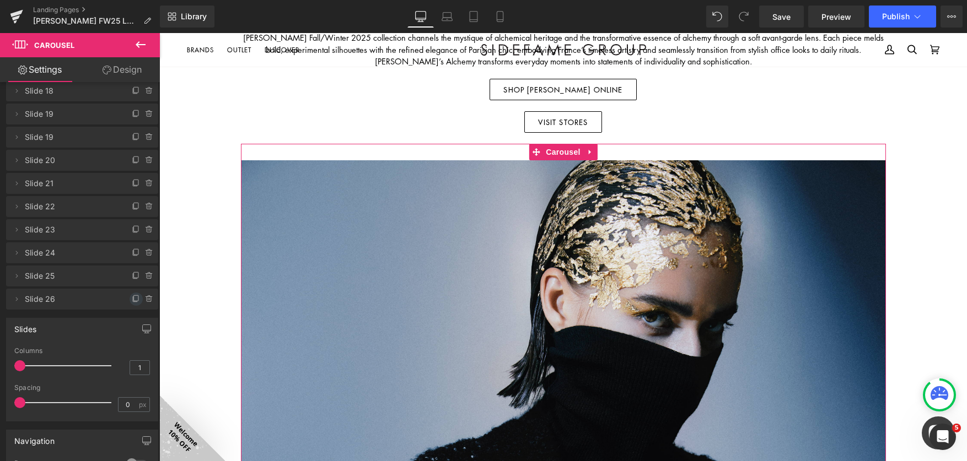
click at [130, 304] on span at bounding box center [136, 299] width 13 height 13
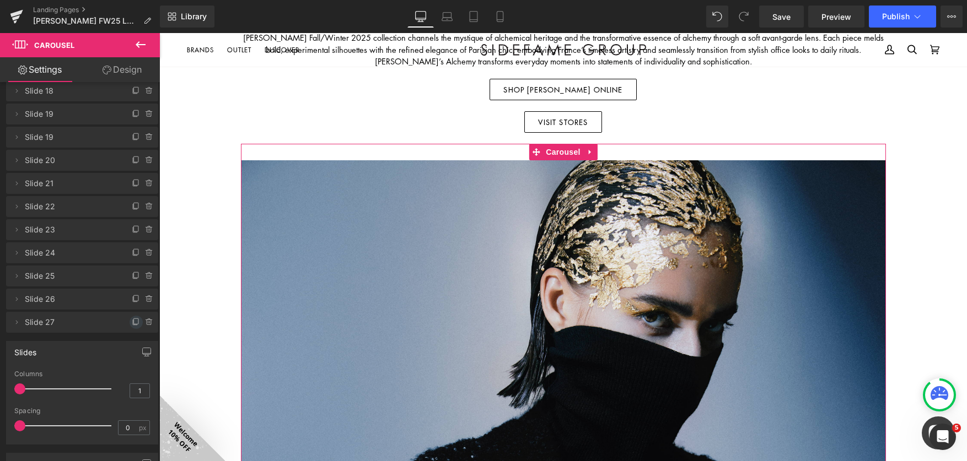
click at [134, 323] on icon at bounding box center [136, 322] width 4 height 6
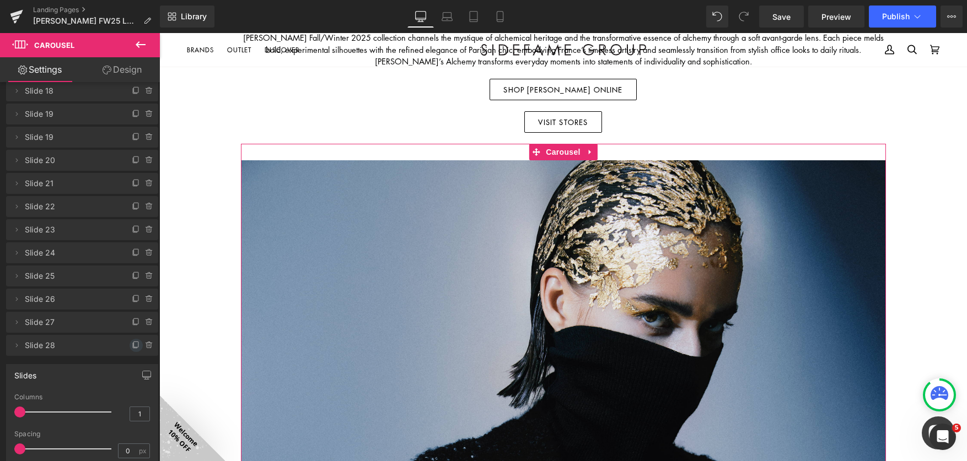
click at [132, 342] on icon at bounding box center [136, 345] width 9 height 9
click at [134, 370] on icon at bounding box center [136, 368] width 4 height 6
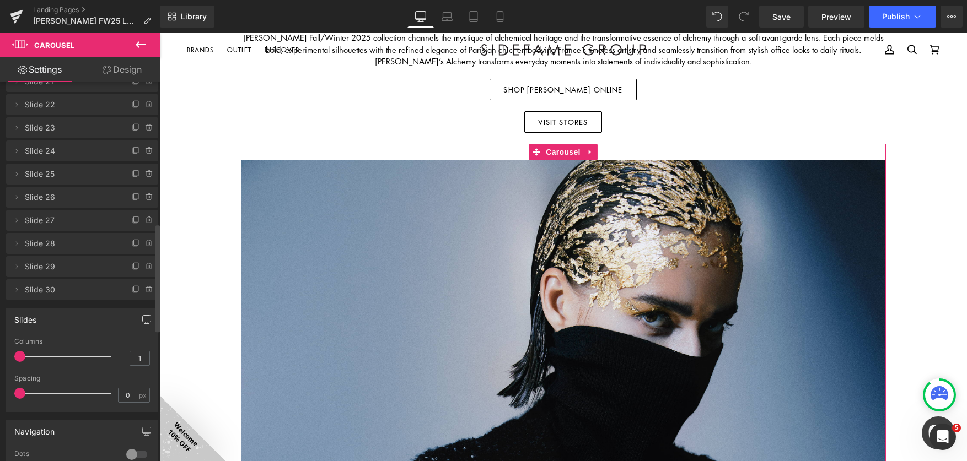
scroll to position [496, 0]
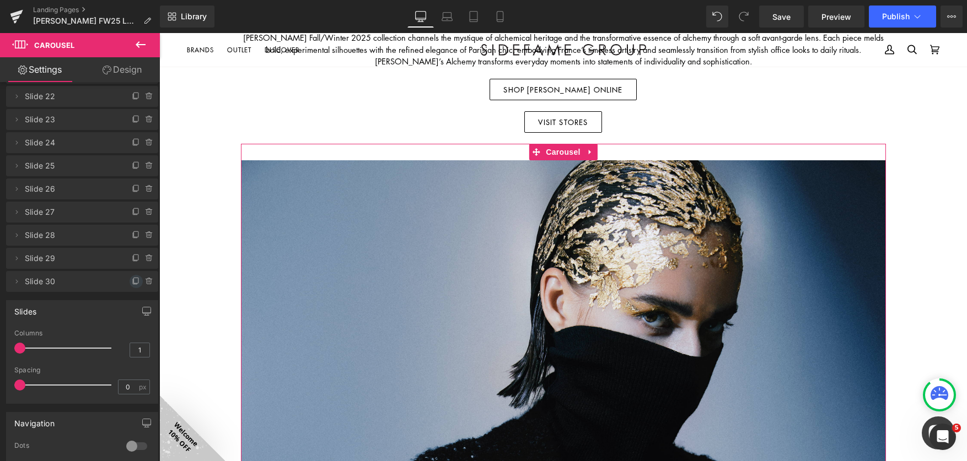
click at [134, 283] on icon at bounding box center [136, 281] width 4 height 6
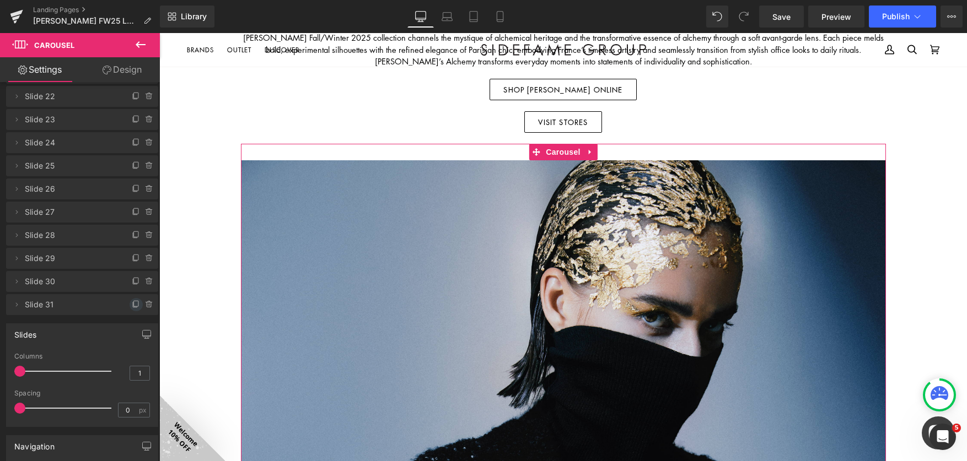
click at [132, 308] on icon at bounding box center [136, 304] width 9 height 9
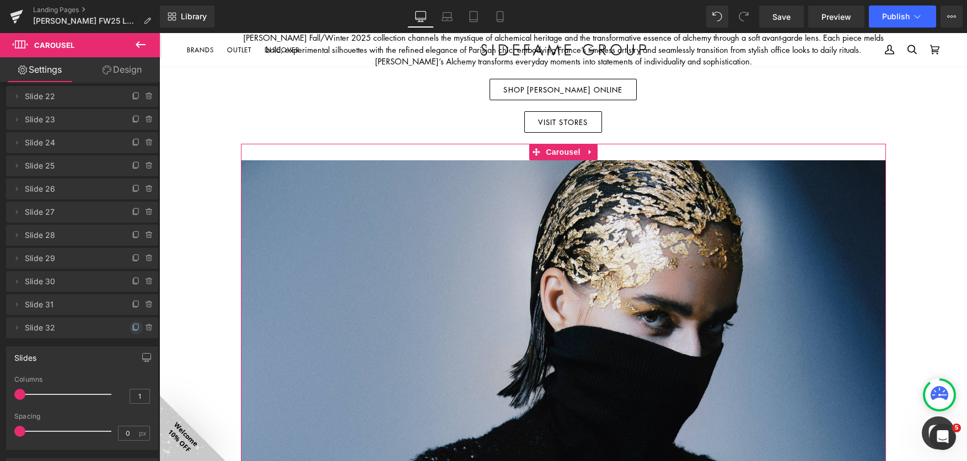
click at [132, 327] on icon at bounding box center [136, 327] width 9 height 9
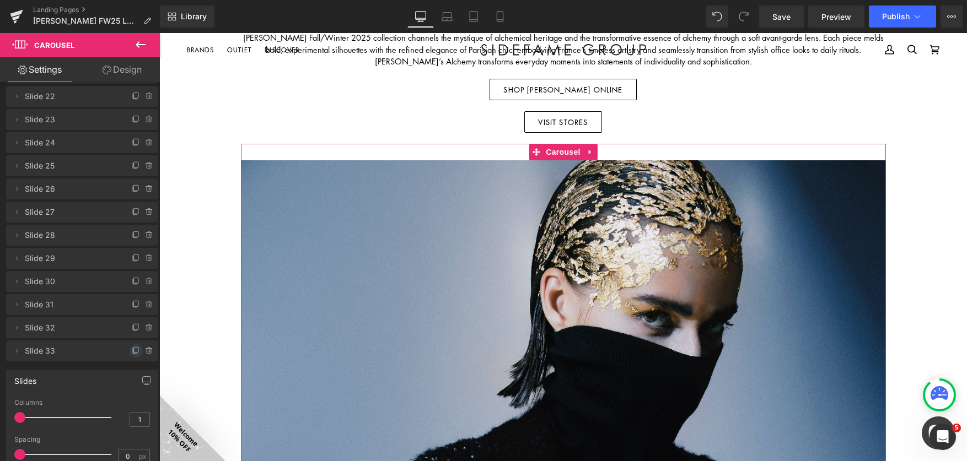
click at [134, 348] on icon at bounding box center [136, 350] width 4 height 6
click at [132, 370] on icon at bounding box center [136, 374] width 9 height 9
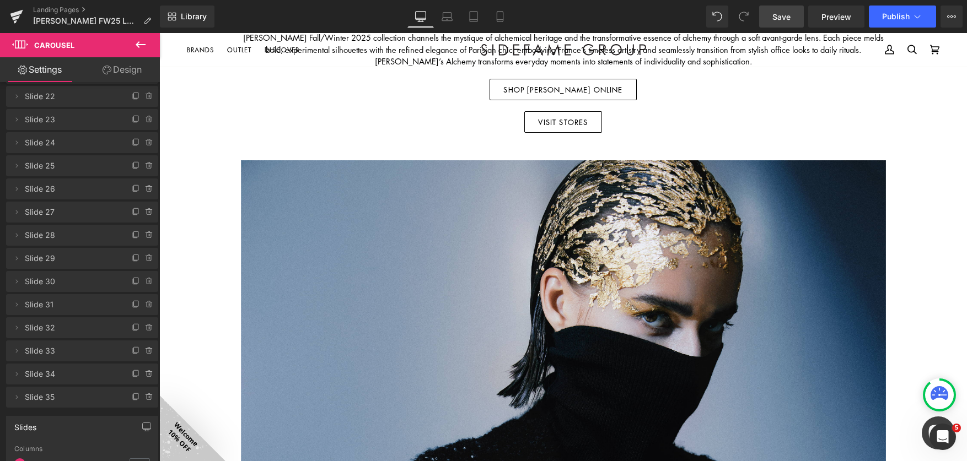
click at [781, 17] on span "Save" at bounding box center [781, 17] width 18 height 12
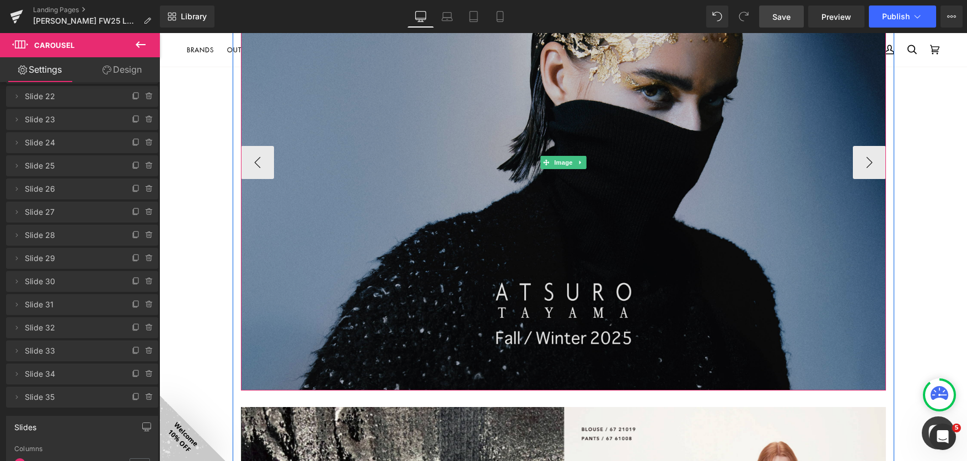
scroll to position [822, 0]
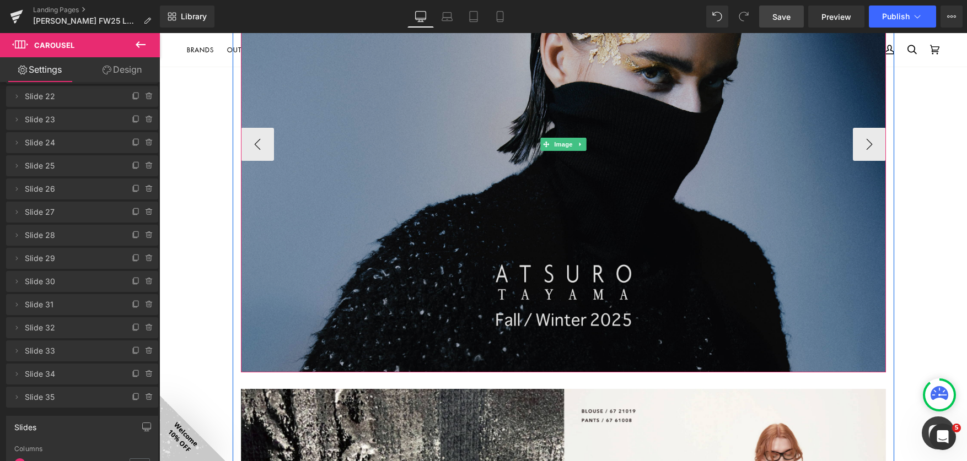
click at [726, 225] on img at bounding box center [563, 144] width 645 height 456
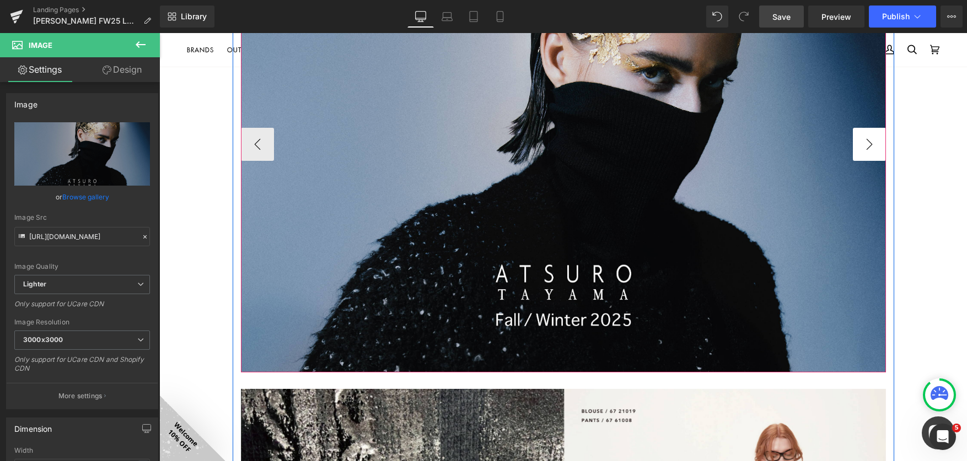
click at [864, 141] on button "›" at bounding box center [869, 144] width 33 height 33
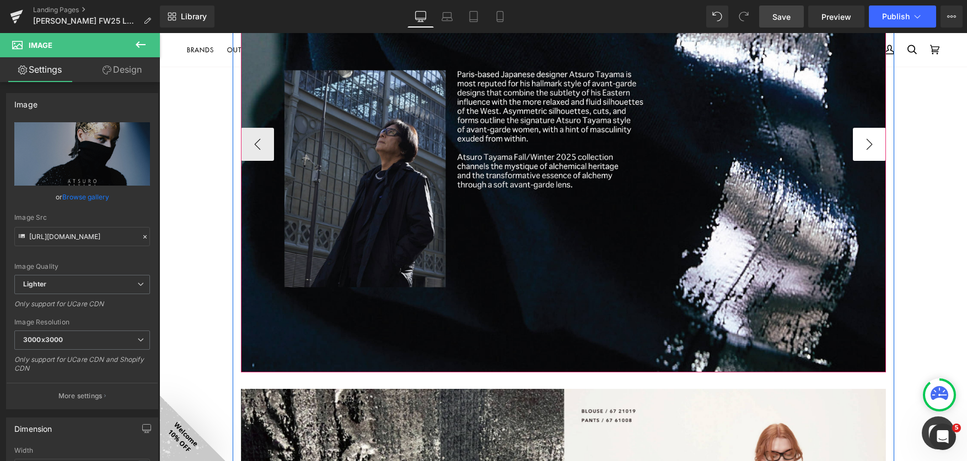
click at [864, 141] on button "›" at bounding box center [869, 144] width 33 height 33
